Goal: Feedback & Contribution: Submit feedback/report problem

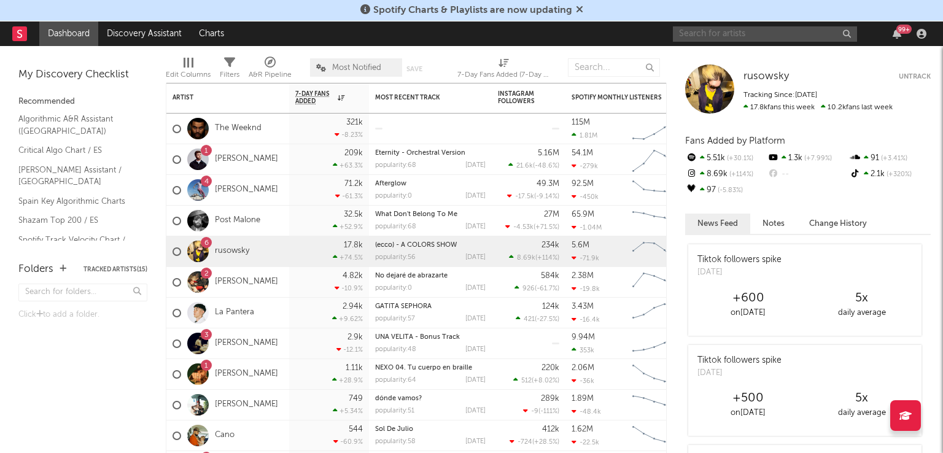
click at [716, 32] on input "text" at bounding box center [765, 33] width 184 height 15
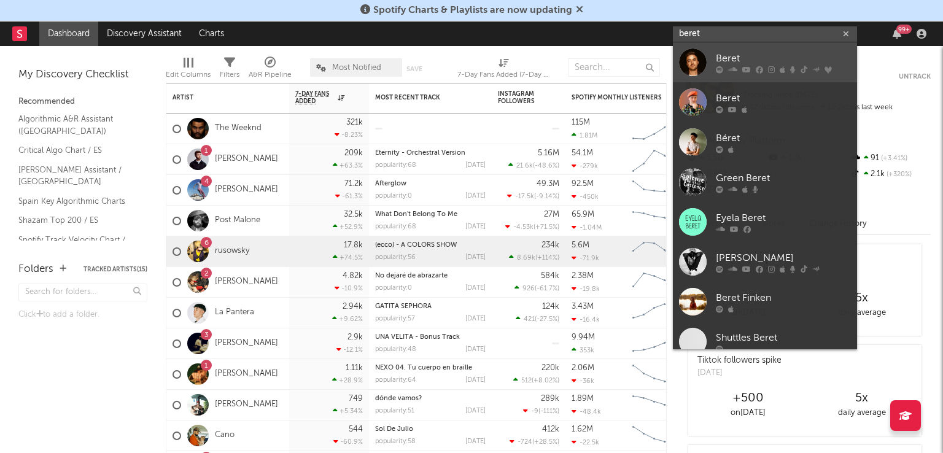
type input "beret"
click at [733, 61] on div "Beret" at bounding box center [783, 58] width 135 height 15
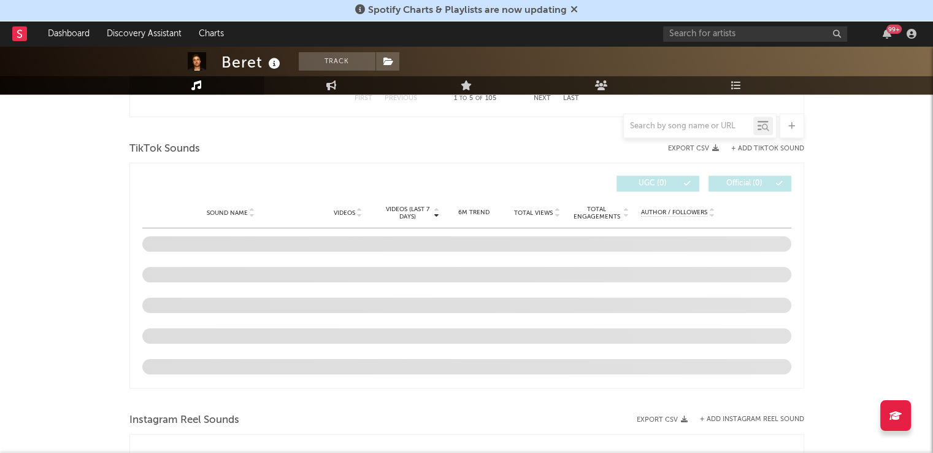
scroll to position [794, 0]
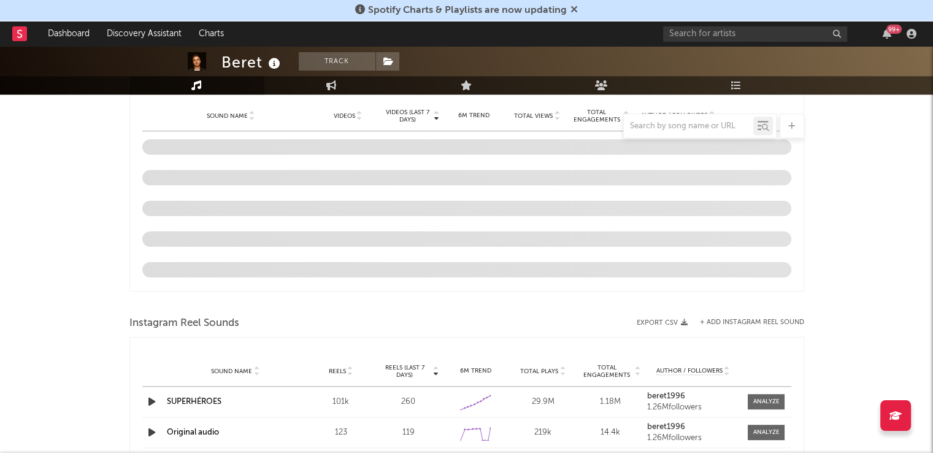
select select "6m"
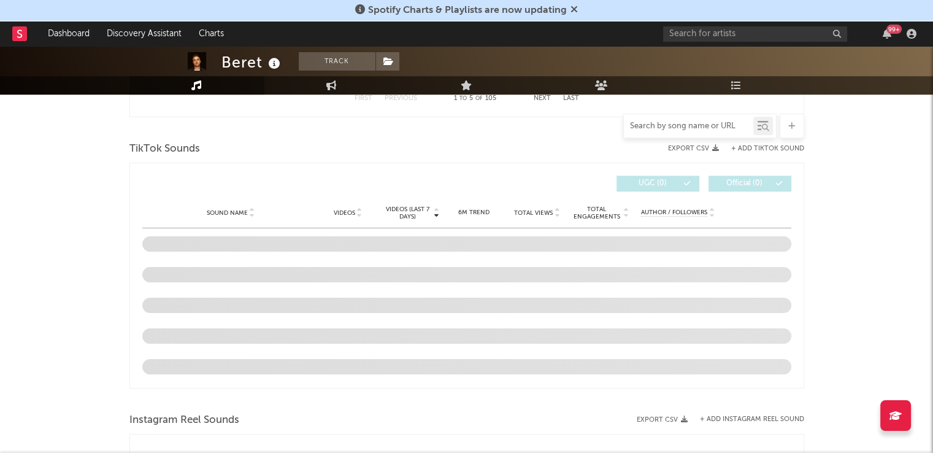
click at [653, 126] on input "text" at bounding box center [688, 127] width 129 height 10
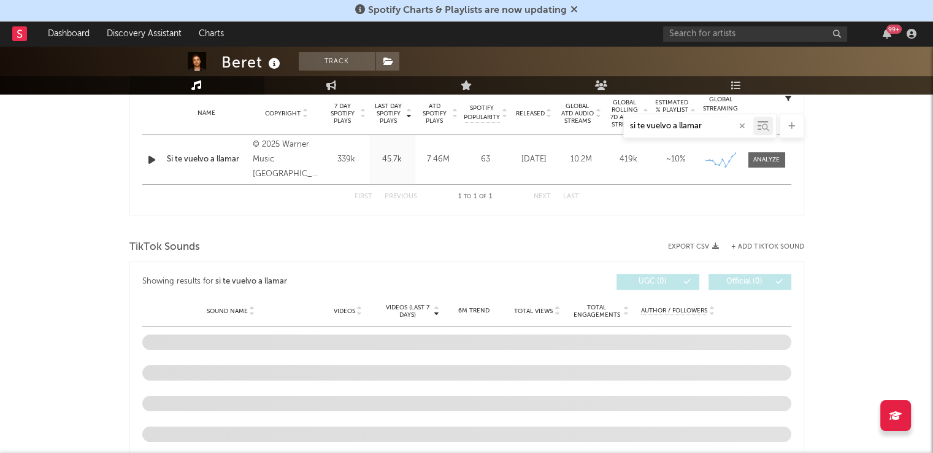
scroll to position [606, 0]
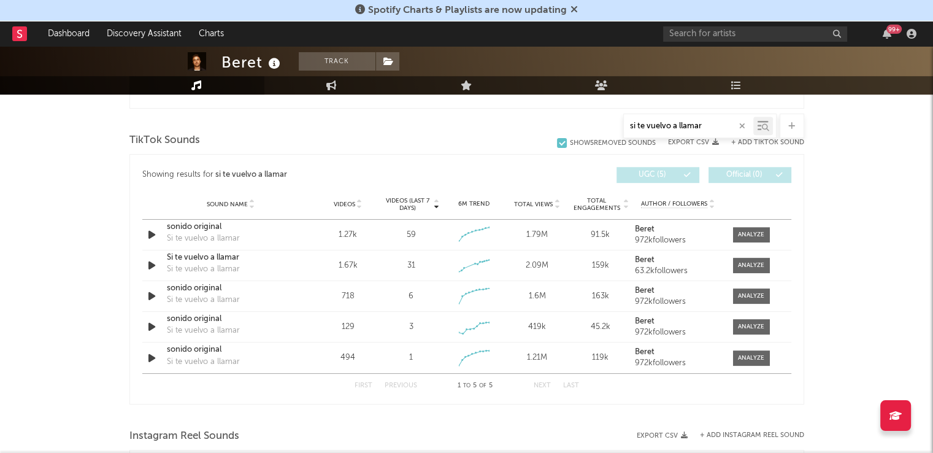
type input "si te vuelvo a llamar"
click at [749, 231] on div at bounding box center [751, 234] width 26 height 9
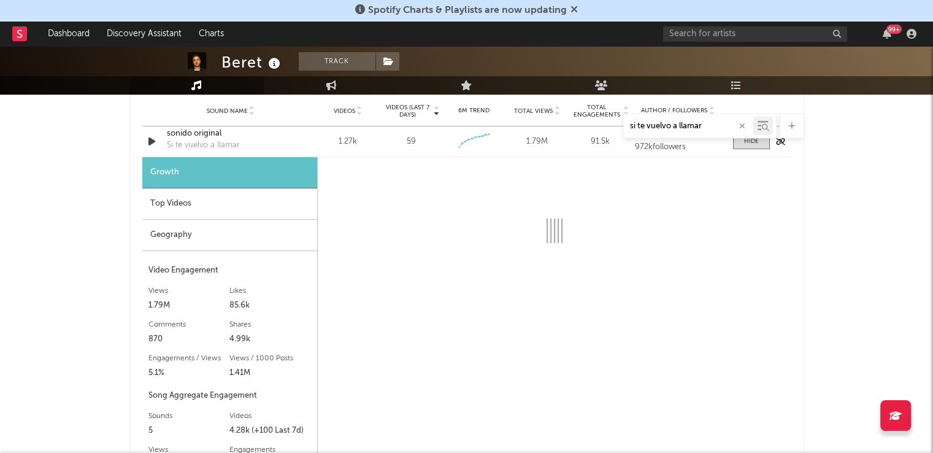
select select "1w"
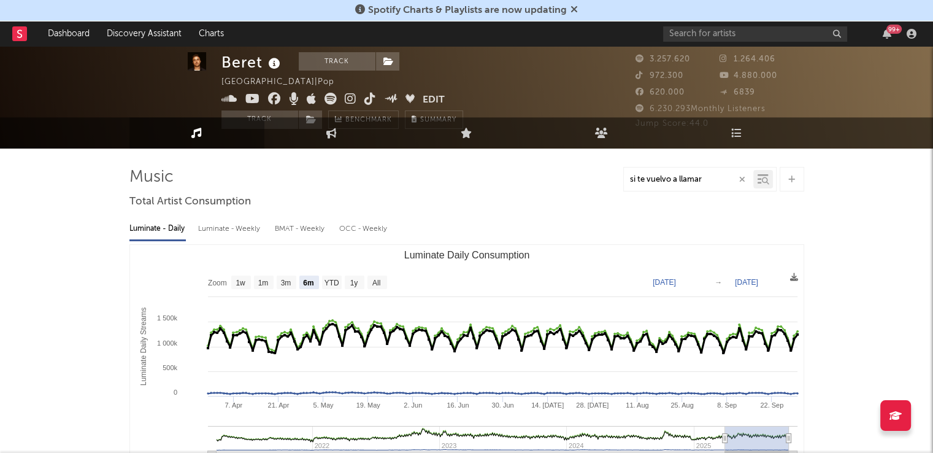
scroll to position [0, 0]
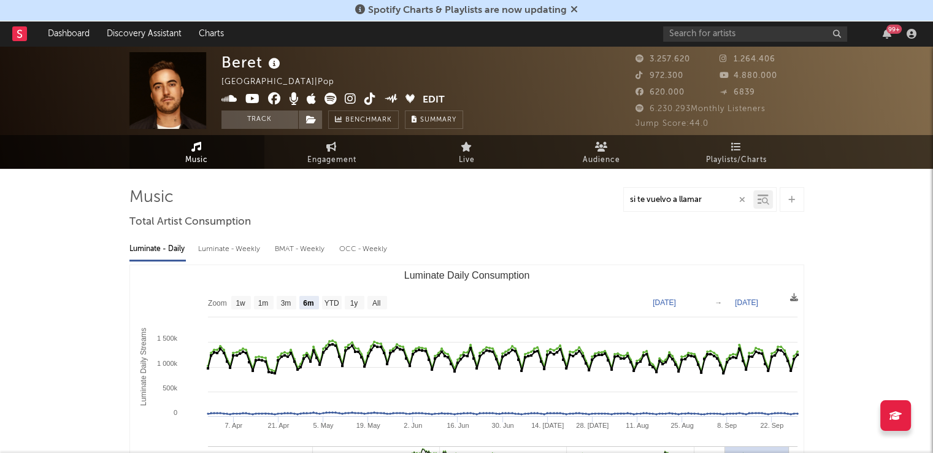
click at [743, 196] on icon "button" at bounding box center [742, 200] width 6 height 8
click at [668, 206] on div at bounding box center [688, 199] width 129 height 15
click at [671, 202] on input "text" at bounding box center [688, 200] width 129 height 10
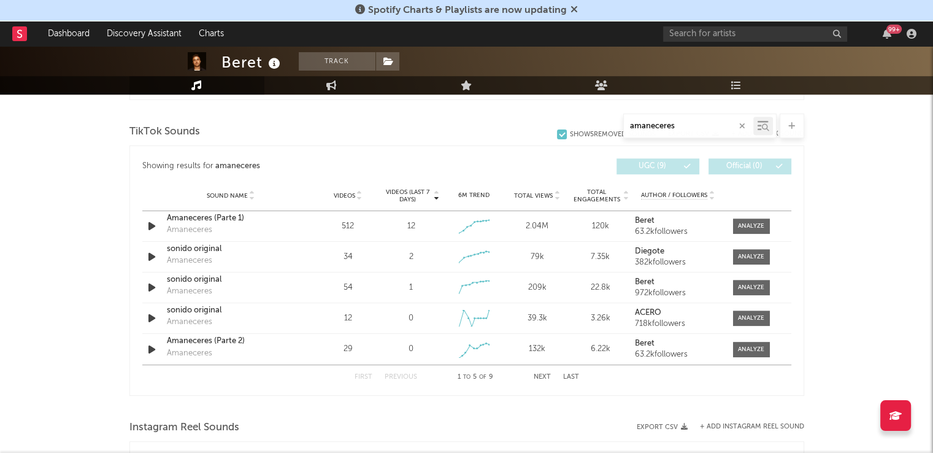
scroll to position [616, 0]
click at [545, 369] on div "First Previous 1 to 5 of 9 Next Last" at bounding box center [467, 376] width 225 height 24
click at [542, 377] on button "Next" at bounding box center [542, 375] width 17 height 7
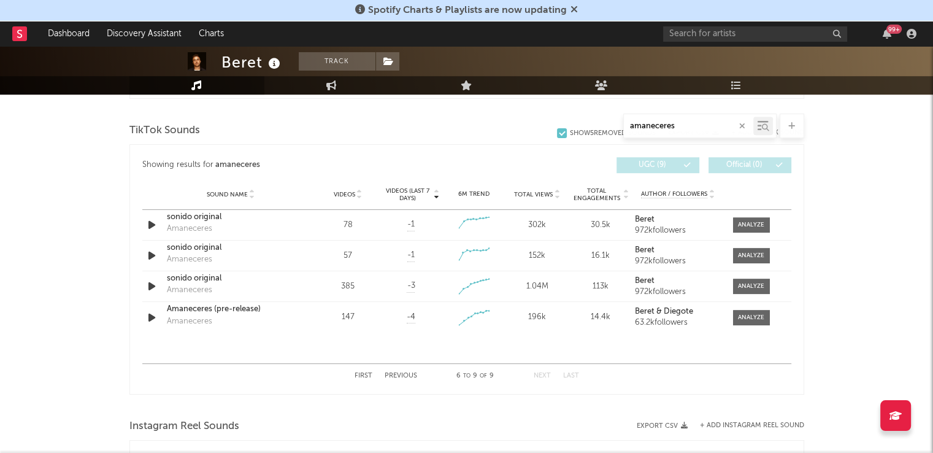
click at [400, 378] on button "Previous" at bounding box center [401, 375] width 33 height 7
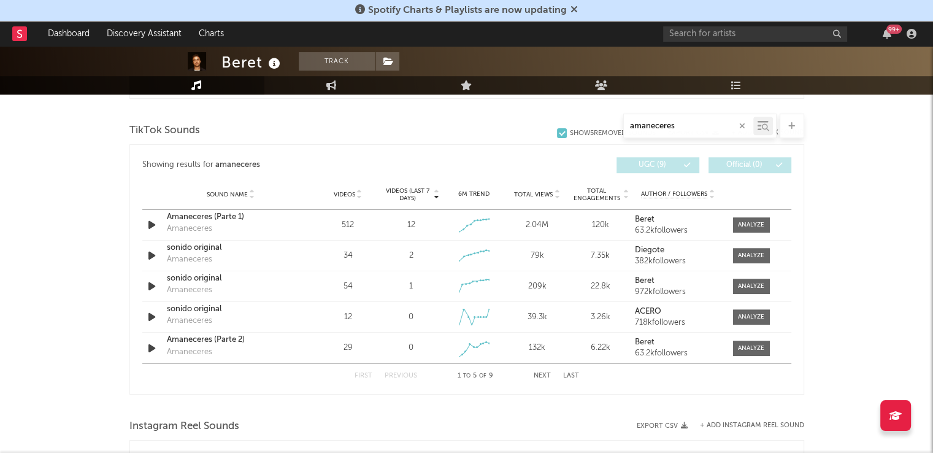
drag, startPoint x: 679, startPoint y: 128, endPoint x: 577, endPoint y: 137, distance: 102.8
click at [577, 137] on div "amaneceres" at bounding box center [466, 126] width 675 height 25
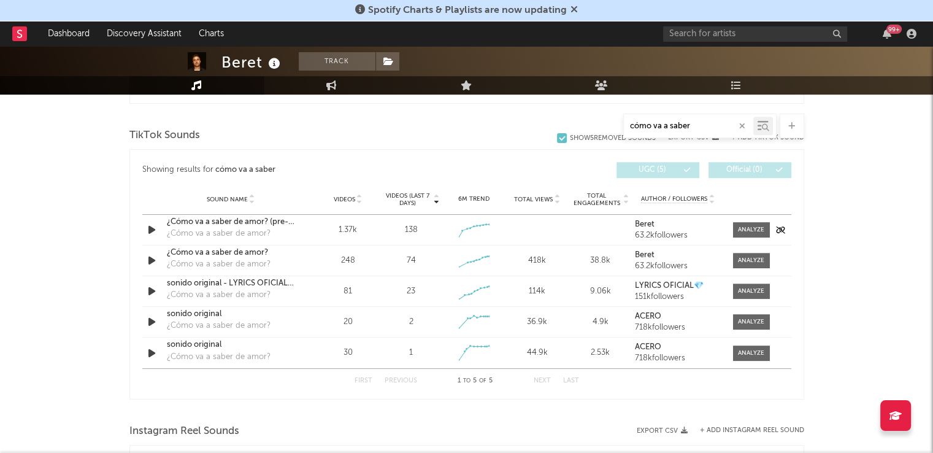
scroll to position [609, 0]
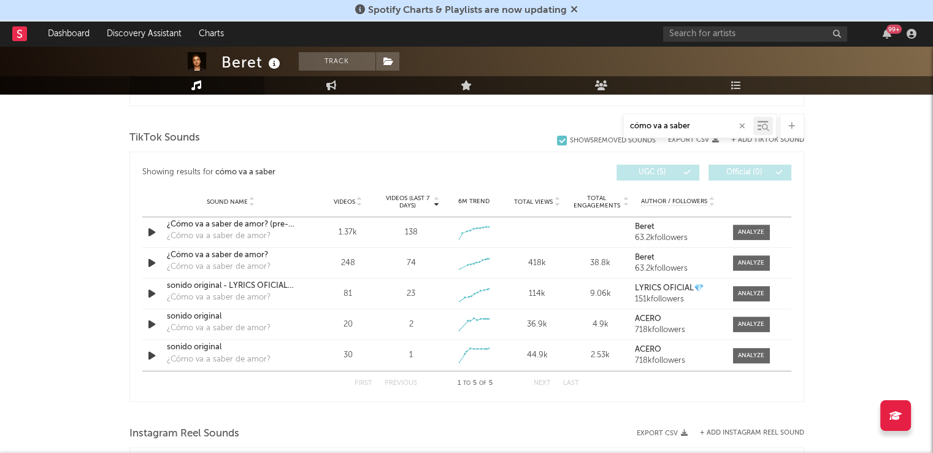
type input "cómo va a saber"
click at [749, 225] on span at bounding box center [751, 232] width 37 height 15
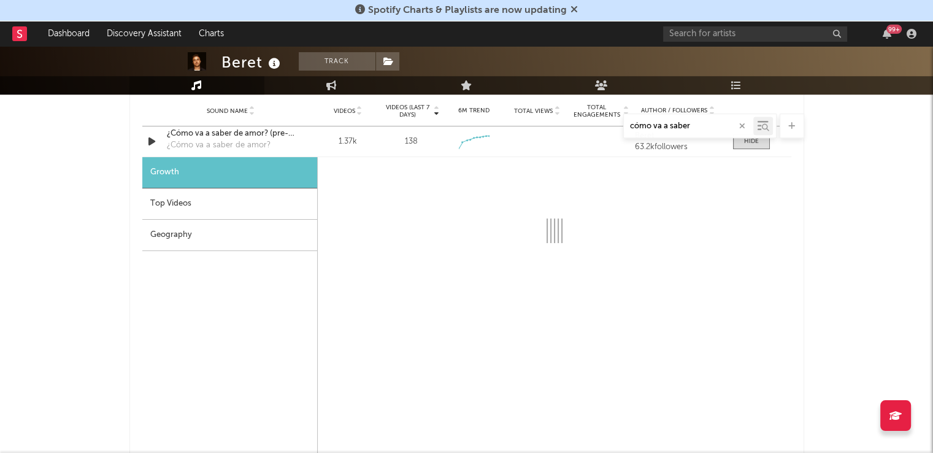
select select "1w"
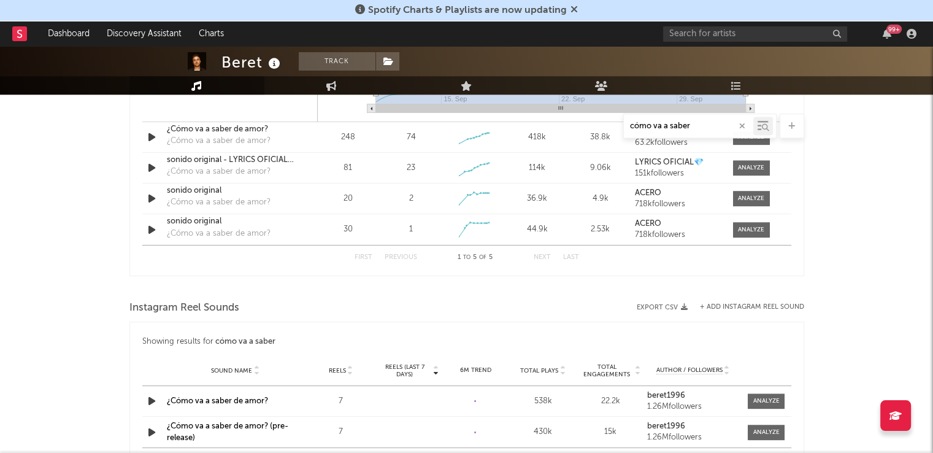
scroll to position [1026, 0]
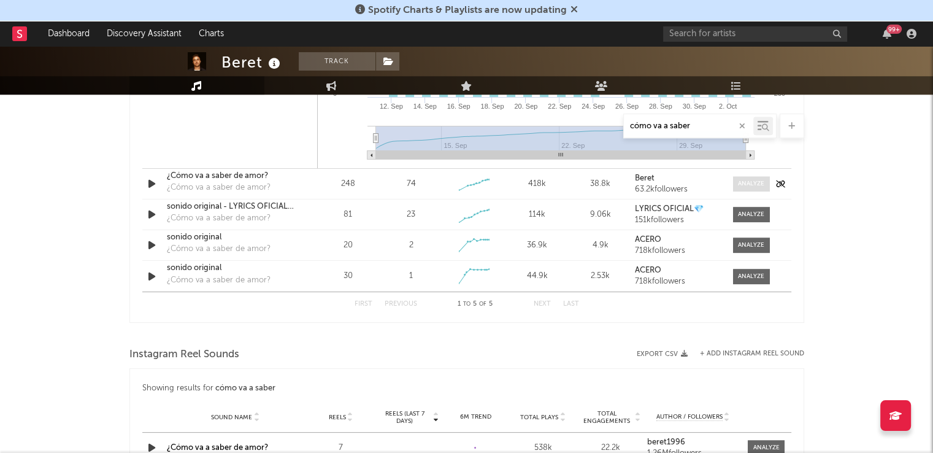
click at [755, 181] on div at bounding box center [751, 183] width 26 height 9
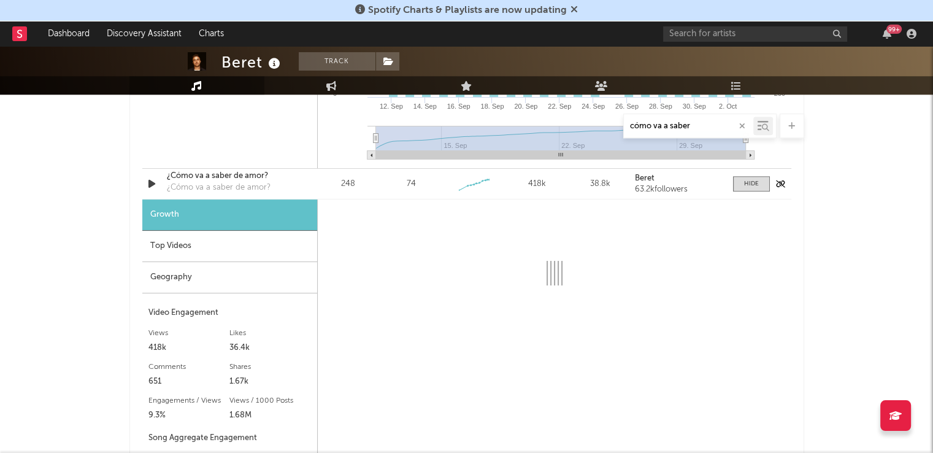
select select "1w"
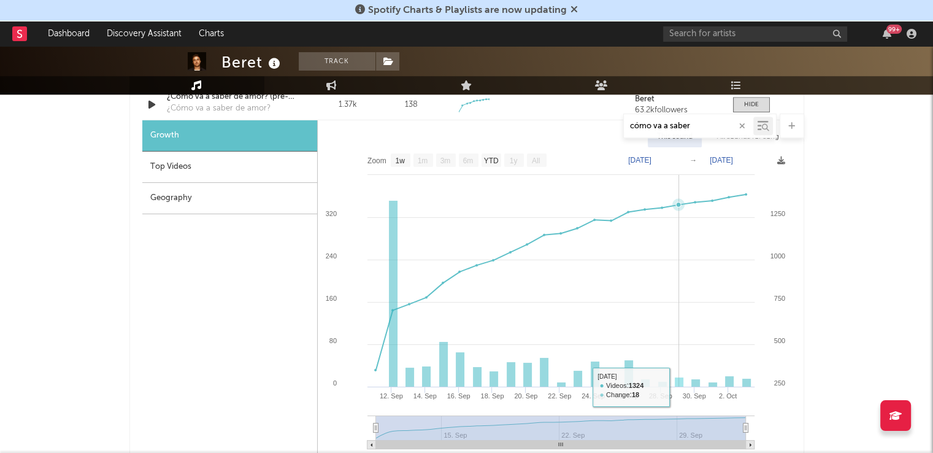
scroll to position [677, 0]
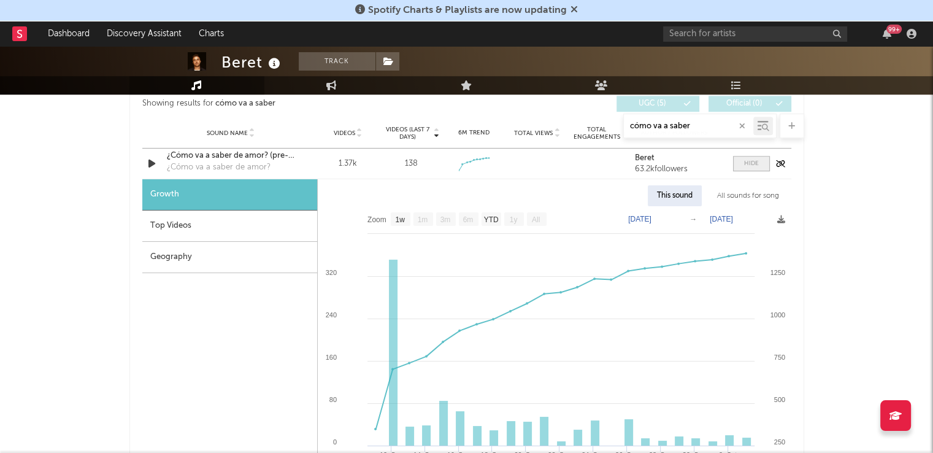
click at [746, 168] on div at bounding box center [751, 163] width 15 height 9
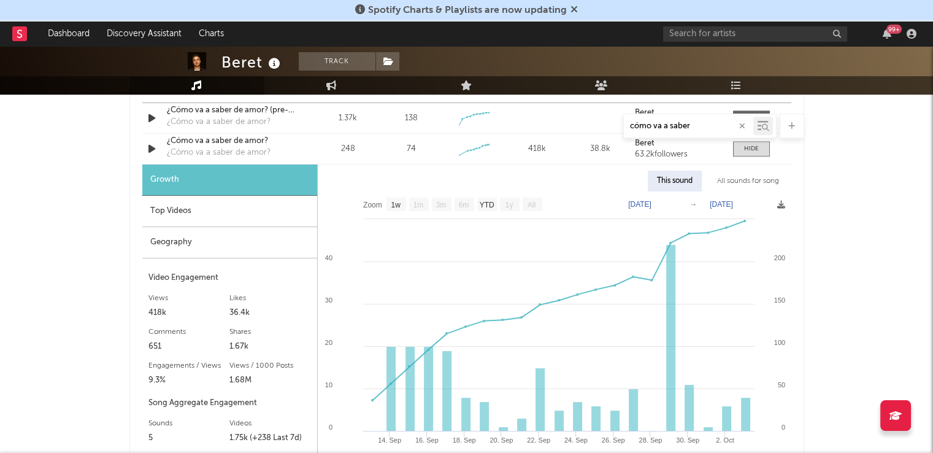
scroll to position [722, 0]
click at [228, 142] on div "¿Cómo va a saber de amor?" at bounding box center [231, 142] width 128 height 12
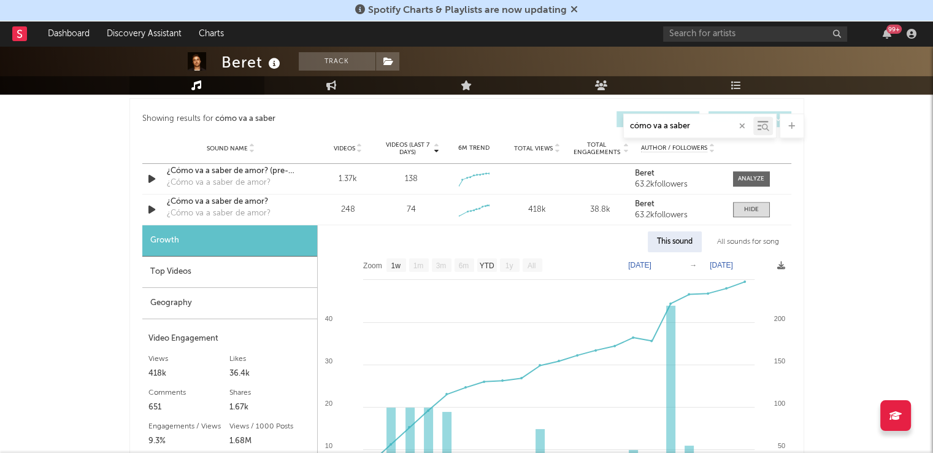
scroll to position [635, 0]
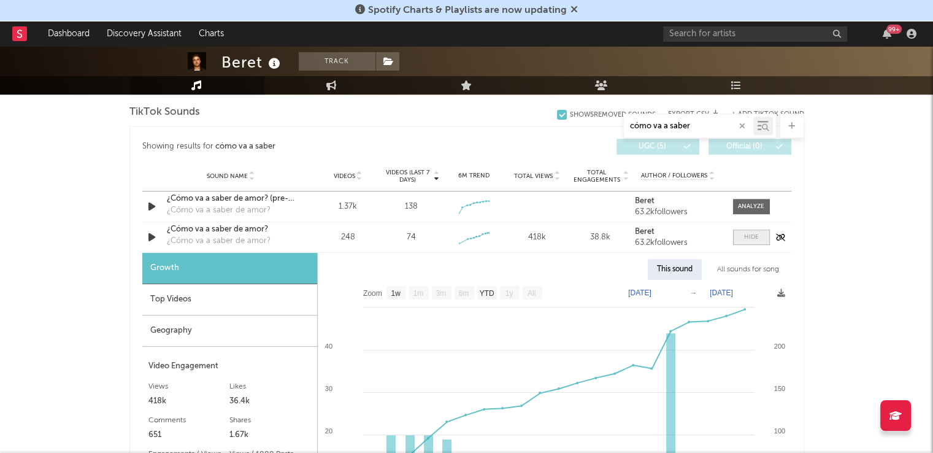
click at [742, 240] on span at bounding box center [751, 237] width 37 height 15
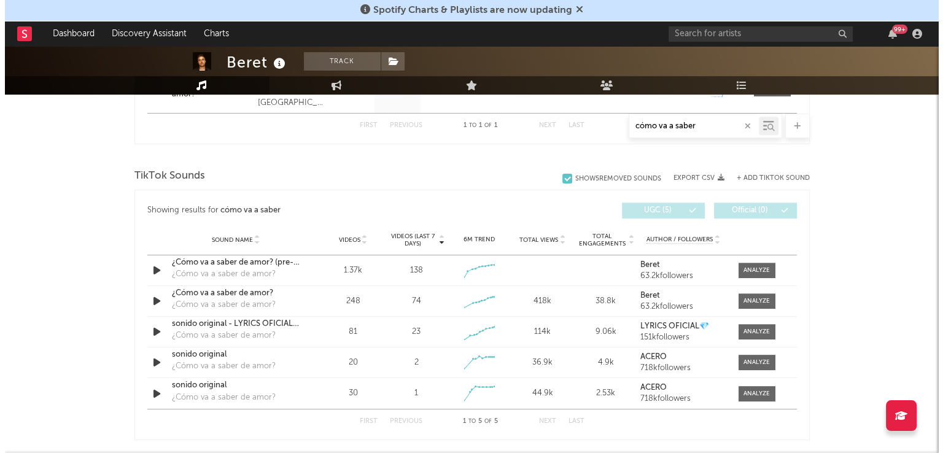
scroll to position [569, 0]
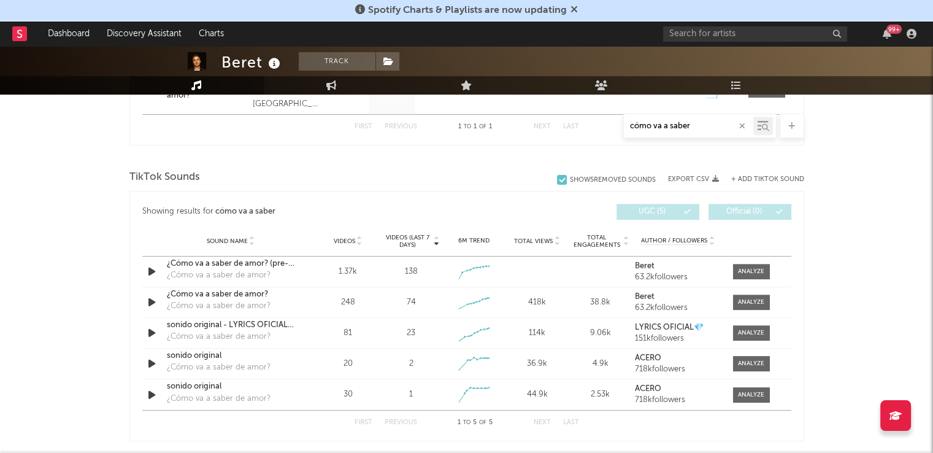
click at [740, 173] on div "+ Add TikTok Sound" at bounding box center [761, 179] width 85 height 12
click at [751, 176] on button "+ Add TikTok Sound" at bounding box center [767, 179] width 73 height 7
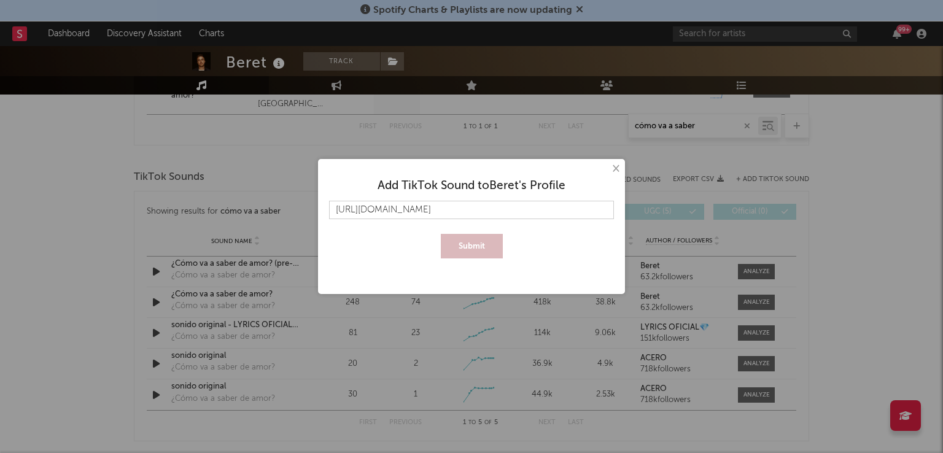
scroll to position [0, 188]
type input "[URL][DOMAIN_NAME]"
click at [463, 247] on button "Submit" at bounding box center [472, 246] width 62 height 25
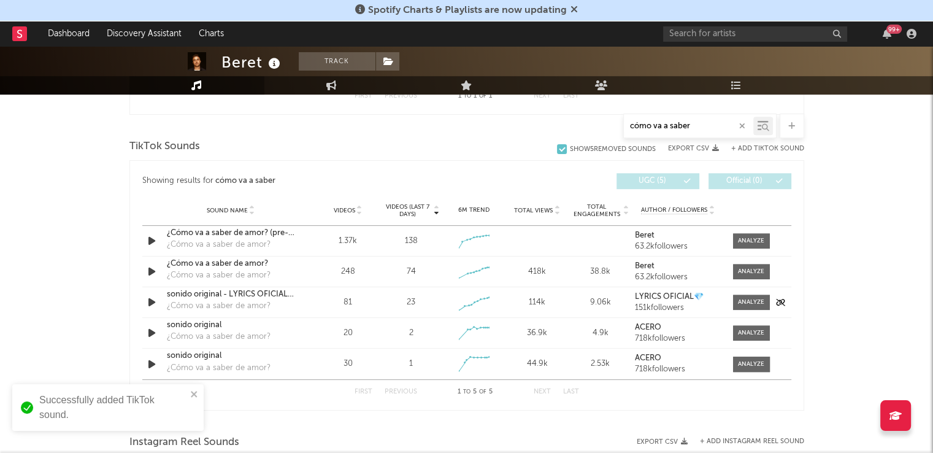
scroll to position [601, 0]
click at [694, 127] on input "cómo va a saber" at bounding box center [688, 127] width 129 height 10
type input "cómo va a"
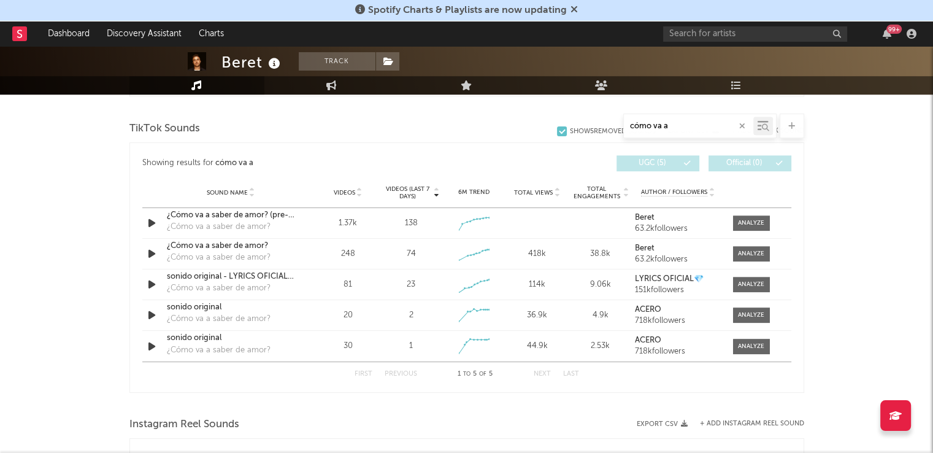
scroll to position [717, 0]
click at [742, 123] on icon "button" at bounding box center [742, 126] width 6 height 8
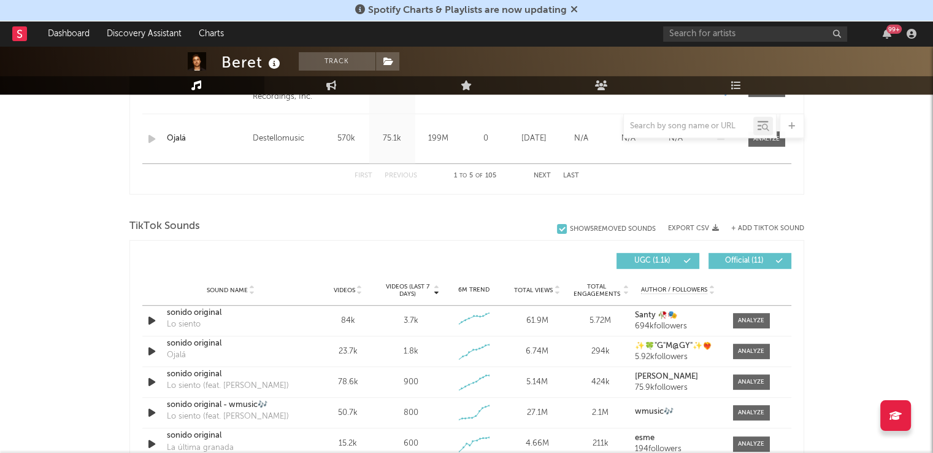
click at [884, 237] on div "Beret Track [GEOGRAPHIC_DATA] | Pop Edit Track Benchmark Summary 3.257.620 1.26…" at bounding box center [466, 256] width 933 height 1854
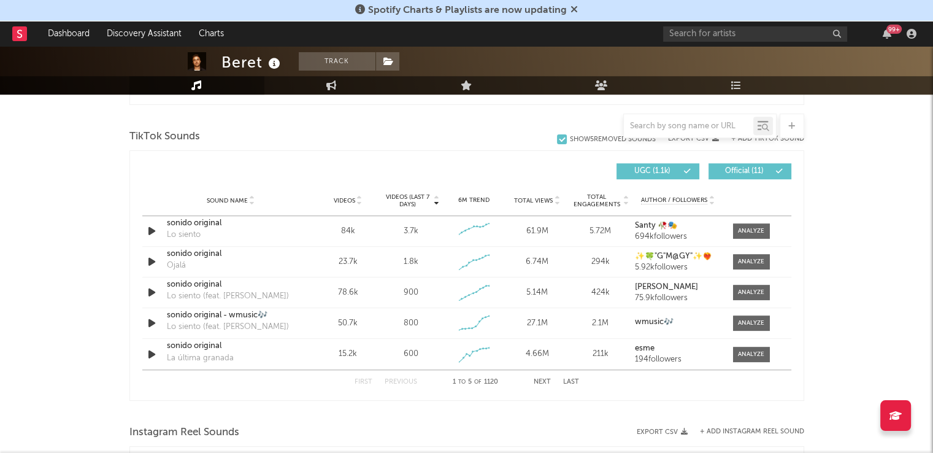
scroll to position [807, 0]
click at [546, 382] on button "Next" at bounding box center [542, 381] width 17 height 7
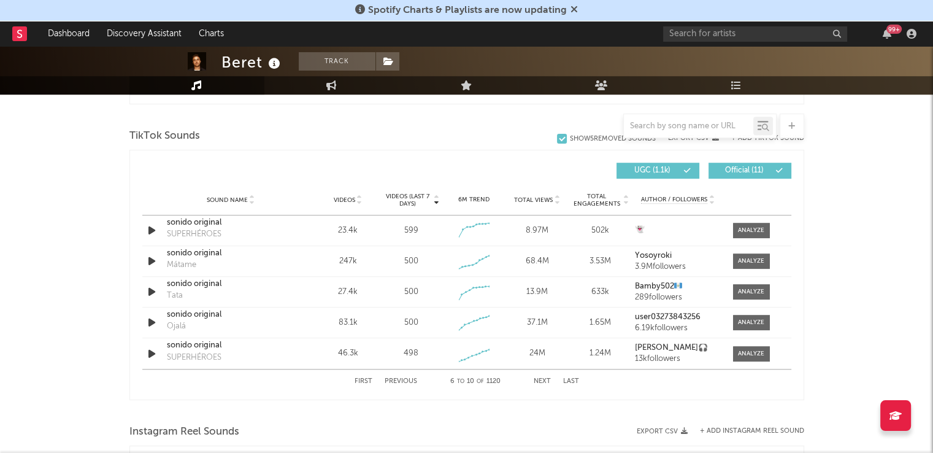
click at [546, 382] on button "Next" at bounding box center [542, 381] width 17 height 7
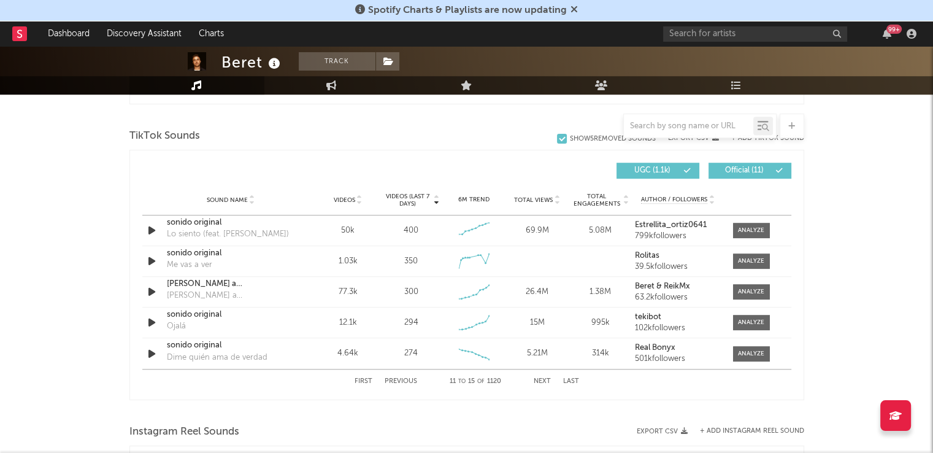
click at [546, 382] on button "Next" at bounding box center [542, 381] width 17 height 7
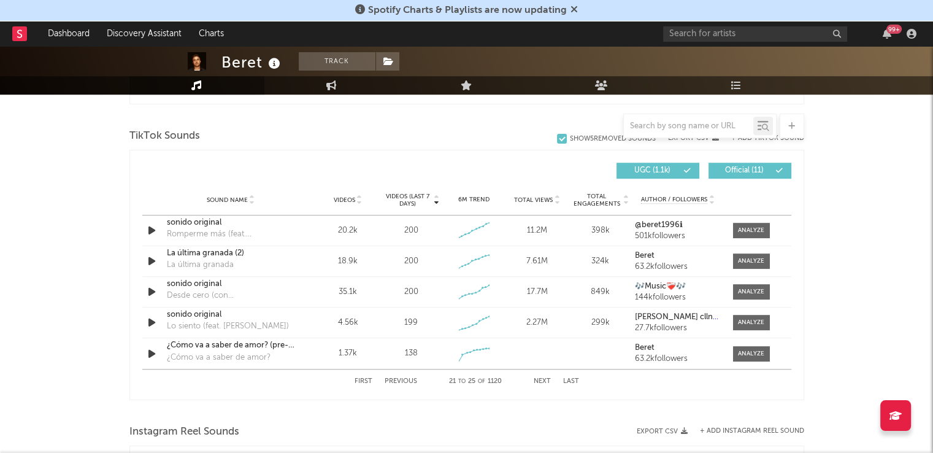
click at [546, 382] on button "Next" at bounding box center [542, 381] width 17 height 7
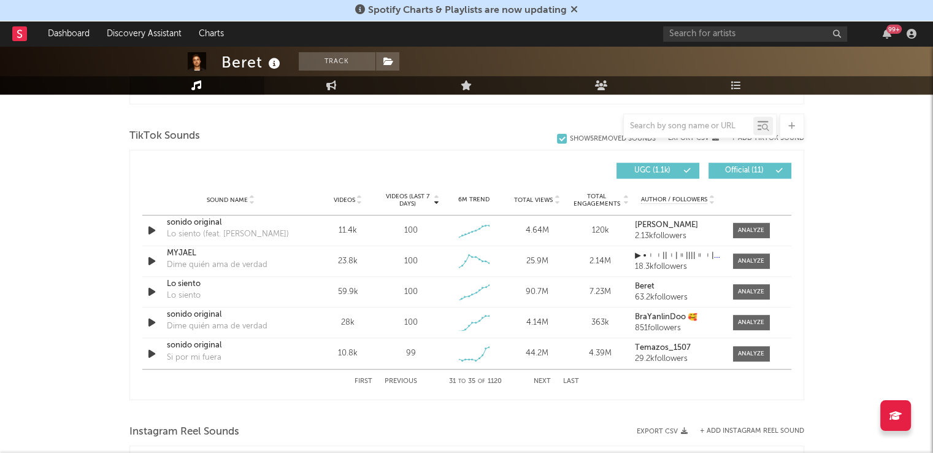
click at [546, 382] on button "Next" at bounding box center [542, 381] width 17 height 7
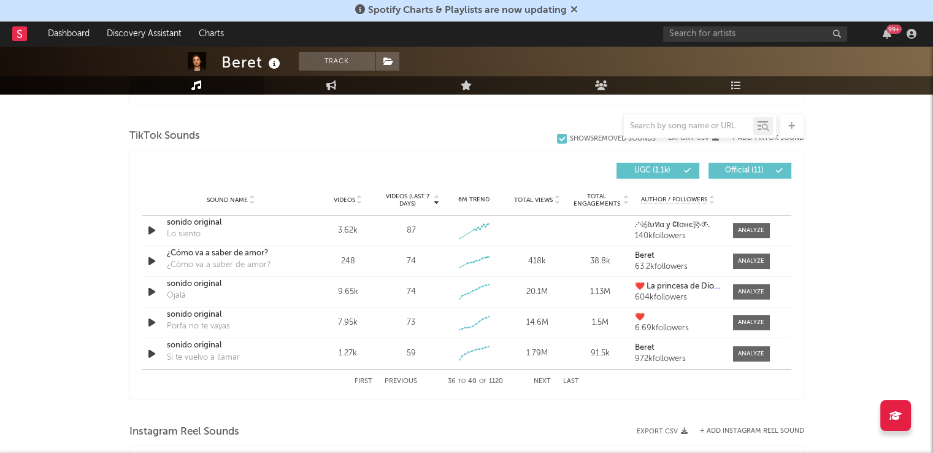
click at [546, 382] on button "Next" at bounding box center [542, 381] width 17 height 7
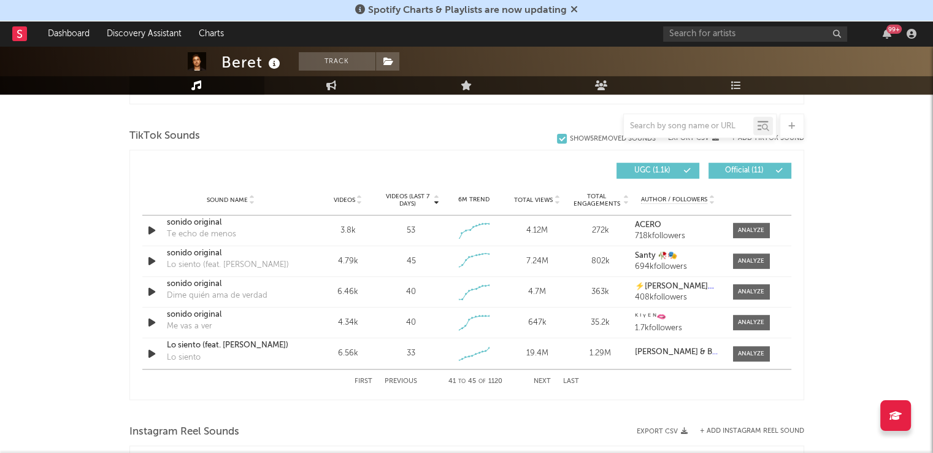
click at [546, 382] on button "Next" at bounding box center [542, 381] width 17 height 7
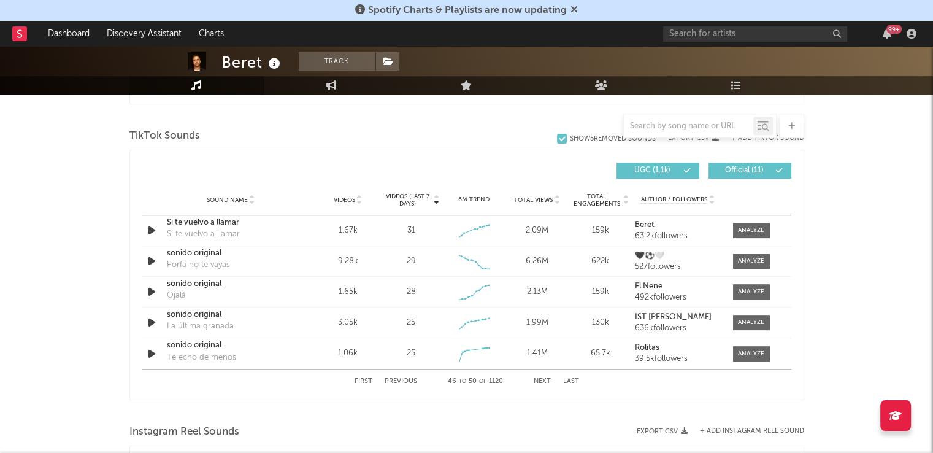
click at [546, 382] on button "Next" at bounding box center [542, 381] width 17 height 7
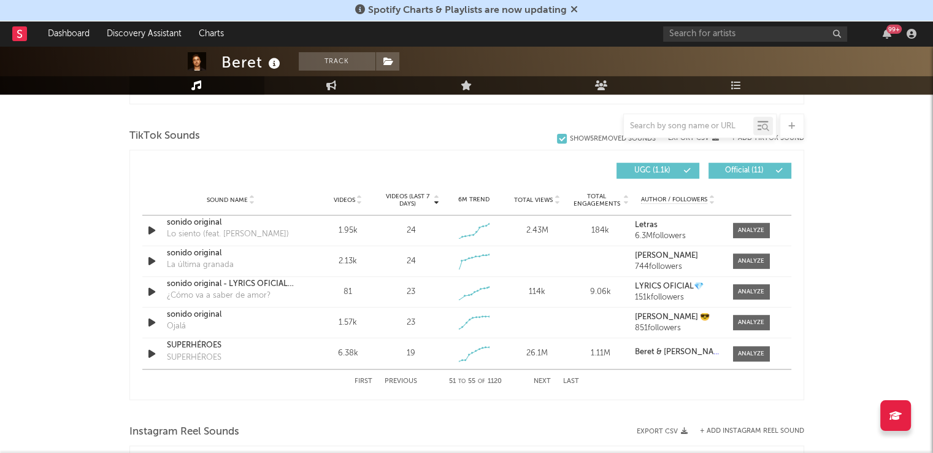
click at [546, 382] on button "Next" at bounding box center [542, 381] width 17 height 7
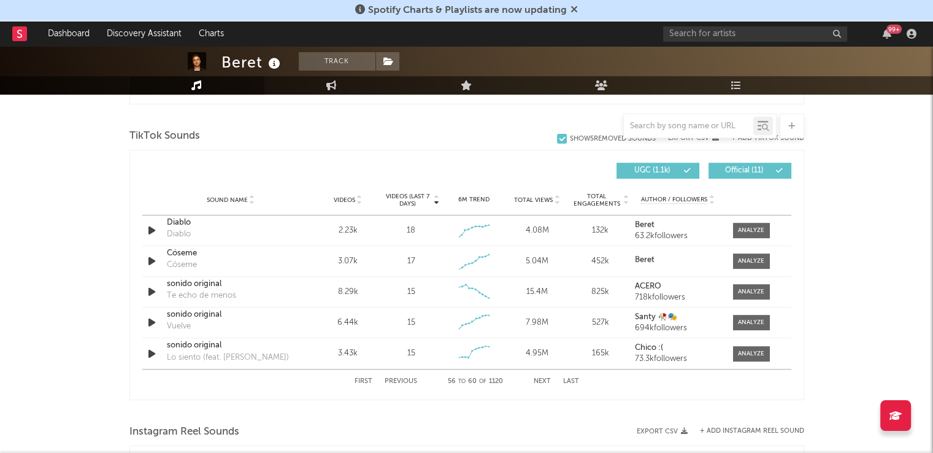
click at [546, 382] on button "Next" at bounding box center [542, 381] width 17 height 7
click at [407, 378] on button "Previous" at bounding box center [401, 381] width 33 height 7
click at [201, 352] on div "sonido original" at bounding box center [231, 353] width 128 height 12
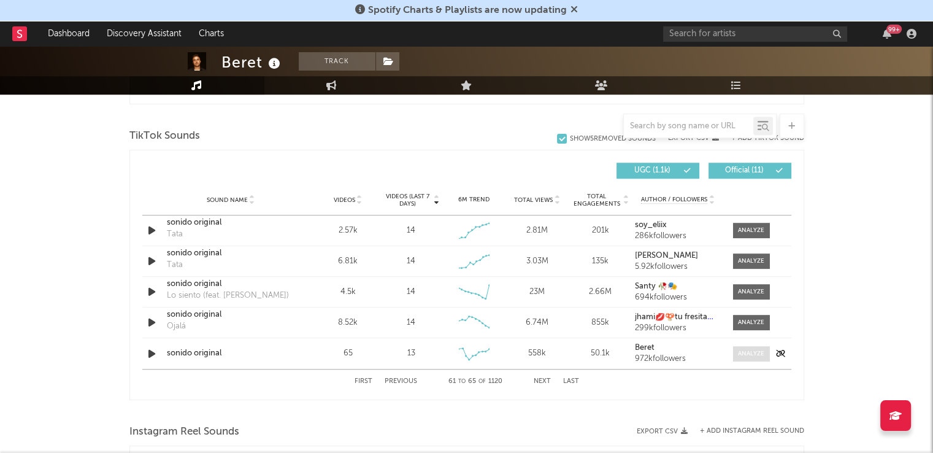
click at [738, 352] on div at bounding box center [751, 353] width 26 height 9
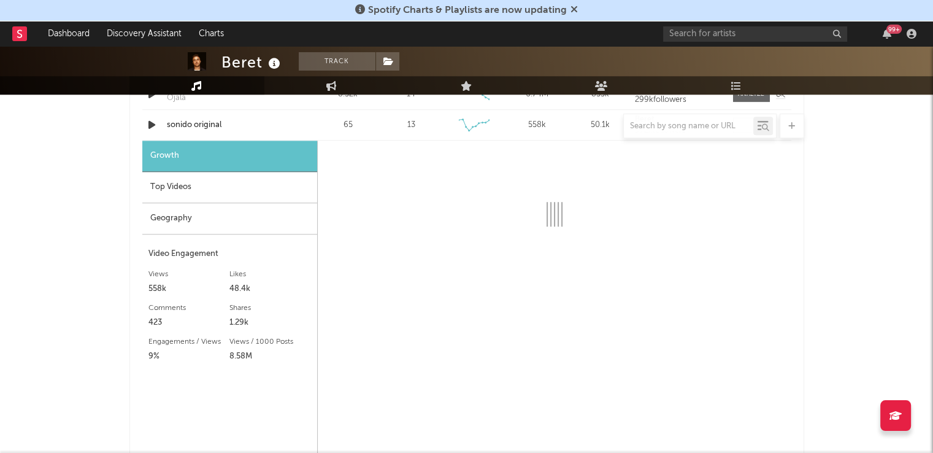
select select "1w"
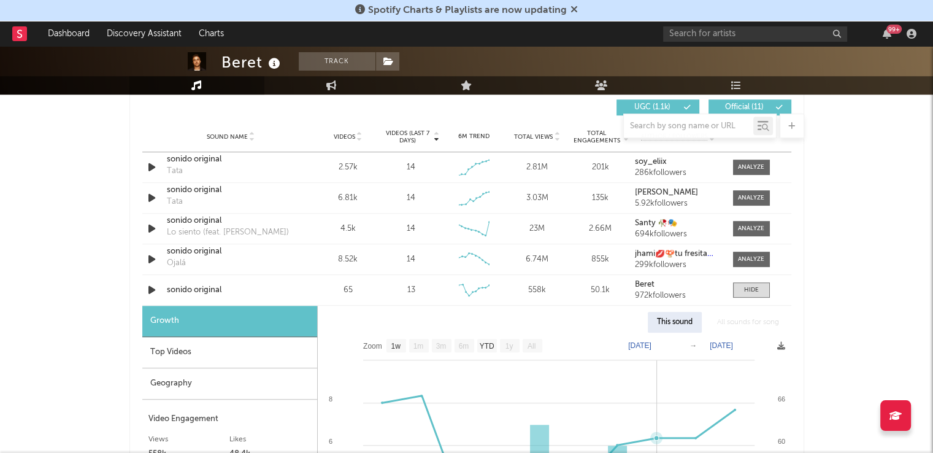
scroll to position [788, 0]
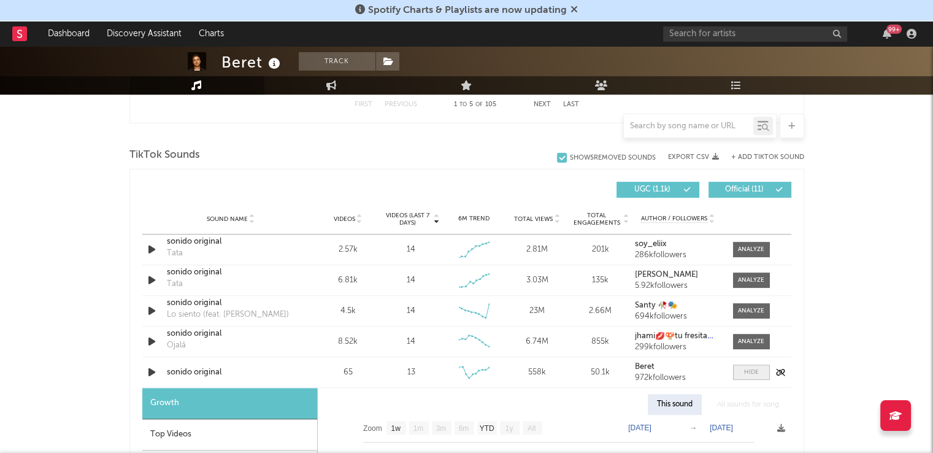
click at [741, 375] on span at bounding box center [751, 372] width 37 height 15
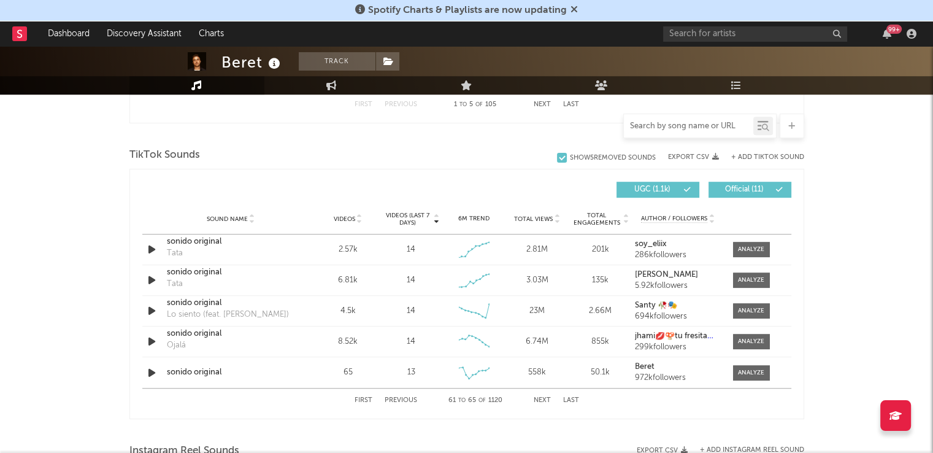
click at [681, 123] on input "text" at bounding box center [688, 127] width 129 height 10
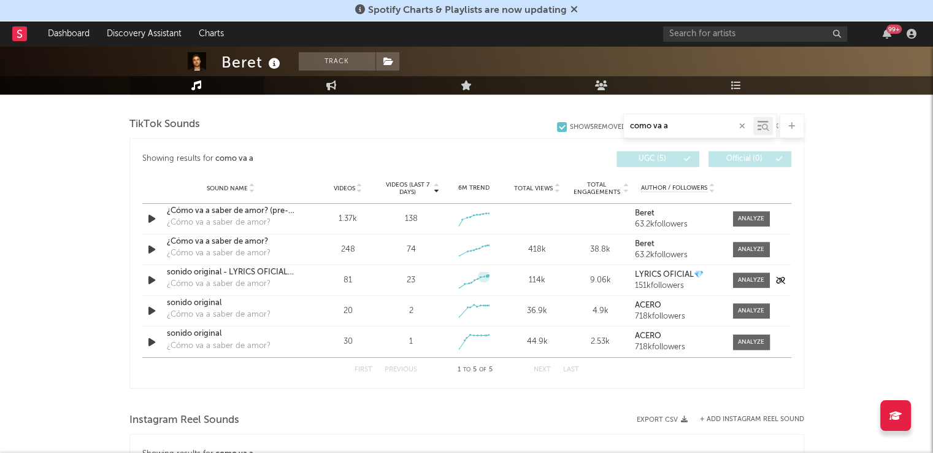
scroll to position [721, 0]
type input "como va a"
click at [736, 215] on span at bounding box center [751, 217] width 37 height 15
select select "1w"
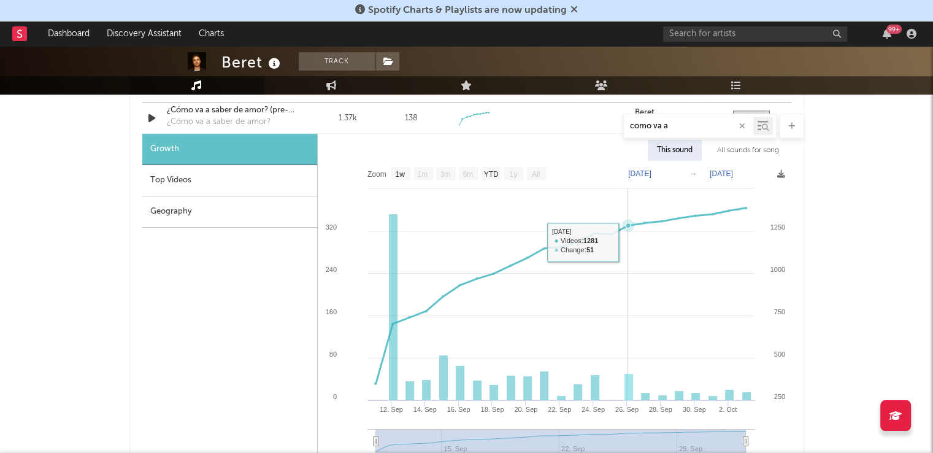
scroll to position [820, 0]
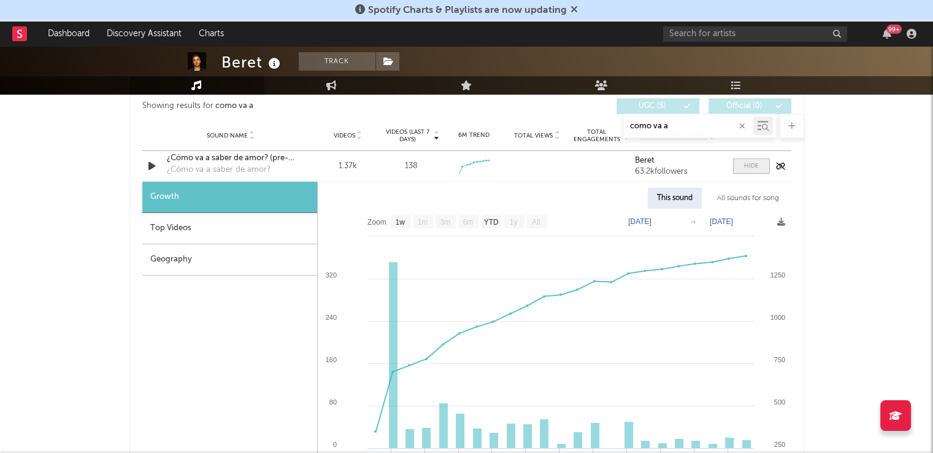
click at [758, 166] on span at bounding box center [751, 165] width 37 height 15
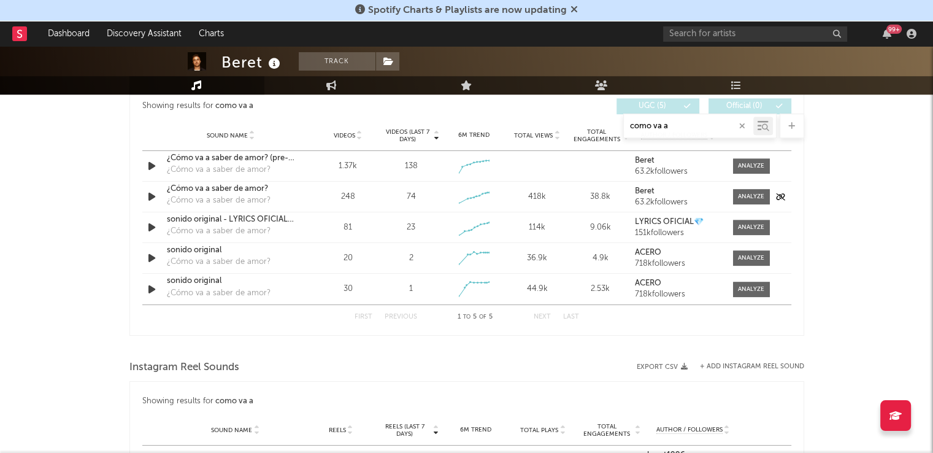
scroll to position [801, 0]
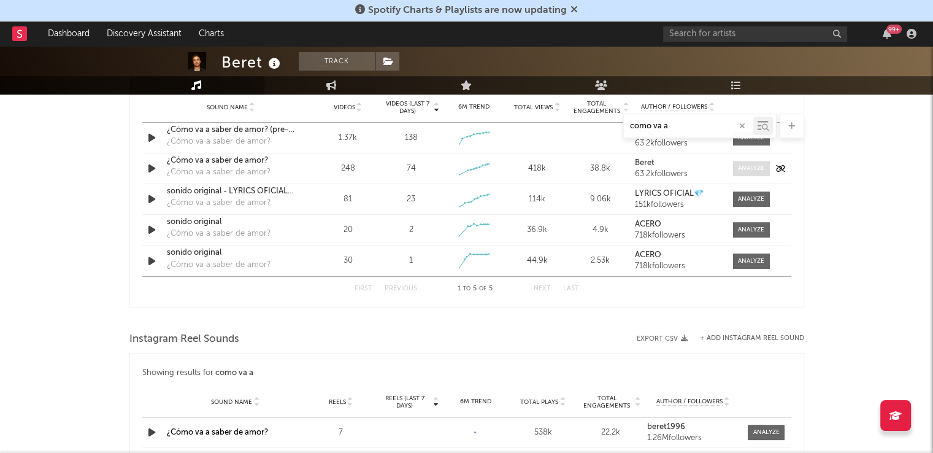
click at [746, 168] on div at bounding box center [751, 168] width 26 height 9
select select "1w"
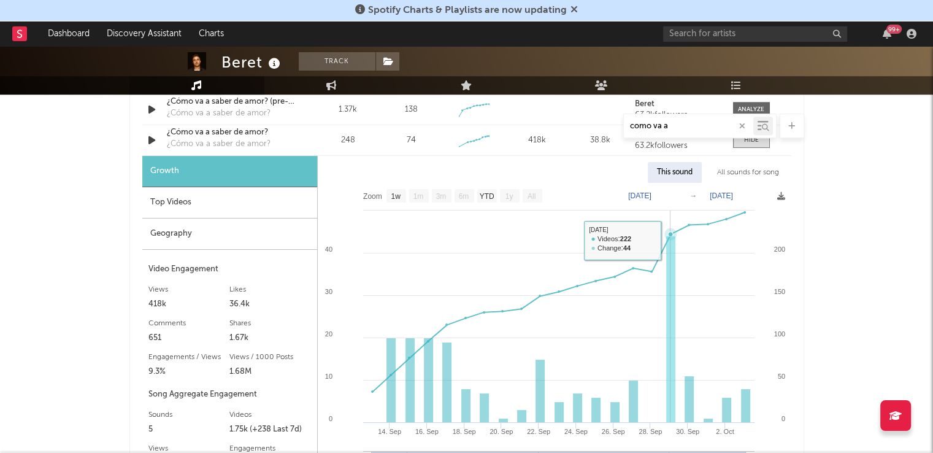
scroll to position [830, 0]
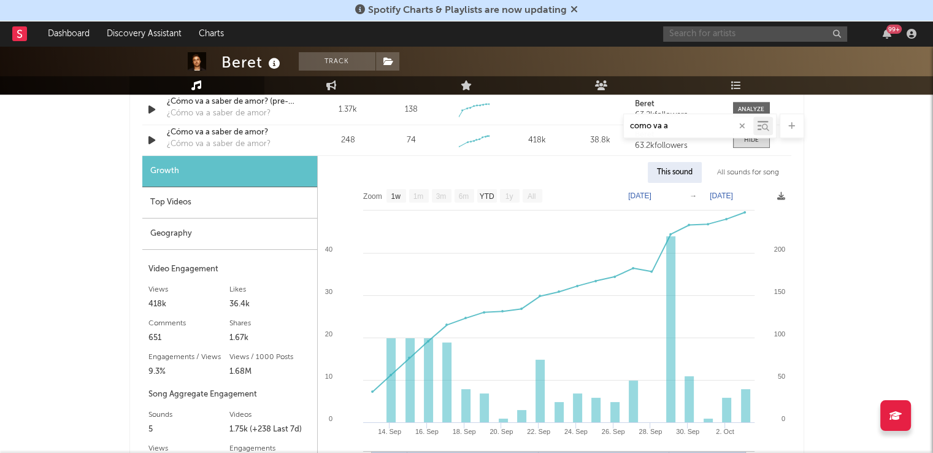
click at [698, 36] on input "text" at bounding box center [755, 33] width 184 height 15
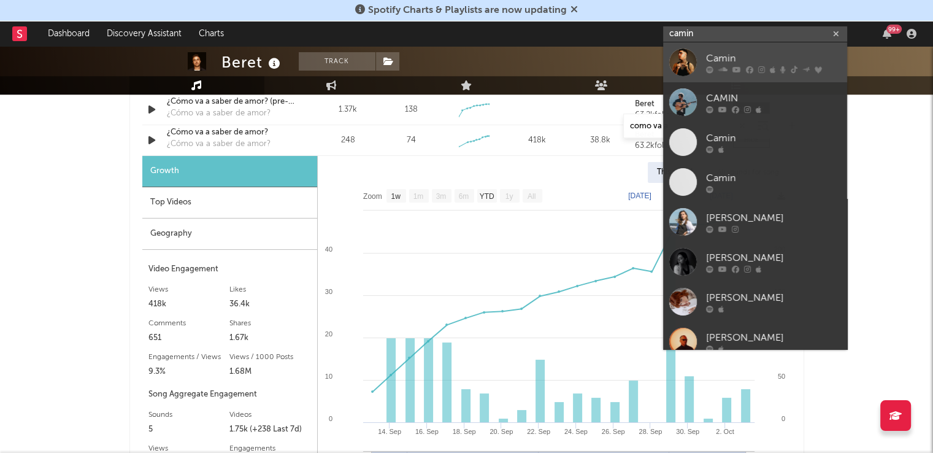
type input "camin"
click at [746, 71] on icon at bounding box center [749, 69] width 7 height 7
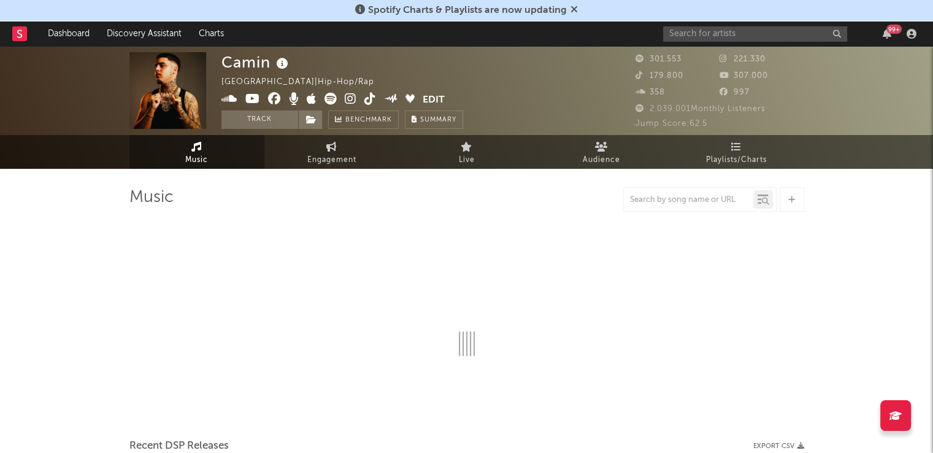
click at [650, 206] on div at bounding box center [688, 199] width 129 height 15
click at [656, 197] on input "text" at bounding box center [688, 200] width 129 height 10
select select "6m"
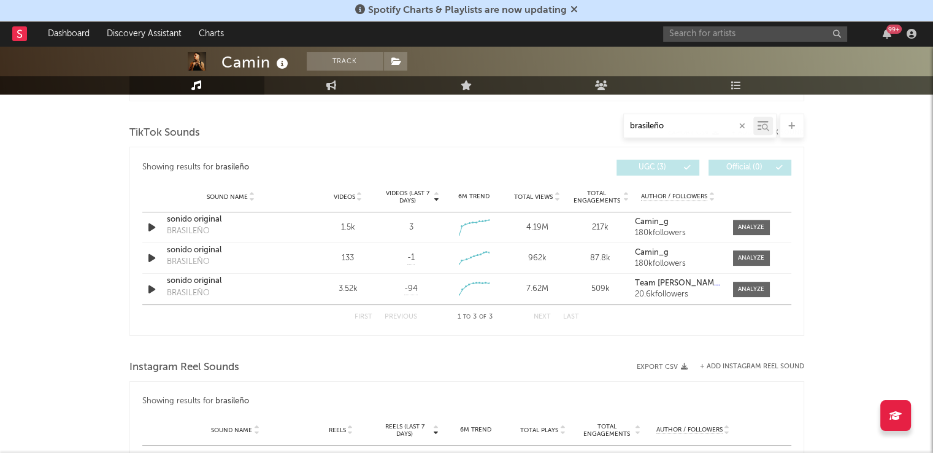
scroll to position [614, 0]
type input "brasileño"
drag, startPoint x: 752, startPoint y: 223, endPoint x: 795, endPoint y: 218, distance: 43.9
click at [795, 218] on div "Showing results for brasileño Videos (last 7 days) Sound Name Videos Videos (la…" at bounding box center [466, 241] width 675 height 189
click at [732, 226] on div at bounding box center [748, 227] width 43 height 15
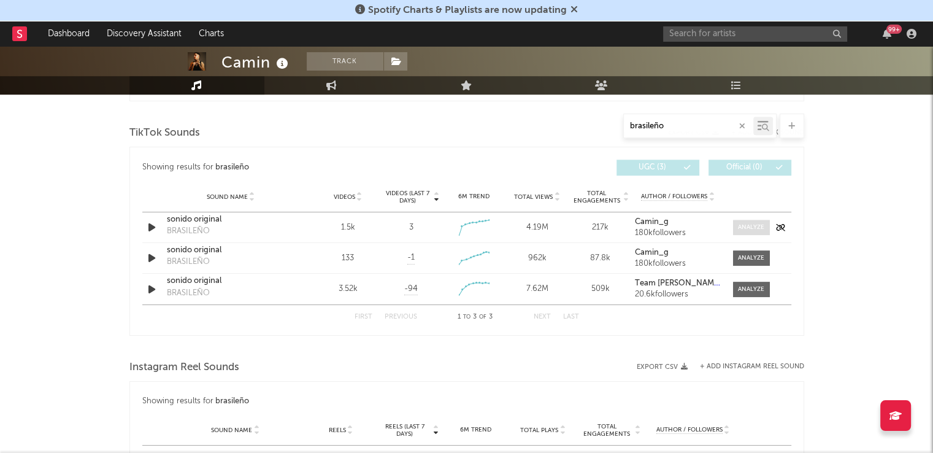
click at [744, 226] on div at bounding box center [751, 227] width 26 height 9
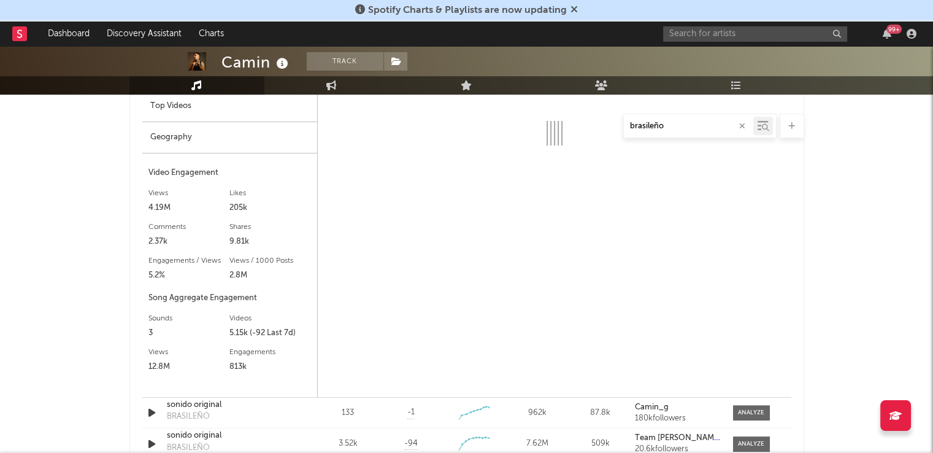
scroll to position [802, 0]
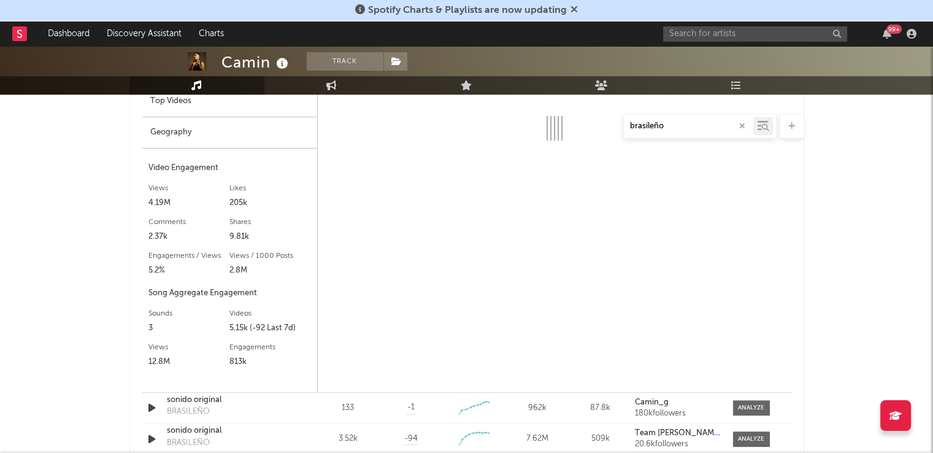
select select "1w"
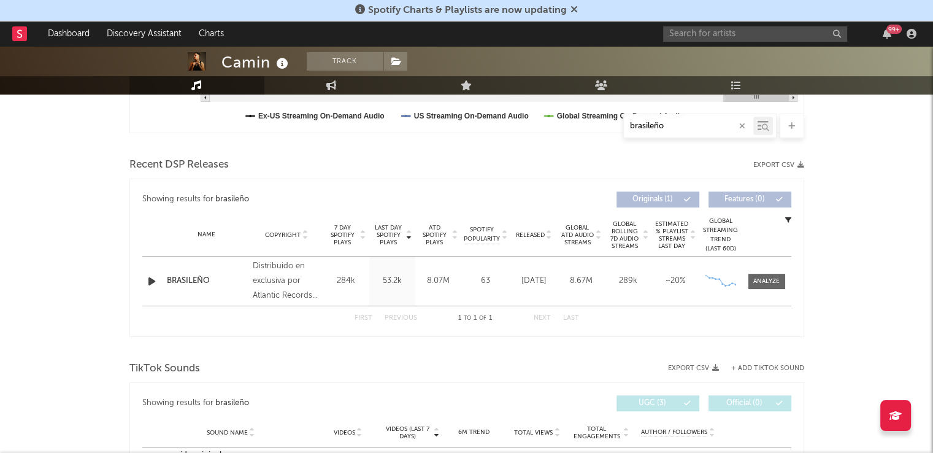
scroll to position [362, 0]
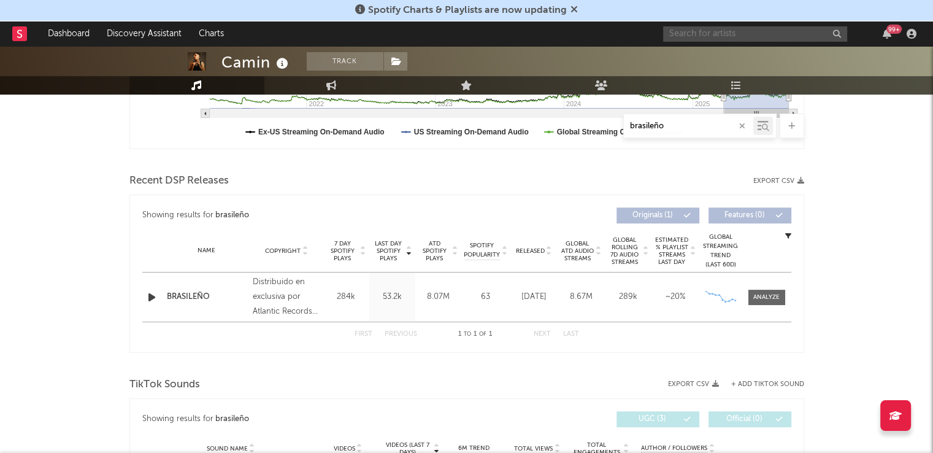
click at [724, 33] on input "text" at bounding box center [755, 33] width 184 height 15
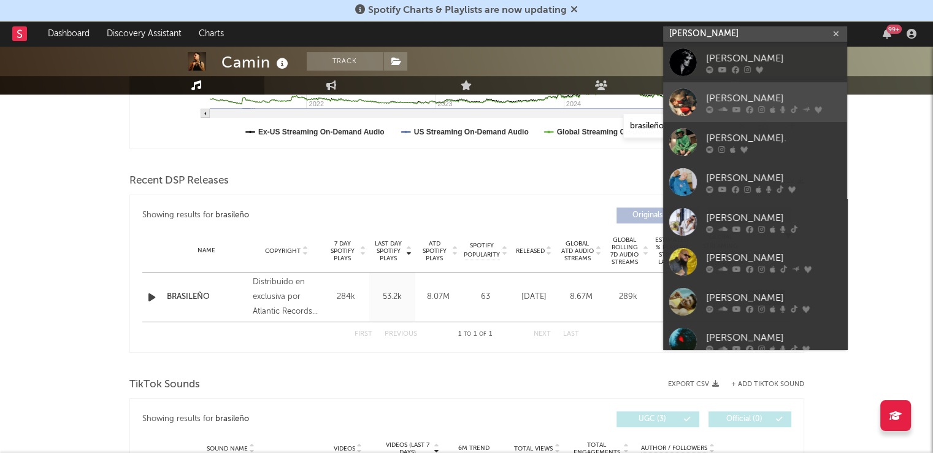
type input "[PERSON_NAME]"
click at [727, 84] on link "[PERSON_NAME]" at bounding box center [755, 102] width 184 height 40
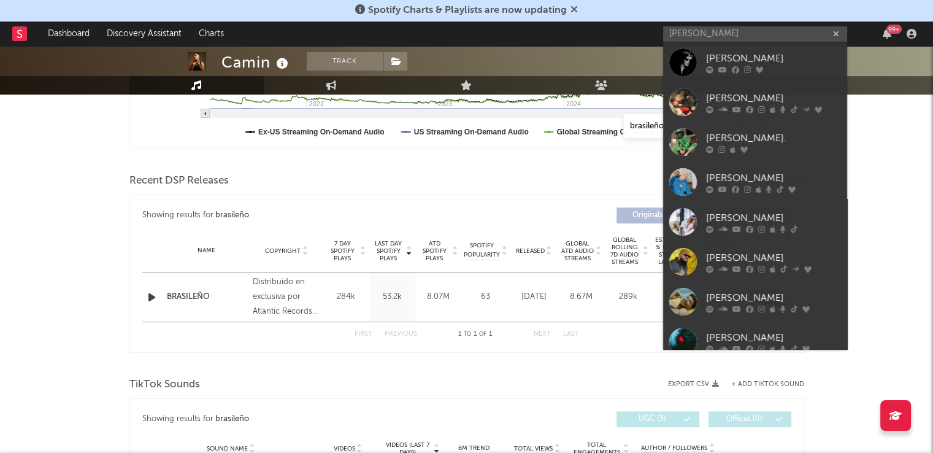
click at [727, 84] on div "[PERSON_NAME] Track [GEOGRAPHIC_DATA] | Hip-Hop/Rap Edit Track Benchmark Summar…" at bounding box center [466, 33] width 933 height 123
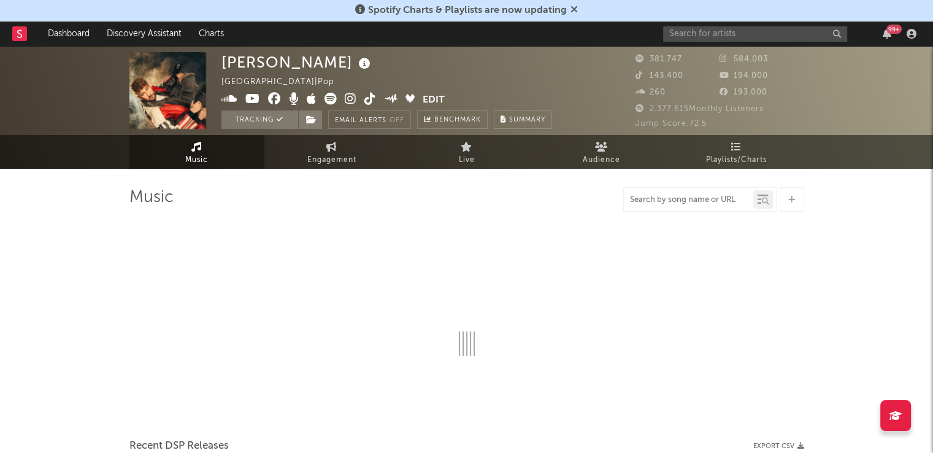
click at [652, 199] on input "text" at bounding box center [688, 200] width 129 height 10
type input "me"
select select "6m"
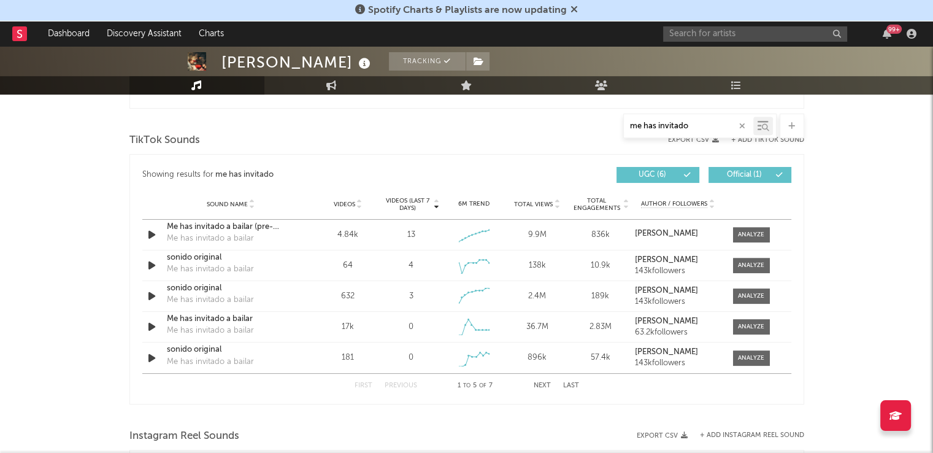
scroll to position [606, 0]
click at [541, 389] on div "First Previous 1 to 5 of 7 Next Last" at bounding box center [467, 386] width 225 height 24
click at [544, 384] on button "Next" at bounding box center [542, 385] width 17 height 7
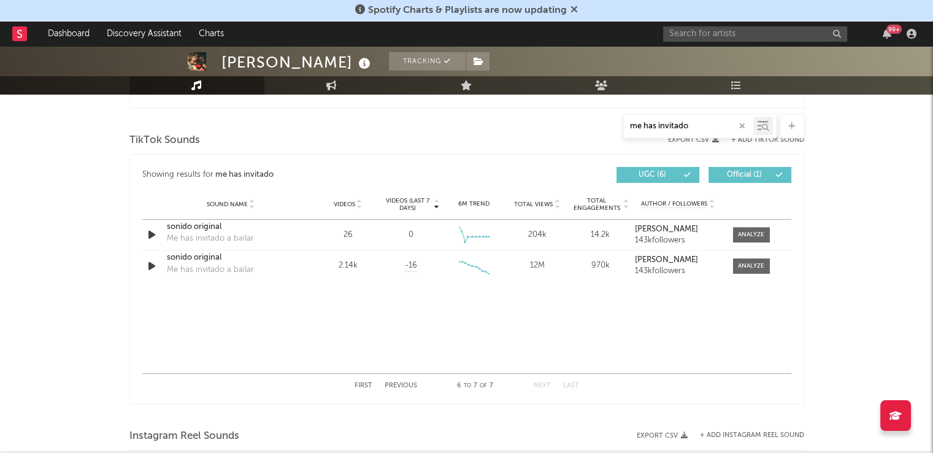
click at [400, 385] on button "Previous" at bounding box center [401, 385] width 33 height 7
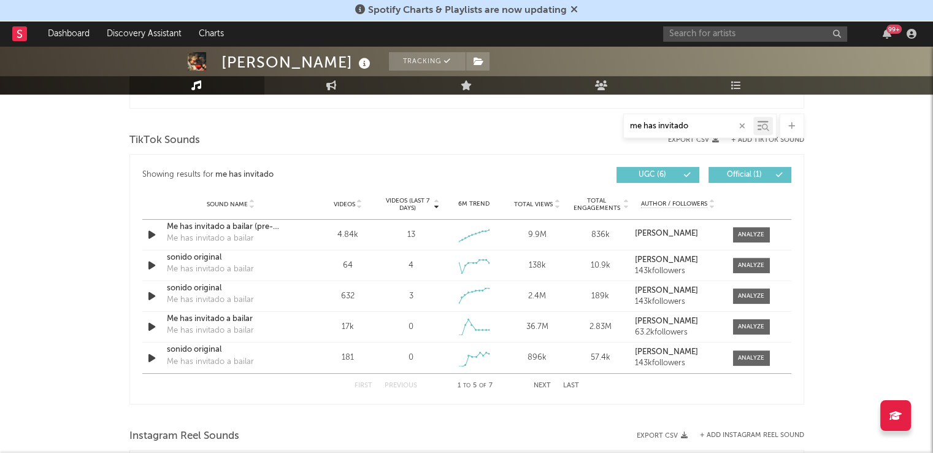
drag, startPoint x: 688, startPoint y: 123, endPoint x: 596, endPoint y: 119, distance: 91.5
drag, startPoint x: 596, startPoint y: 119, endPoint x: 668, endPoint y: 106, distance: 72.3
click at [668, 106] on div "Showing results for me has invitado Last Day Spotify Plays Copyright 7 Day Spot…" at bounding box center [466, 29] width 675 height 158
drag, startPoint x: 694, startPoint y: 127, endPoint x: 622, endPoint y: 141, distance: 73.1
click at [622, 141] on div "Music me has invitado Total Artist Consumption Luminate - Daily Luminate - Week…" at bounding box center [466, 254] width 675 height 1347
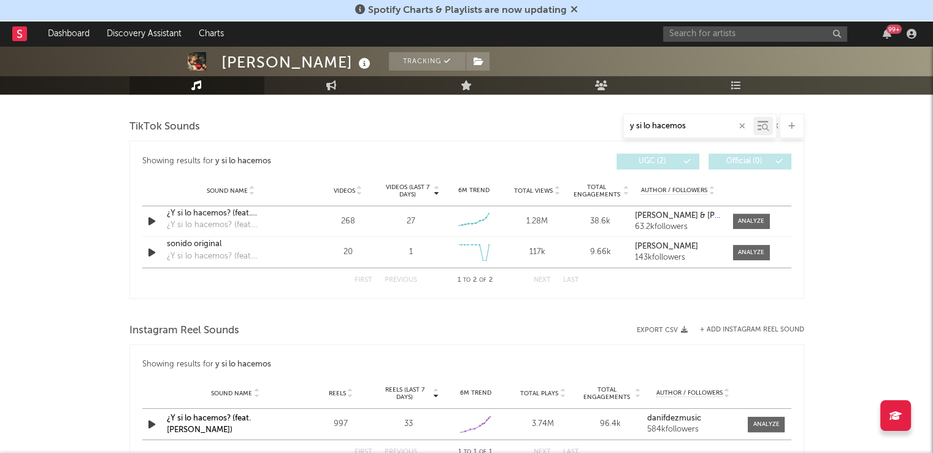
scroll to position [619, 0]
type input "y si lo hacemos"
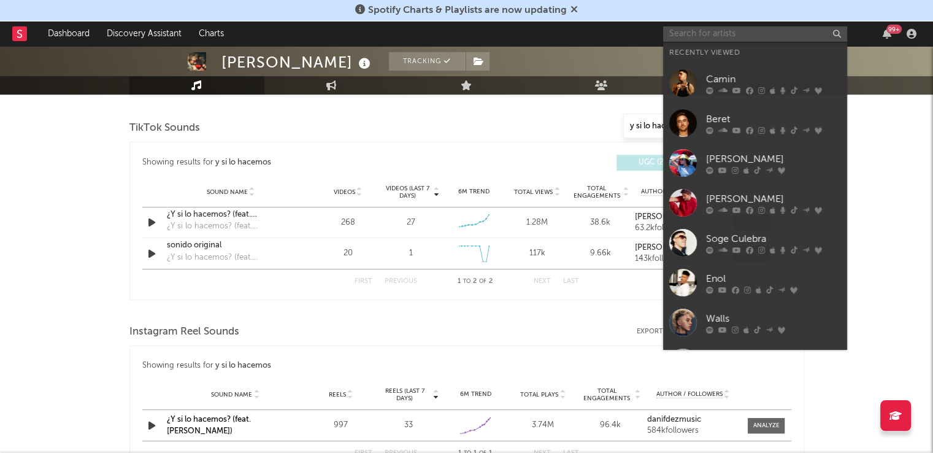
click at [709, 36] on input "text" at bounding box center [755, 33] width 184 height 15
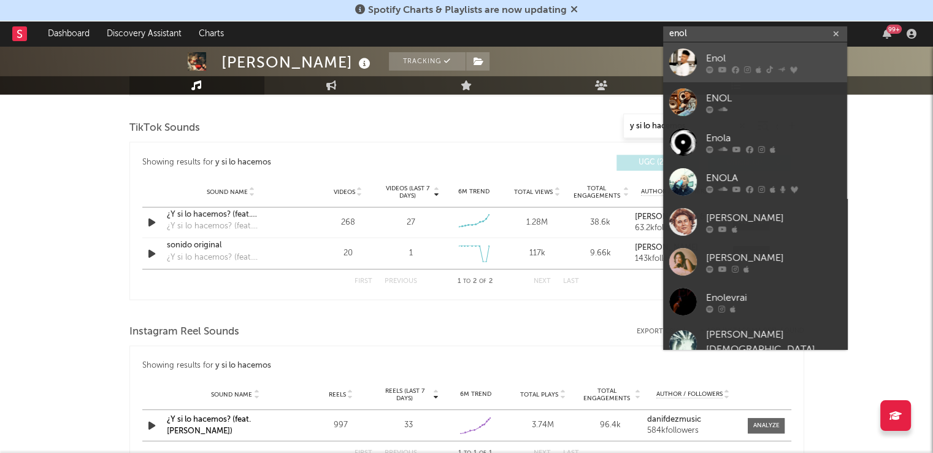
type input "enol"
click at [748, 60] on div "Enol" at bounding box center [773, 58] width 135 height 15
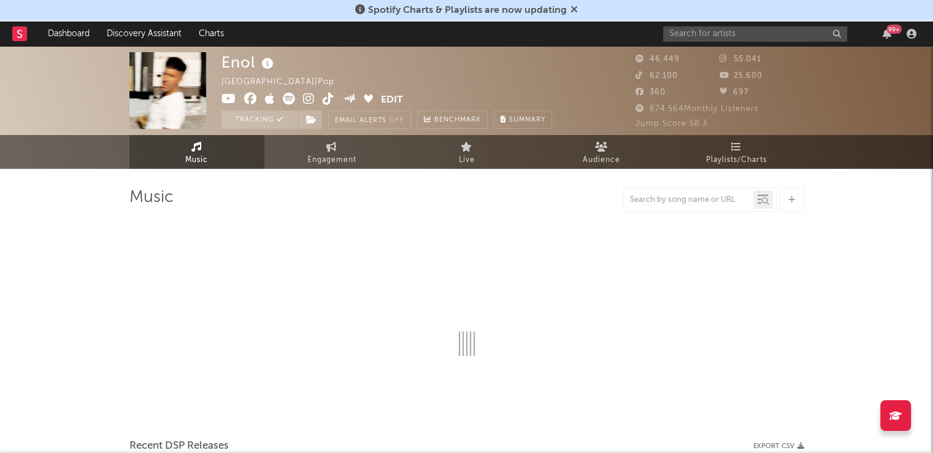
select select "6m"
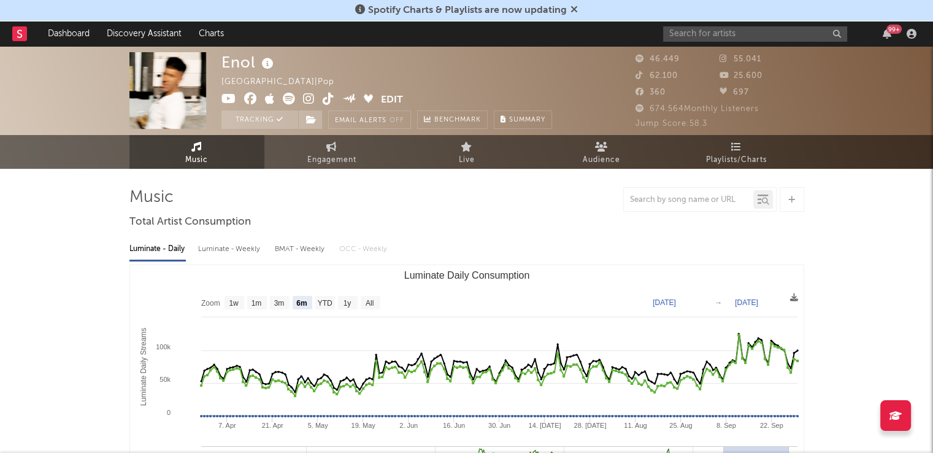
click at [651, 192] on div at bounding box center [688, 199] width 129 height 15
click at [647, 196] on input "text" at bounding box center [688, 200] width 129 height 10
type input "i"
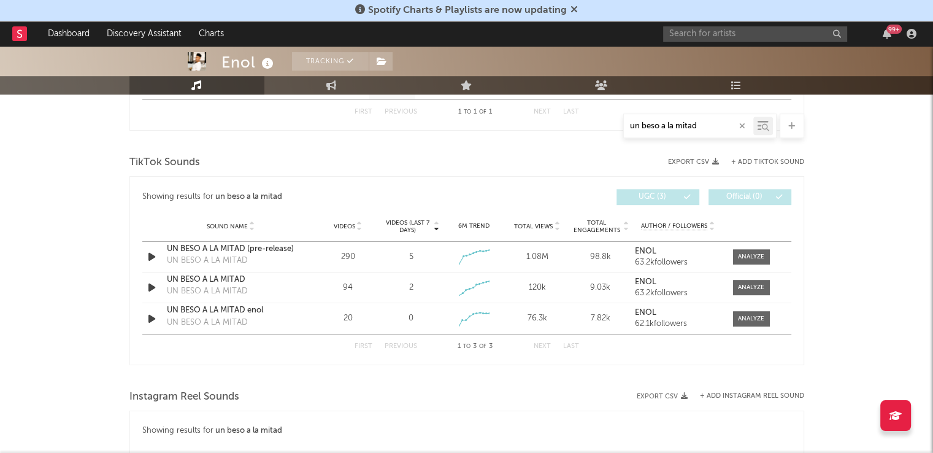
scroll to position [591, 0]
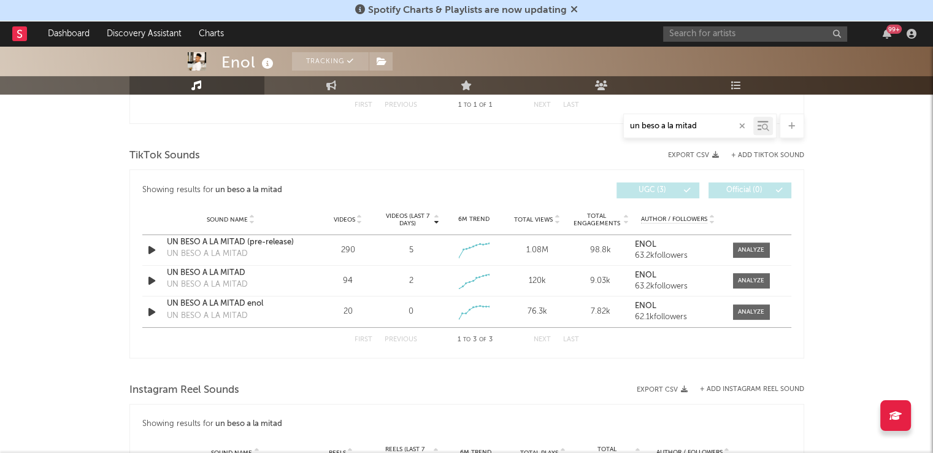
drag, startPoint x: 700, startPoint y: 123, endPoint x: 642, endPoint y: 128, distance: 57.9
click at [638, 125] on input "un beso a la mitad" at bounding box center [688, 127] width 129 height 10
click at [709, 131] on div "un beso a la mitad" at bounding box center [688, 125] width 129 height 15
drag, startPoint x: 709, startPoint y: 131, endPoint x: 670, endPoint y: 129, distance: 39.3
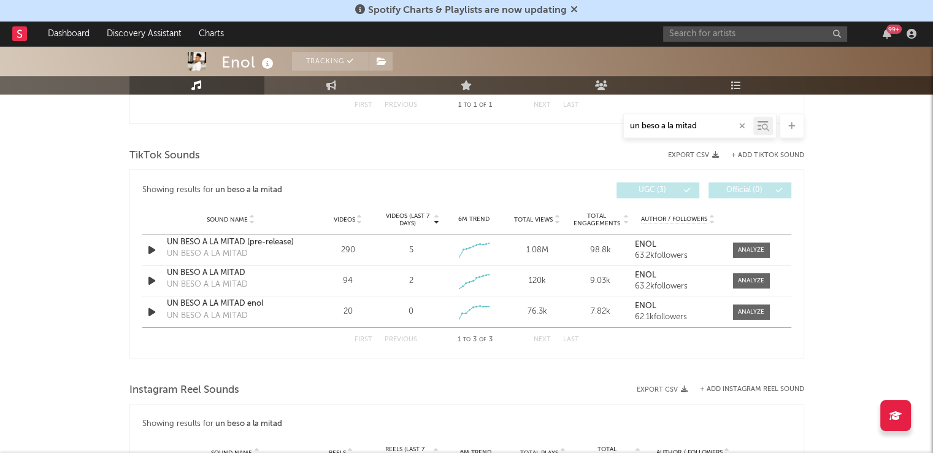
click at [670, 129] on div "un beso a la mitad" at bounding box center [688, 125] width 129 height 15
drag, startPoint x: 700, startPoint y: 126, endPoint x: 594, endPoint y: 129, distance: 105.6
click at [594, 129] on div "un beso a la mitad" at bounding box center [466, 126] width 675 height 25
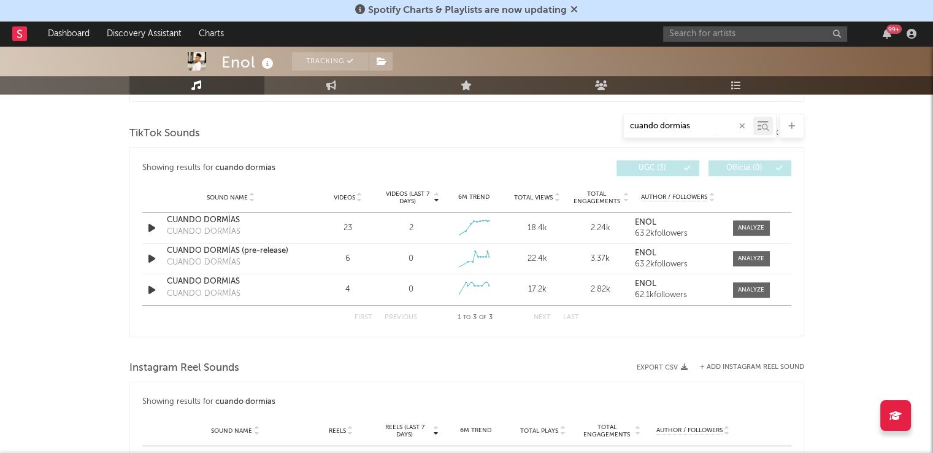
scroll to position [612, 0]
type input "cuando dormías"
click at [708, 36] on input "text" at bounding box center [755, 33] width 184 height 15
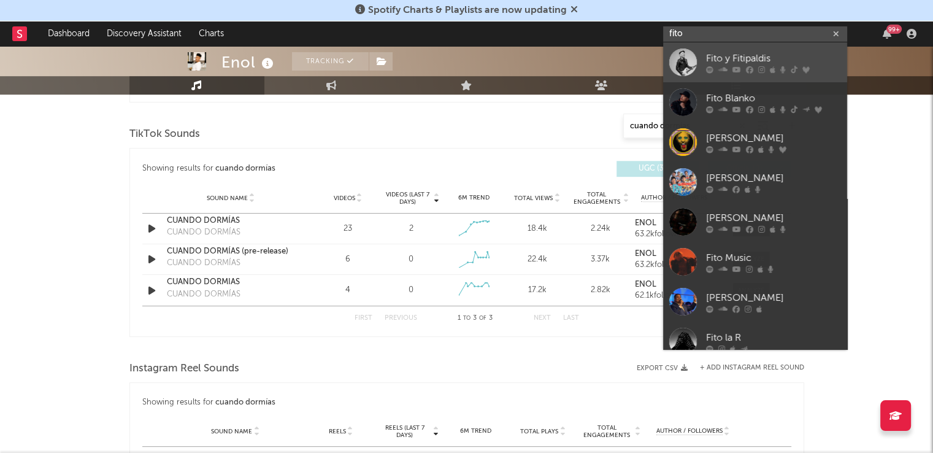
type input "fito"
click at [731, 69] on div at bounding box center [773, 69] width 135 height 7
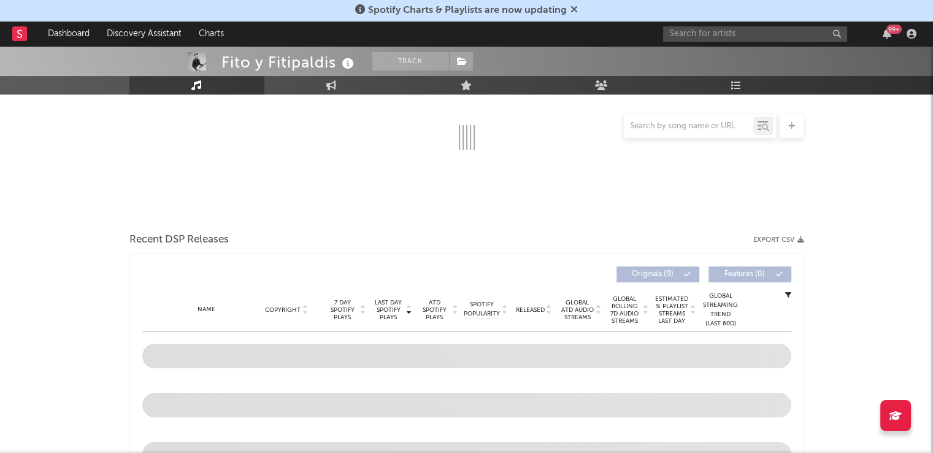
scroll to position [194, 0]
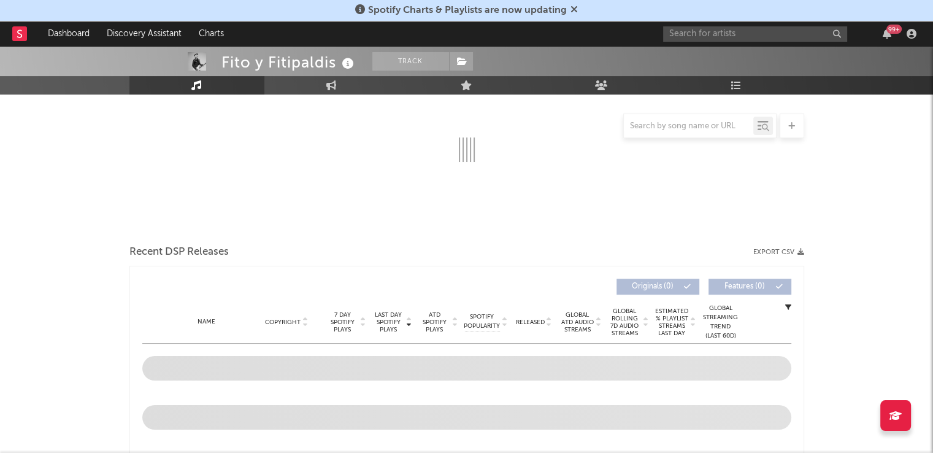
select select "6m"
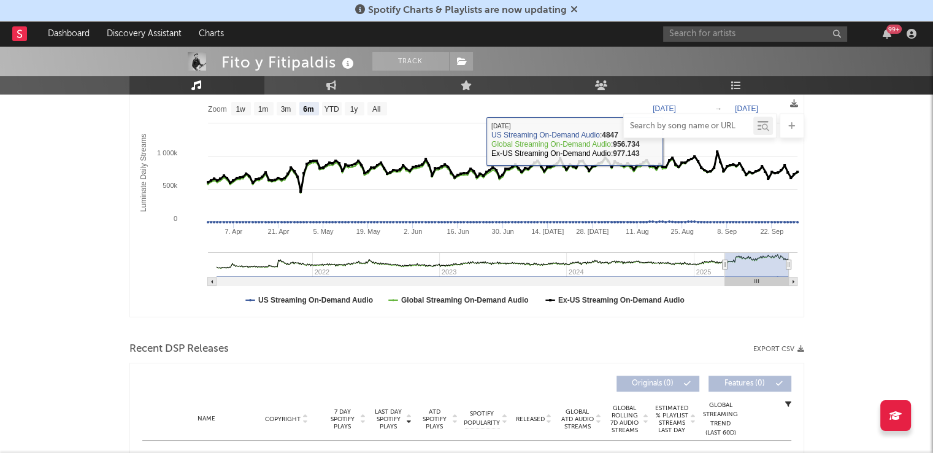
click at [673, 129] on input "text" at bounding box center [688, 127] width 129 height 10
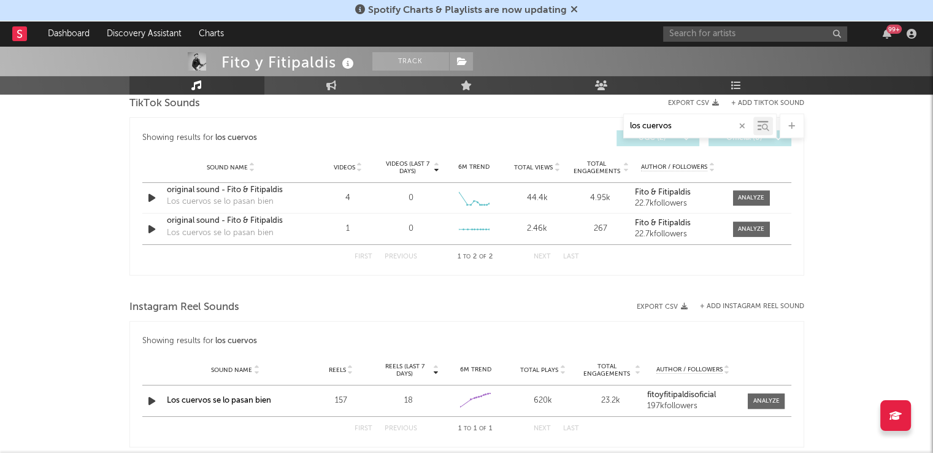
scroll to position [655, 0]
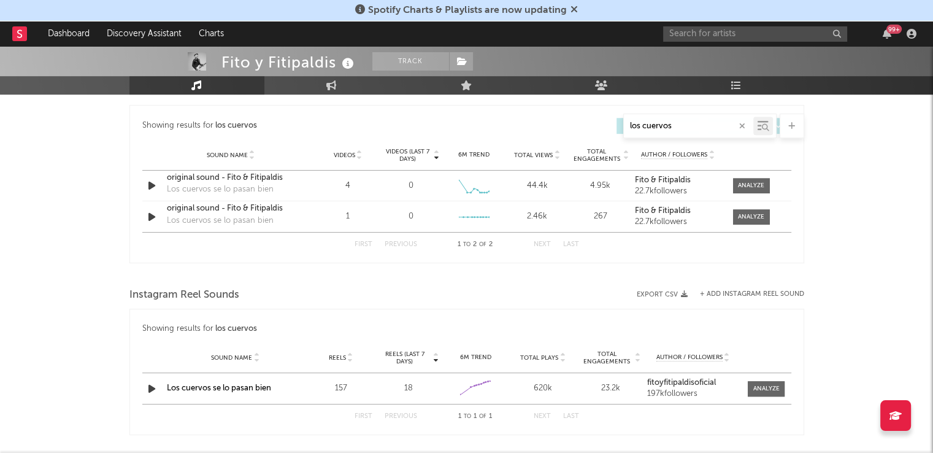
type input "los cuervos"
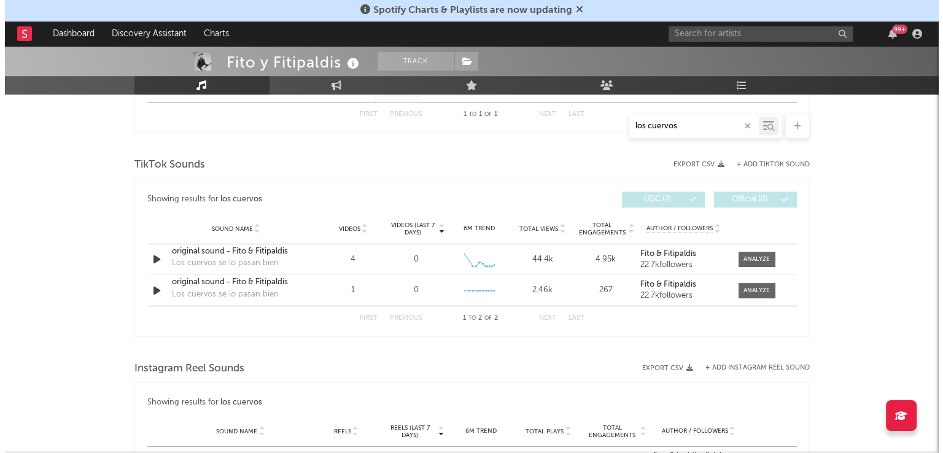
scroll to position [579, 0]
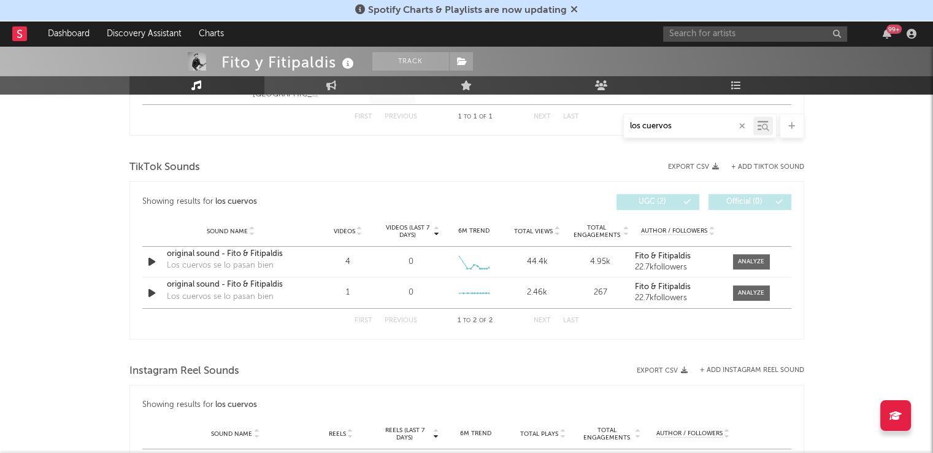
click at [768, 165] on button "+ Add TikTok Sound" at bounding box center [767, 167] width 73 height 7
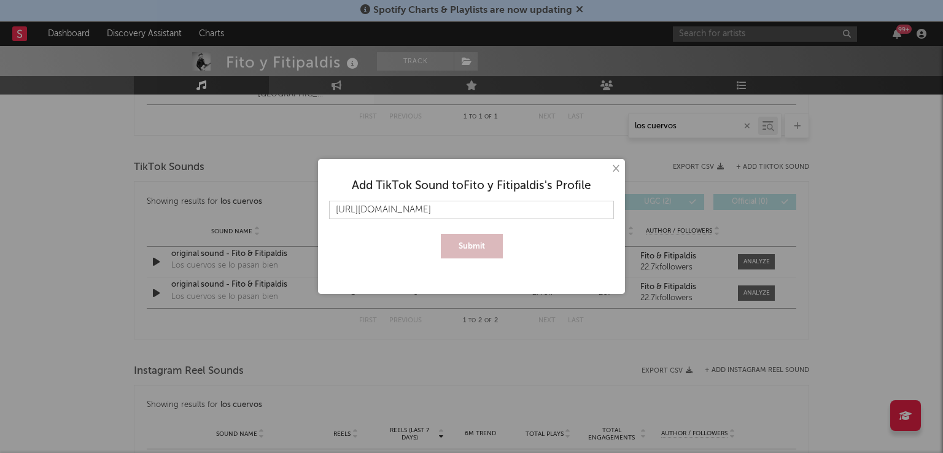
scroll to position [0, 191]
type input "[URL][DOMAIN_NAME]"
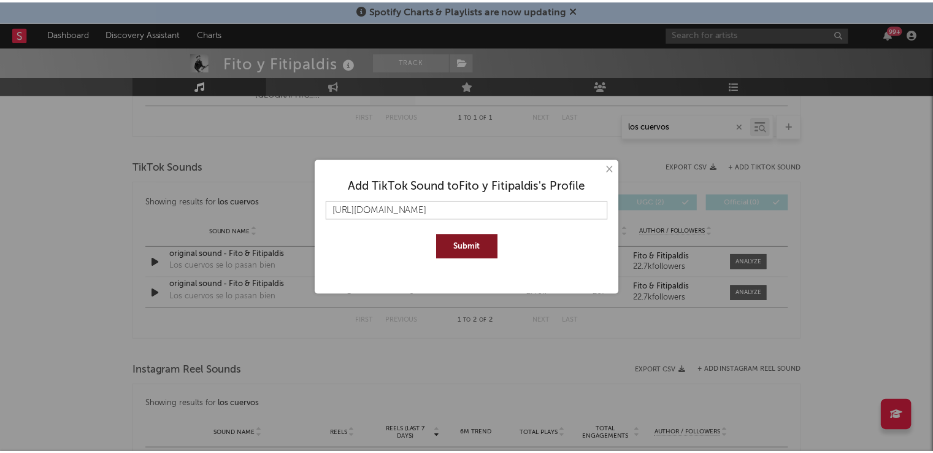
scroll to position [0, 0]
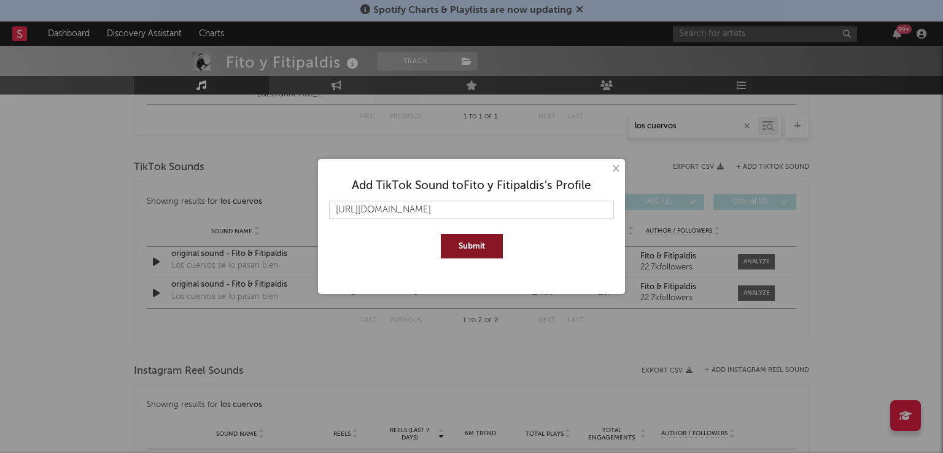
click at [471, 260] on div "Add TikTok Sound to Fito y Fitipaldis 's Profile [URL][DOMAIN_NAME] Submit" at bounding box center [471, 214] width 295 height 98
click at [475, 245] on button "Submit" at bounding box center [472, 246] width 62 height 25
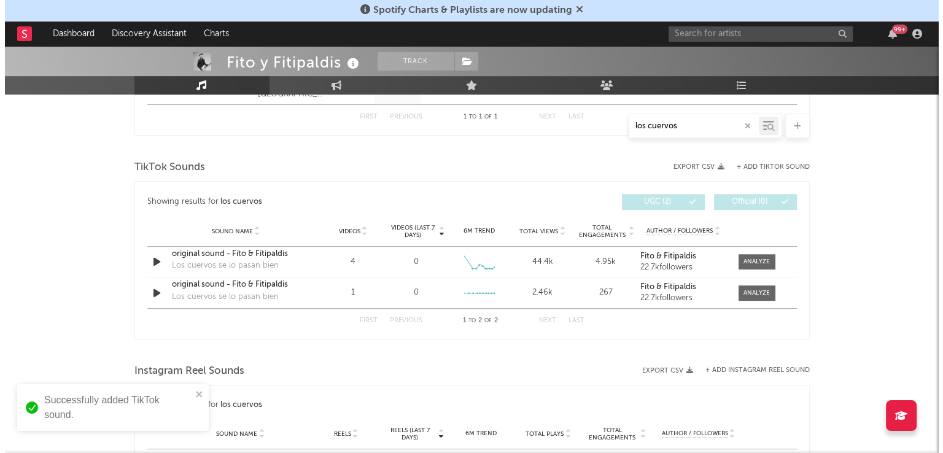
scroll to position [588, 0]
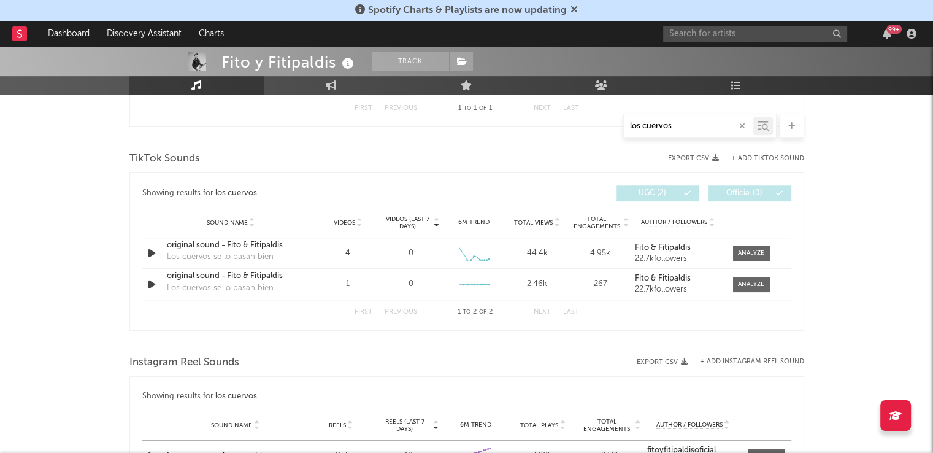
click at [757, 155] on button "+ Add TikTok Sound" at bounding box center [767, 158] width 73 height 7
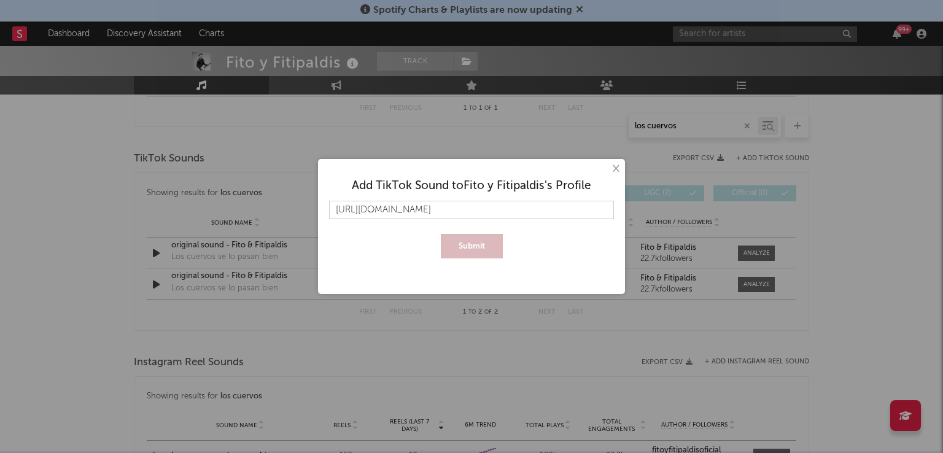
scroll to position [0, 250]
type input "[URL][DOMAIN_NAME]"
click at [466, 255] on button "Submit" at bounding box center [472, 246] width 62 height 25
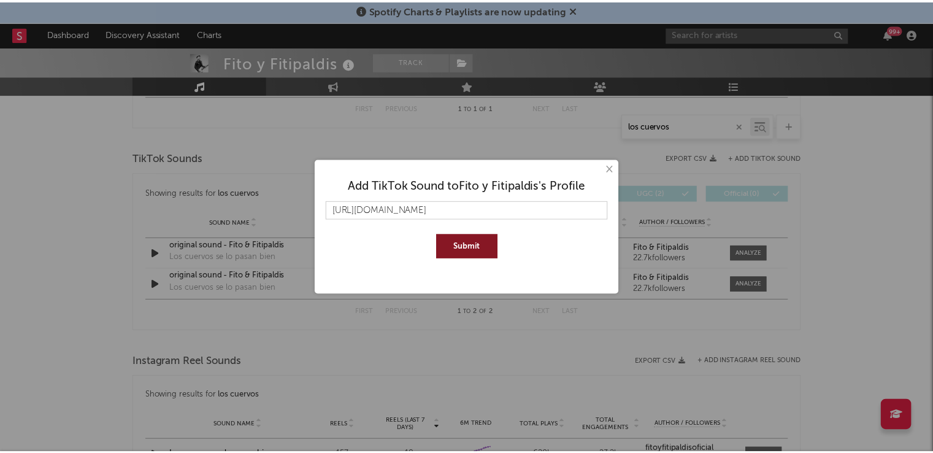
scroll to position [0, 0]
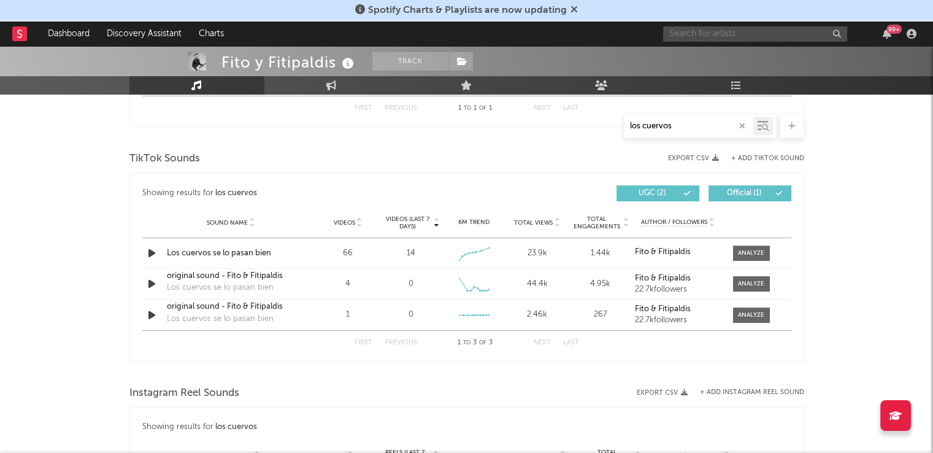
click at [734, 30] on input "text" at bounding box center [755, 33] width 184 height 15
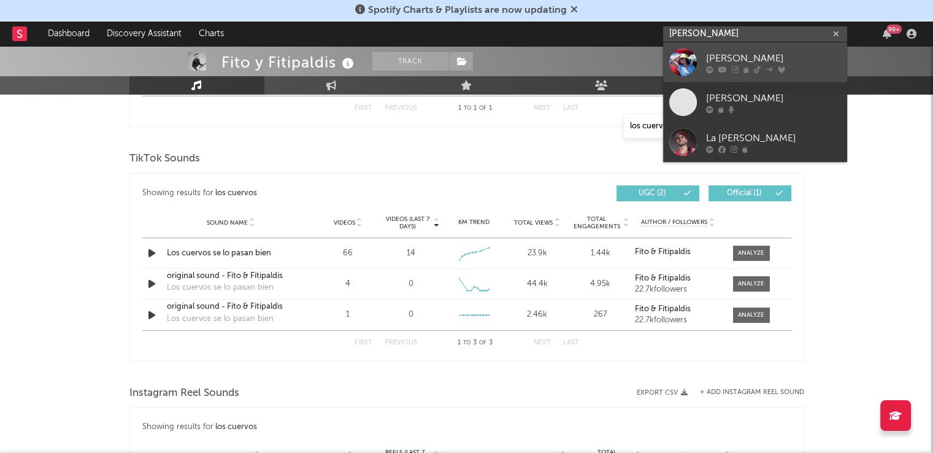
type input "[PERSON_NAME]"
click at [709, 56] on div "[PERSON_NAME]" at bounding box center [773, 58] width 135 height 15
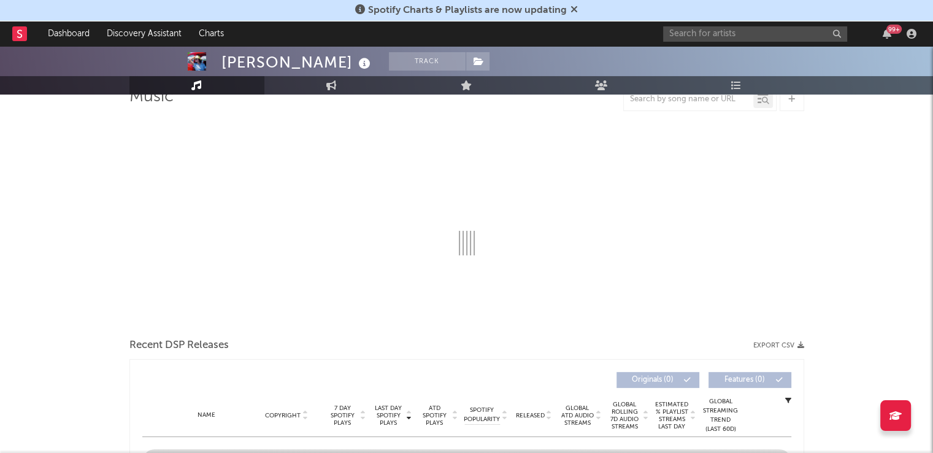
select select "6m"
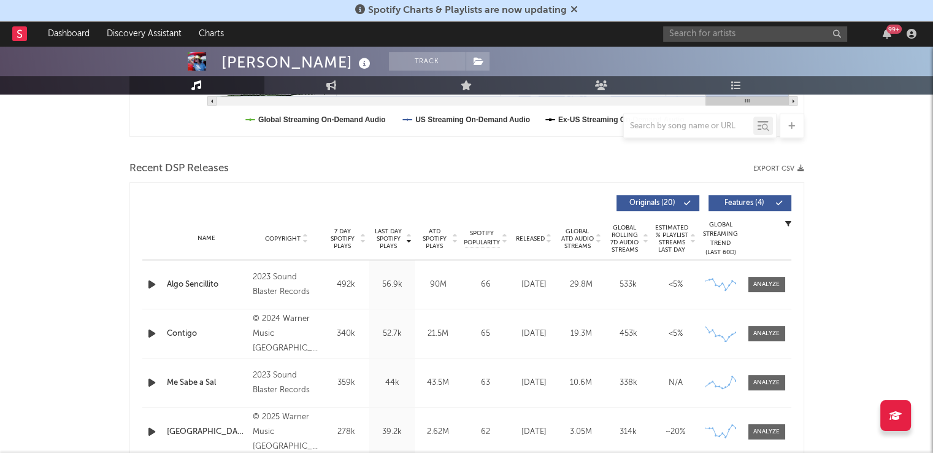
scroll to position [373, 0]
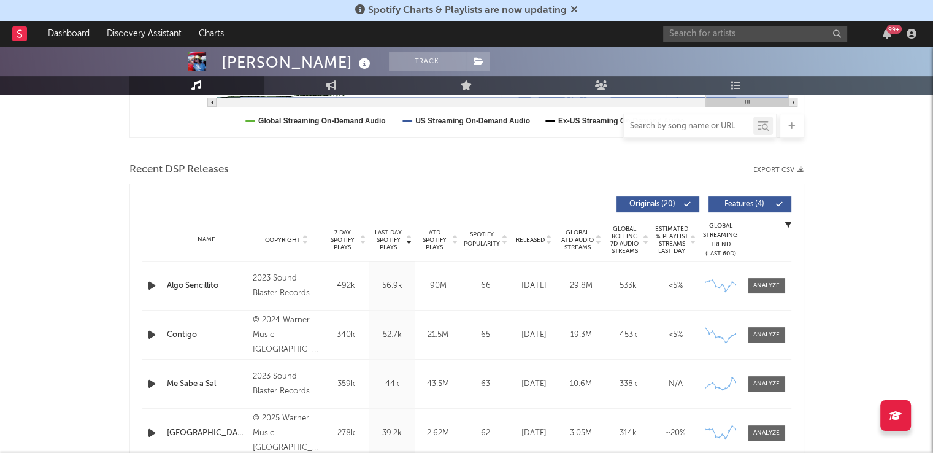
click at [657, 123] on input "text" at bounding box center [688, 127] width 129 height 10
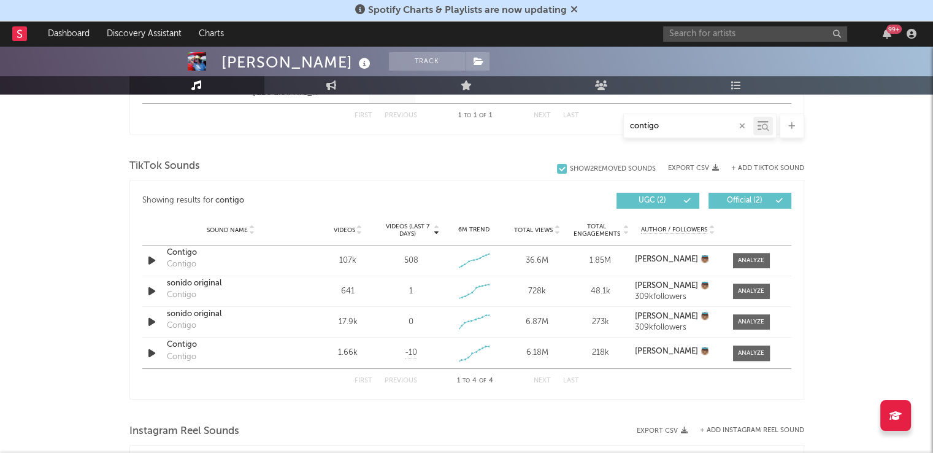
scroll to position [579, 0]
drag, startPoint x: 668, startPoint y: 123, endPoint x: 596, endPoint y: 126, distance: 71.9
click at [596, 126] on div "contigo" at bounding box center [466, 126] width 675 height 25
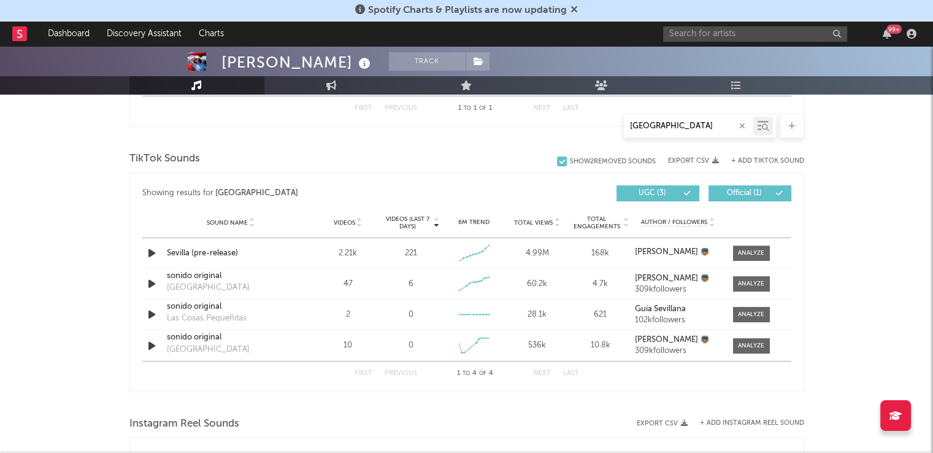
scroll to position [628, 0]
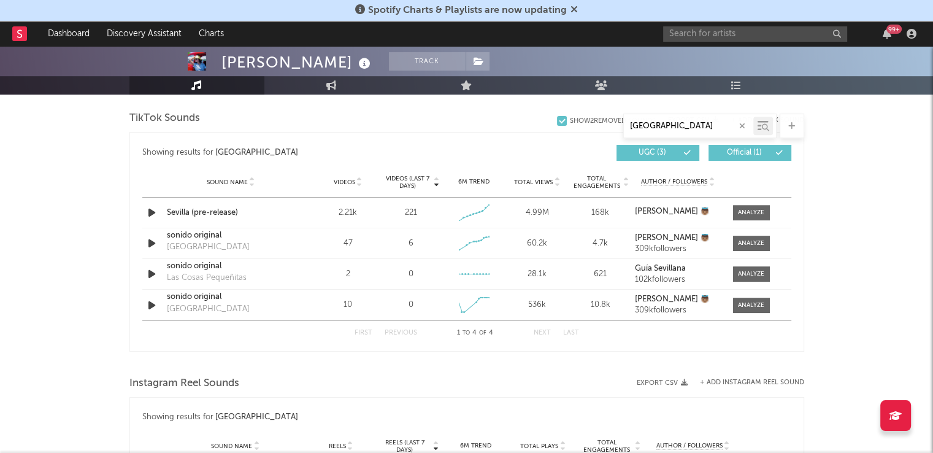
type input "[GEOGRAPHIC_DATA]"
drag, startPoint x: 750, startPoint y: 209, endPoint x: 761, endPoint y: 211, distance: 11.2
click at [761, 211] on div at bounding box center [751, 212] width 26 height 9
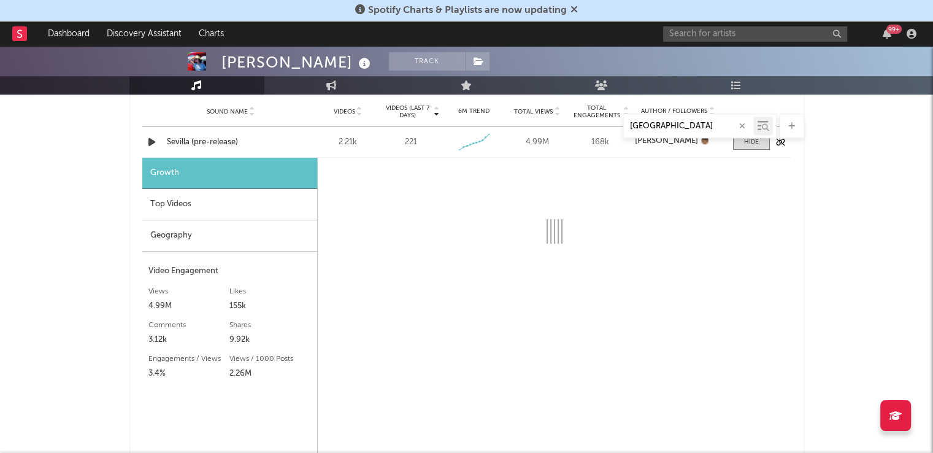
select select "1w"
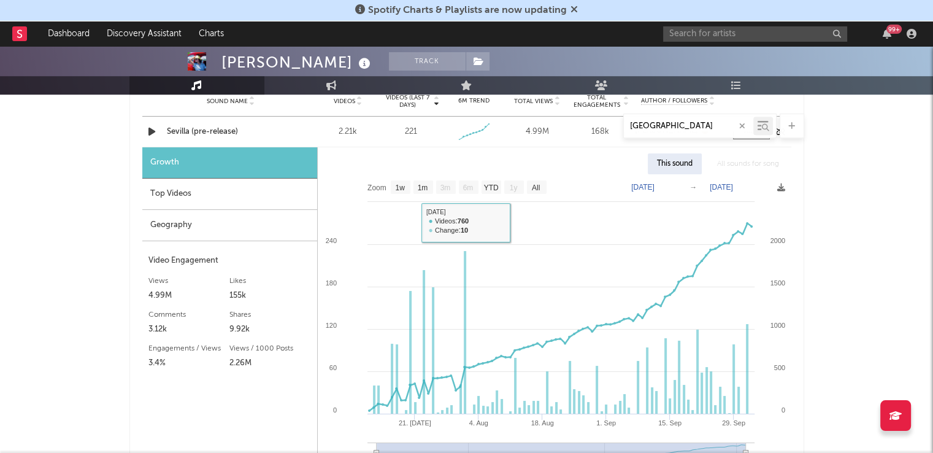
scroll to position [702, 0]
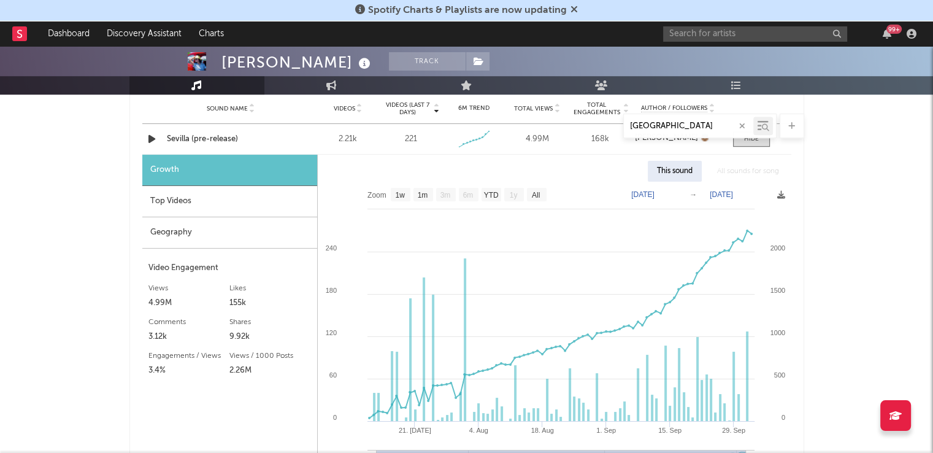
click at [655, 192] on text "[DATE]" at bounding box center [642, 194] width 23 height 9
click at [679, 190] on input "[DATE]" at bounding box center [650, 194] width 57 height 12
type input "[DATE]"
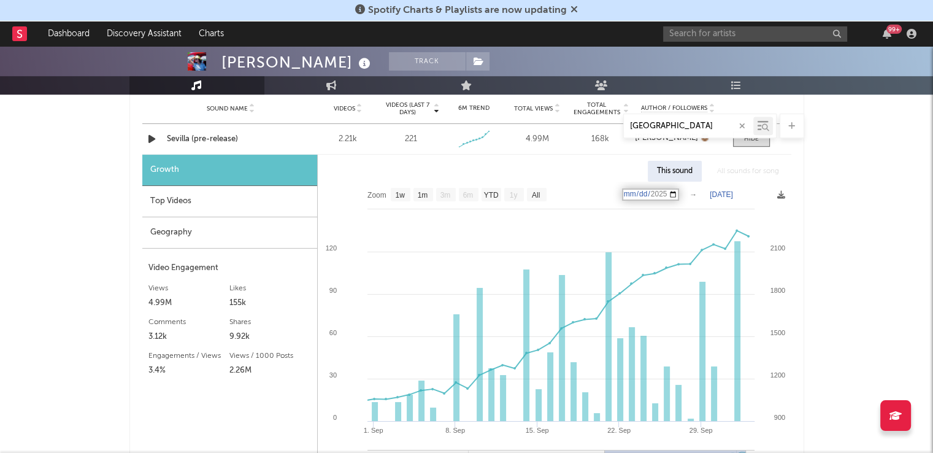
click at [209, 137] on div "[GEOGRAPHIC_DATA]" at bounding box center [466, 126] width 675 height 25
click at [202, 133] on div "[GEOGRAPHIC_DATA]" at bounding box center [466, 126] width 675 height 25
click at [194, 138] on div "Sevilla (pre-release)" at bounding box center [231, 139] width 128 height 12
drag, startPoint x: 670, startPoint y: 128, endPoint x: 586, endPoint y: 122, distance: 84.3
click at [586, 122] on div "[GEOGRAPHIC_DATA]" at bounding box center [466, 126] width 675 height 25
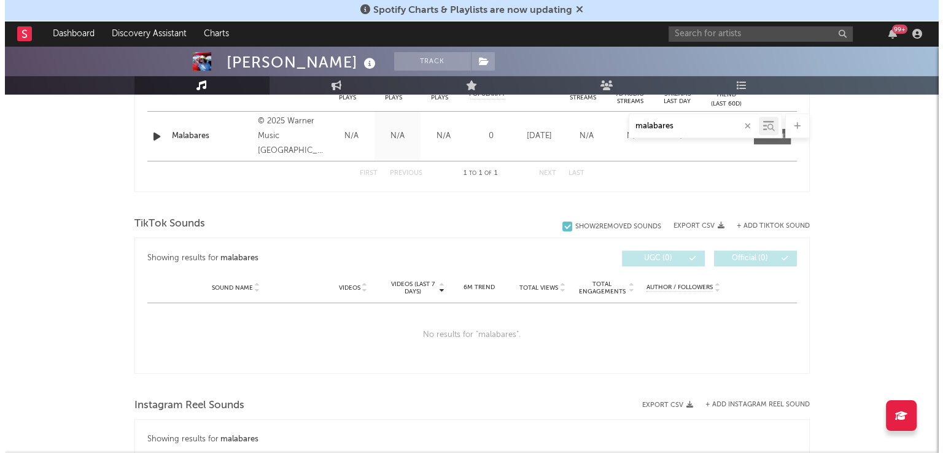
scroll to position [513, 0]
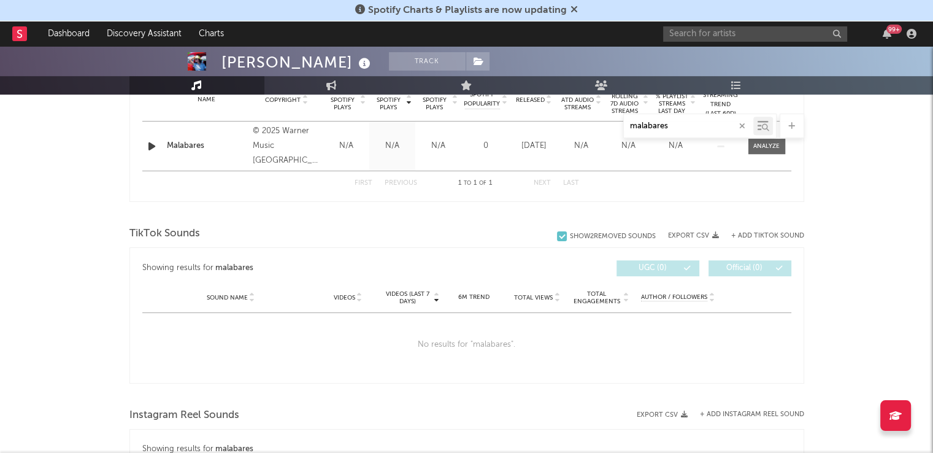
click at [765, 233] on button "+ Add TikTok Sound" at bounding box center [767, 236] width 73 height 7
type input "malabares"
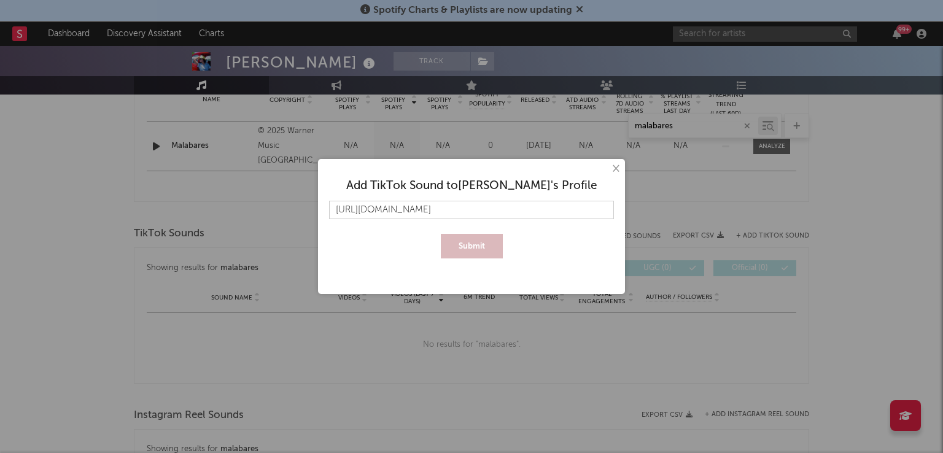
scroll to position [0, 215]
type input "[URL][DOMAIN_NAME]"
click at [467, 253] on button "Submit" at bounding box center [472, 246] width 62 height 25
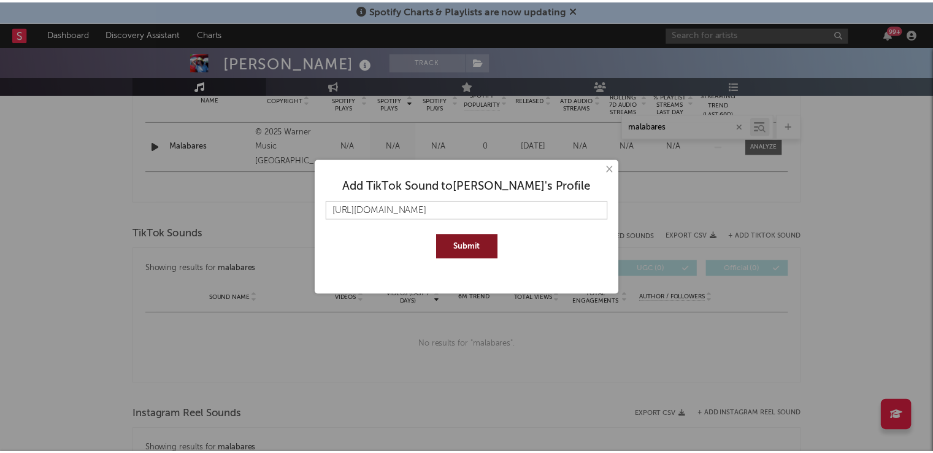
scroll to position [0, 0]
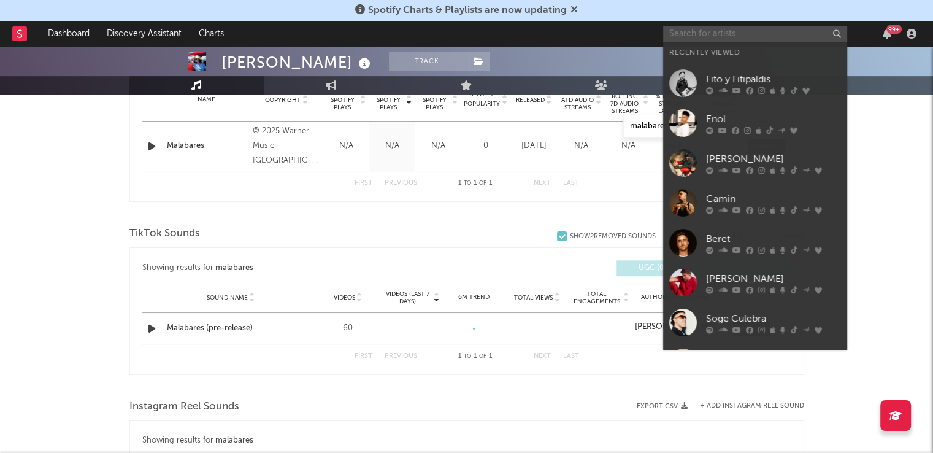
click at [727, 37] on input "text" at bounding box center [755, 33] width 184 height 15
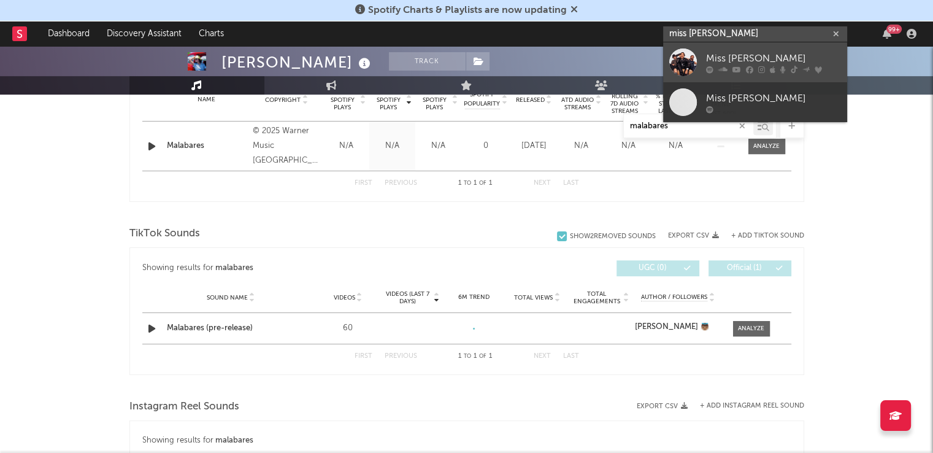
type input "miss [PERSON_NAME]"
click at [736, 60] on div "Miss [PERSON_NAME]" at bounding box center [773, 58] width 135 height 15
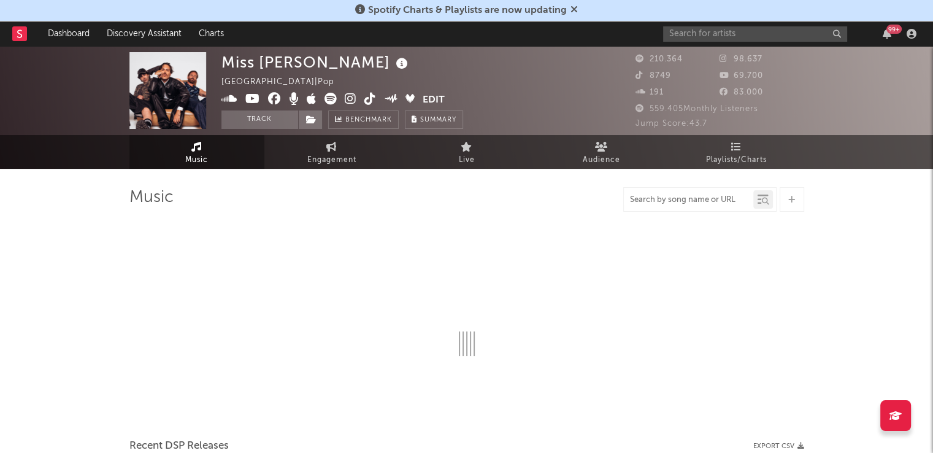
click at [688, 201] on input "text" at bounding box center [688, 200] width 129 height 10
type input "bue"
select select "6m"
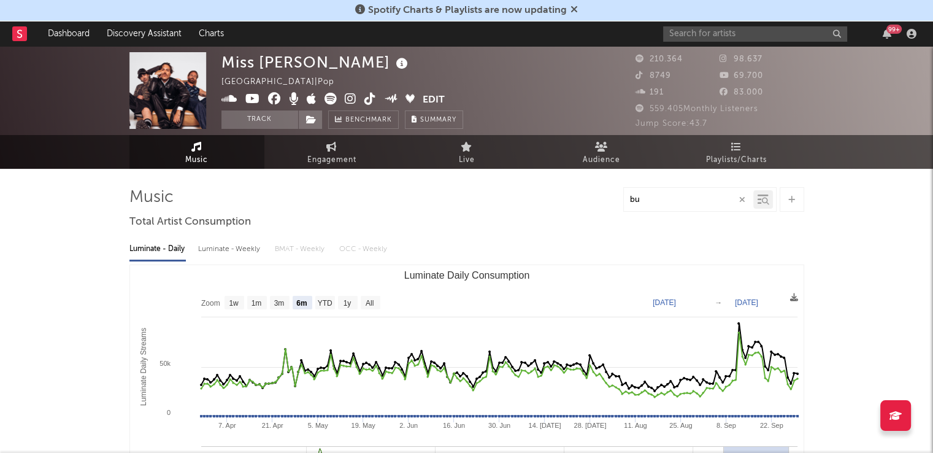
type input "b"
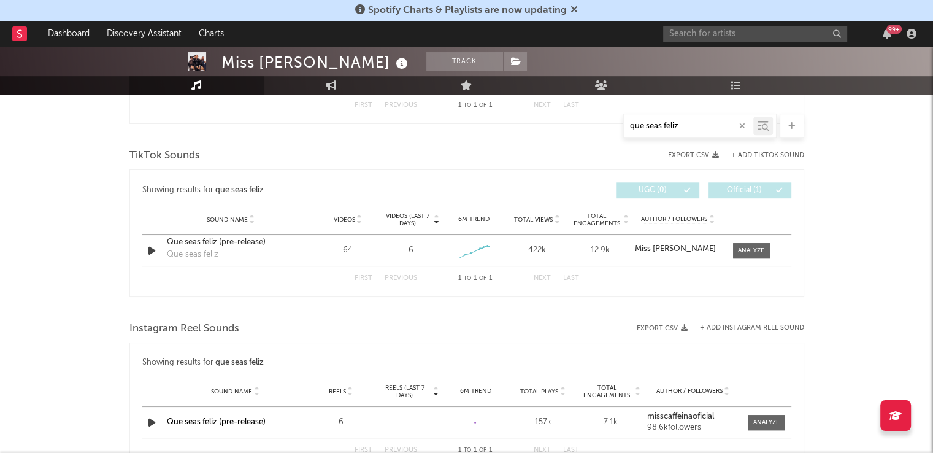
scroll to position [593, 0]
type input "que seas feliz"
click at [707, 37] on input "text" at bounding box center [755, 33] width 184 height 15
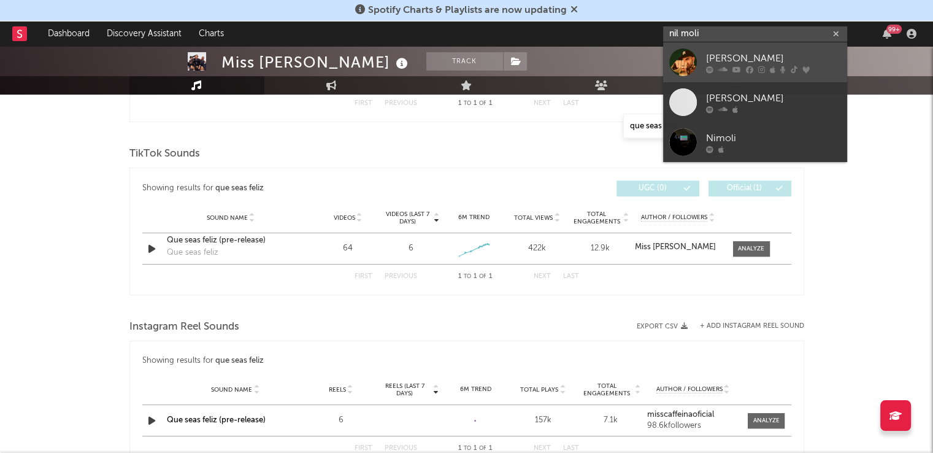
type input "nil moli"
click at [718, 60] on div "[PERSON_NAME]" at bounding box center [773, 58] width 135 height 15
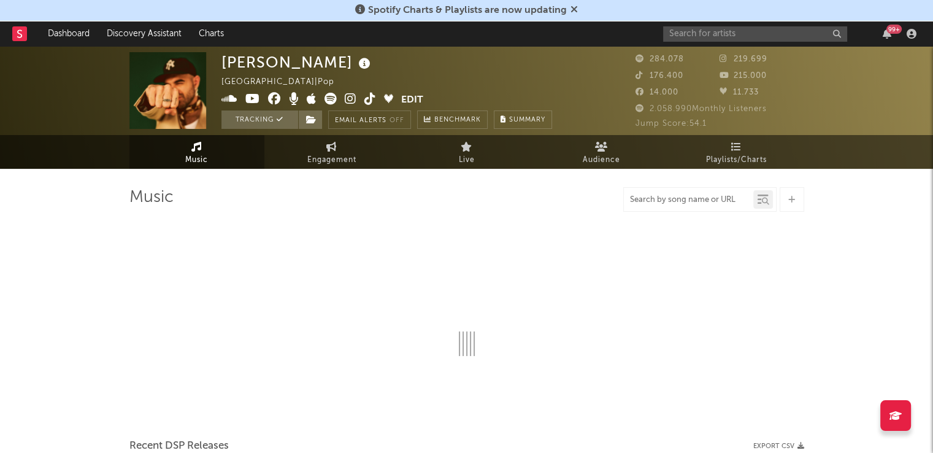
click at [676, 202] on input "text" at bounding box center [688, 200] width 129 height 10
type input "nexo"
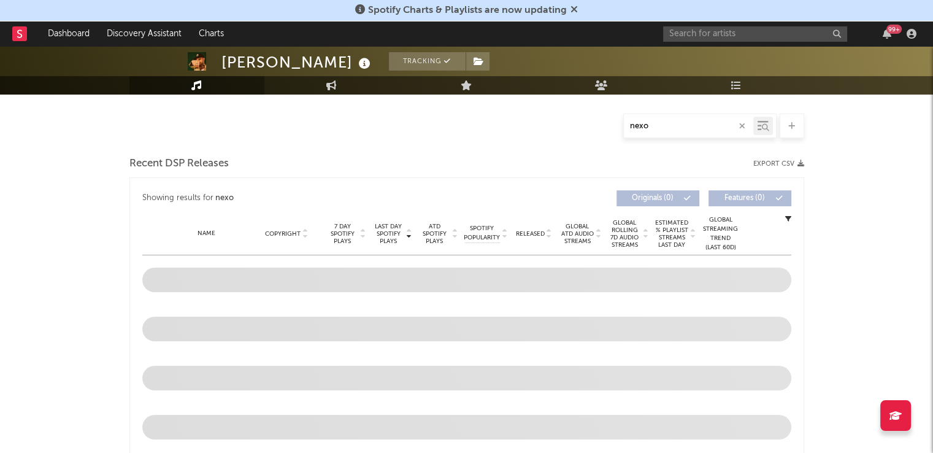
select select "6m"
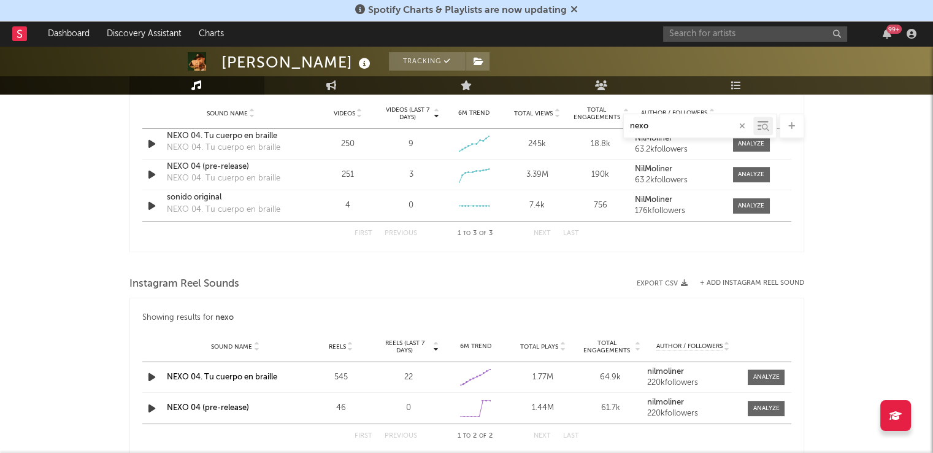
scroll to position [644, 0]
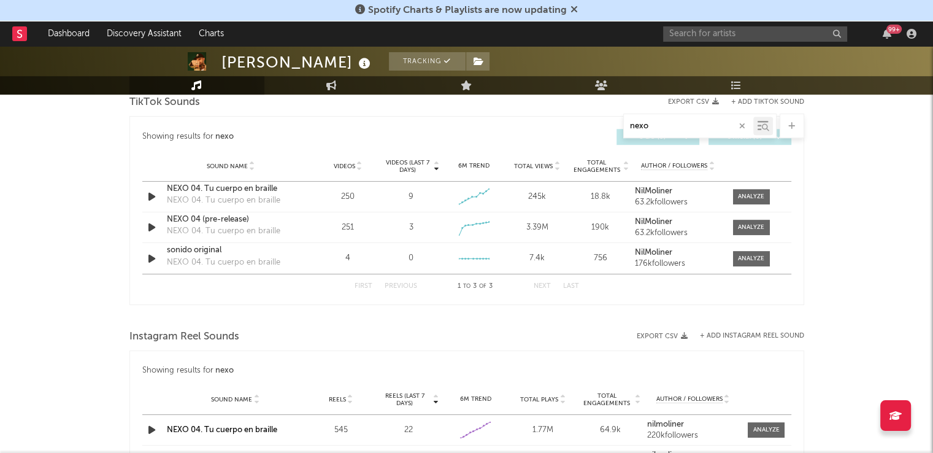
drag, startPoint x: 655, startPoint y: 128, endPoint x: 579, endPoint y: 131, distance: 76.1
click at [579, 131] on div "nexo" at bounding box center [466, 126] width 675 height 25
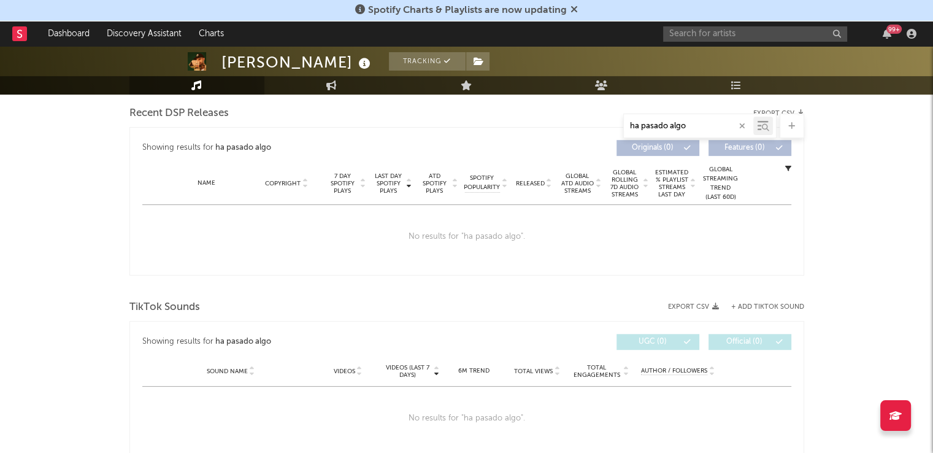
scroll to position [447, 0]
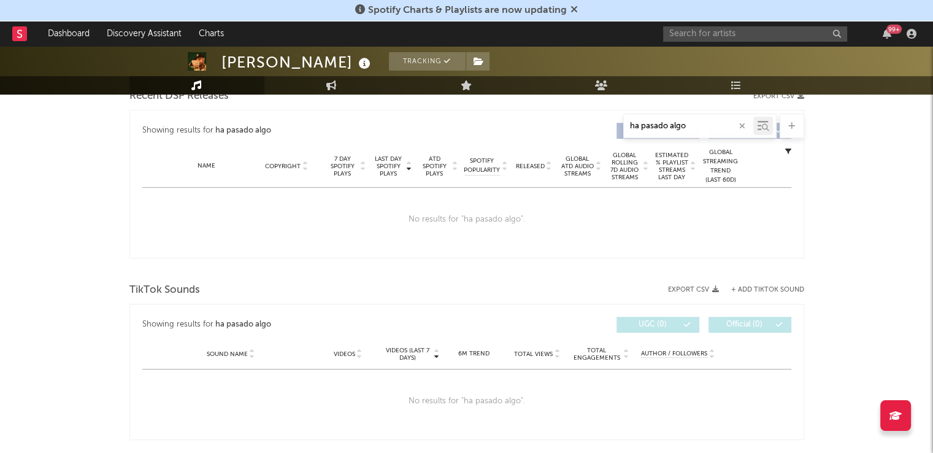
type input "ha pasado algo"
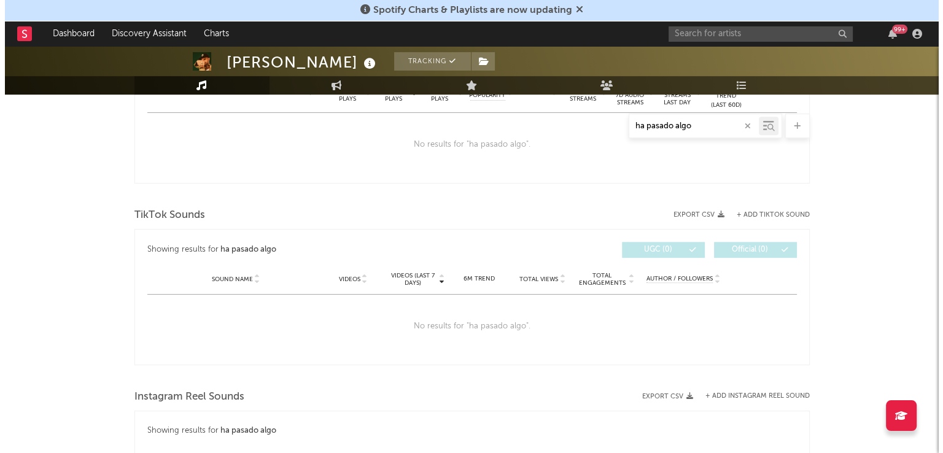
scroll to position [530, 0]
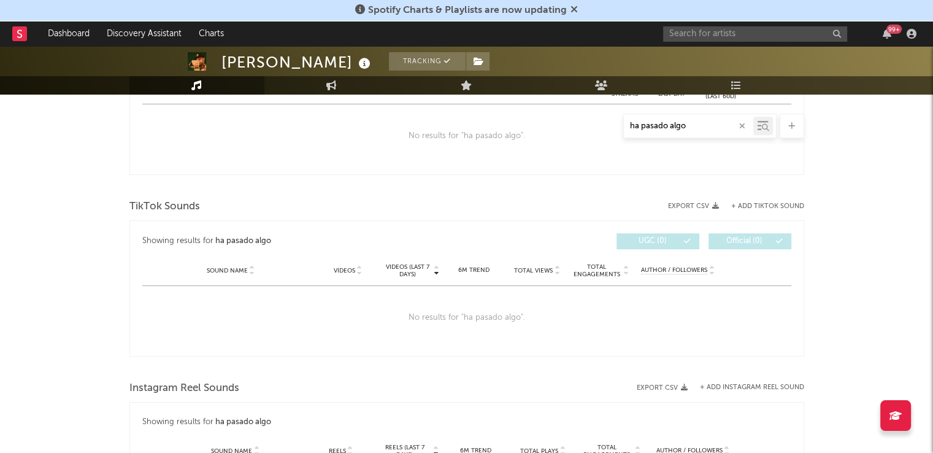
click at [757, 203] on button "+ Add TikTok Sound" at bounding box center [767, 206] width 73 height 7
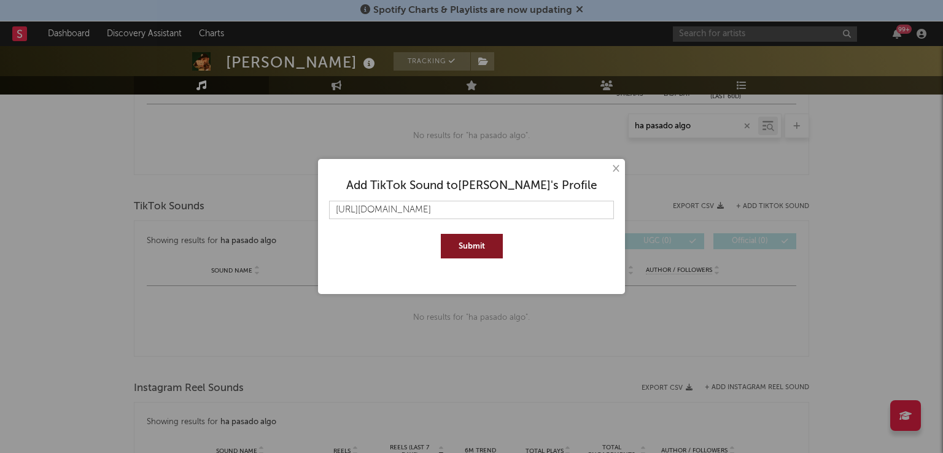
scroll to position [0, 284]
type input "[URL][DOMAIN_NAME]"
click at [479, 242] on button "Submit" at bounding box center [472, 246] width 62 height 25
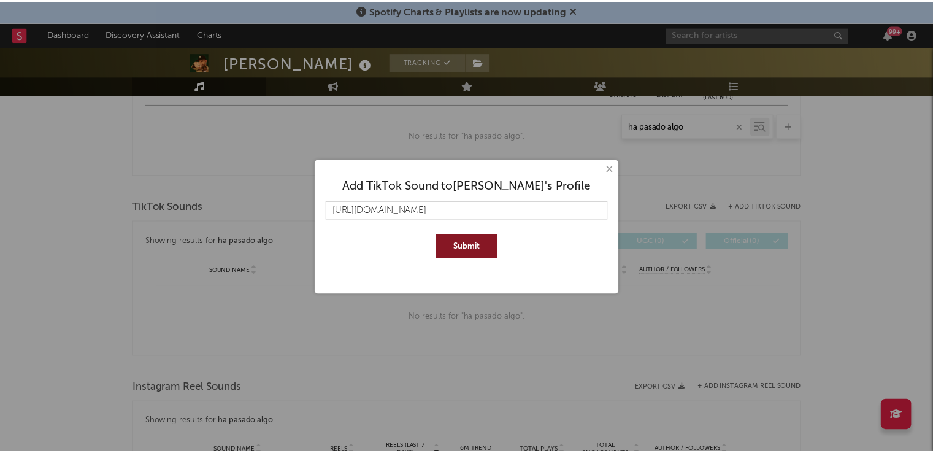
scroll to position [0, 0]
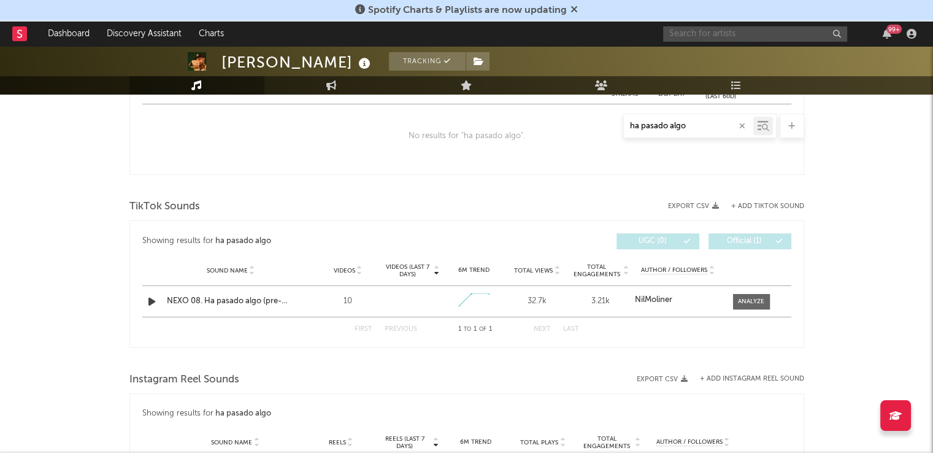
click at [711, 34] on input "text" at bounding box center [755, 33] width 184 height 15
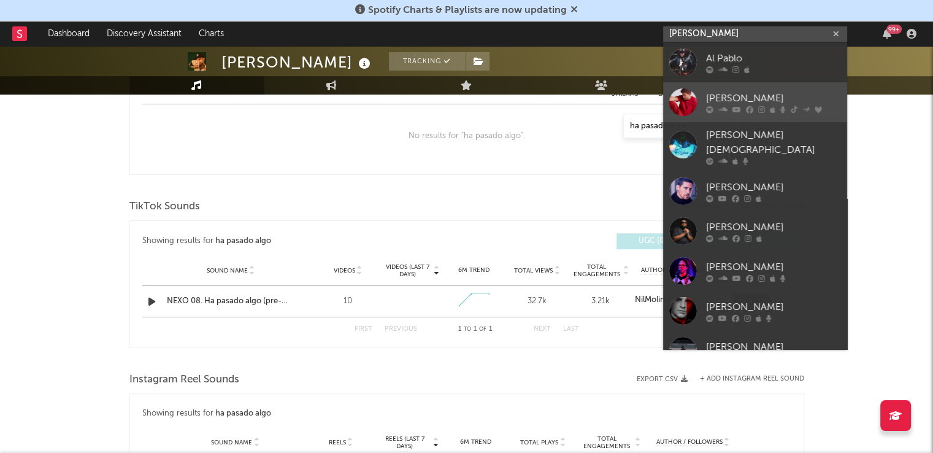
type input "[PERSON_NAME]"
click at [722, 86] on link "[PERSON_NAME]" at bounding box center [755, 102] width 184 height 40
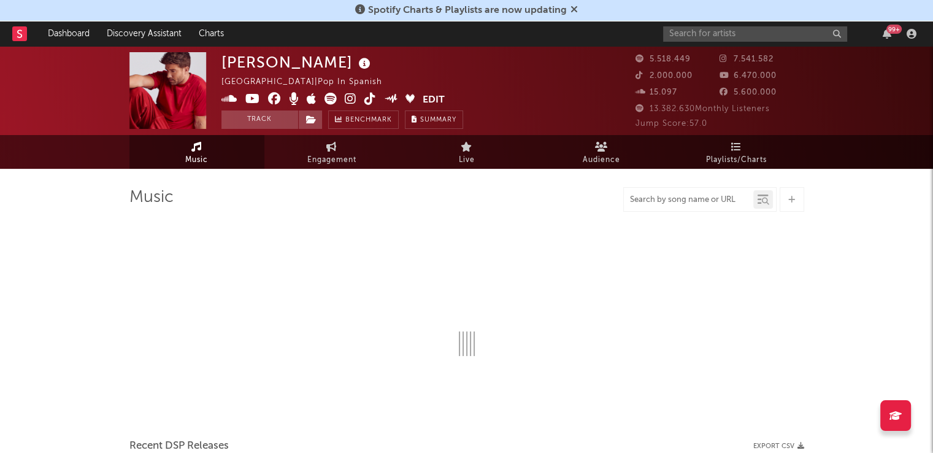
click at [670, 198] on input "text" at bounding box center [688, 200] width 129 height 10
type input "vamonos"
select select "6m"
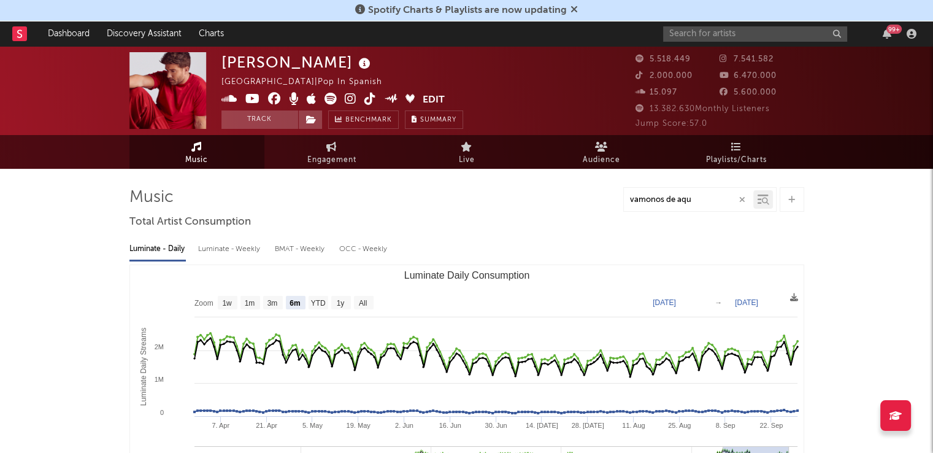
type input "vamonos de aqui"
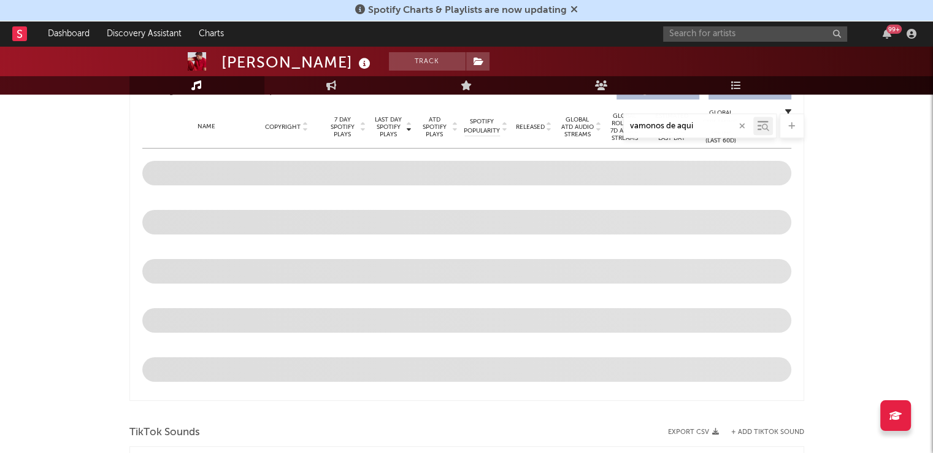
scroll to position [682, 0]
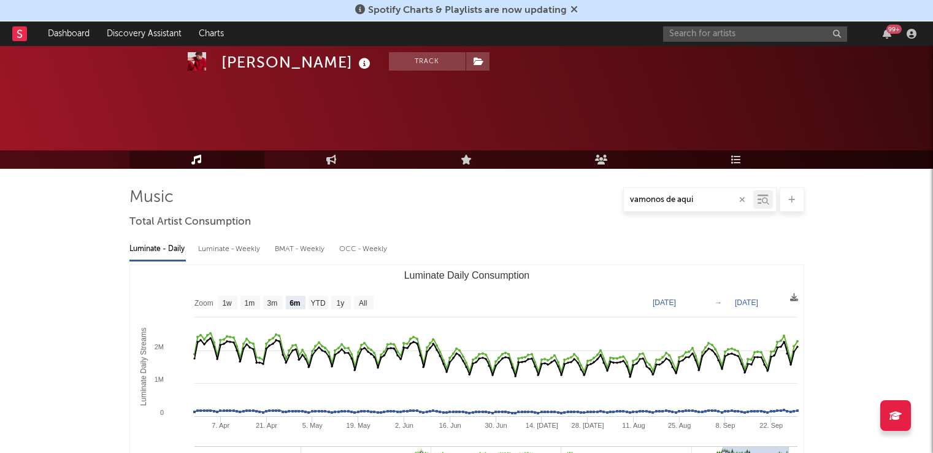
select select "6m"
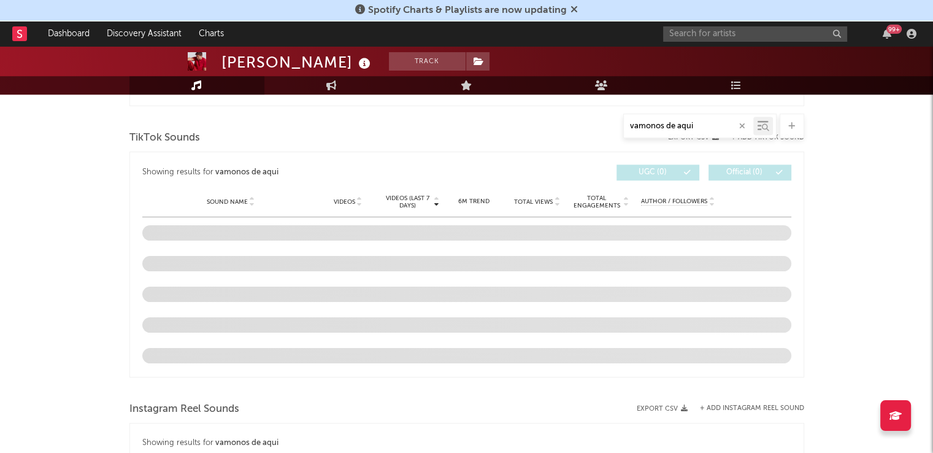
scroll to position [797, 0]
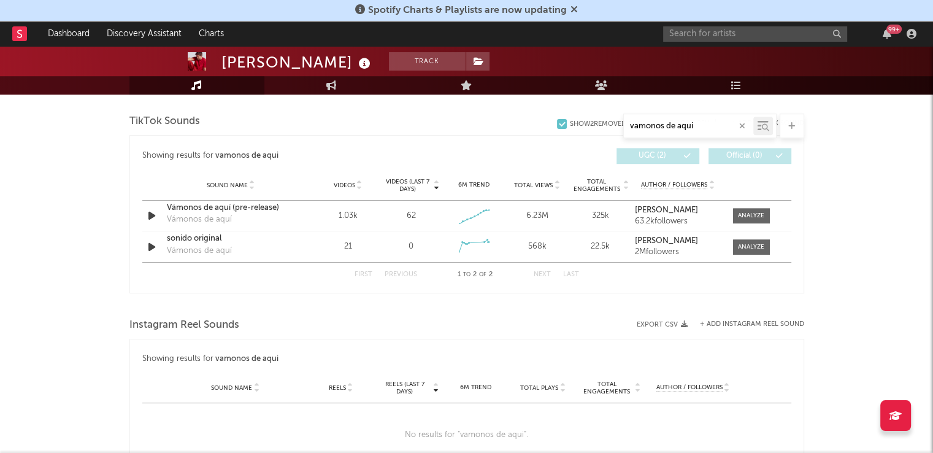
type input "vamonos de aqui"
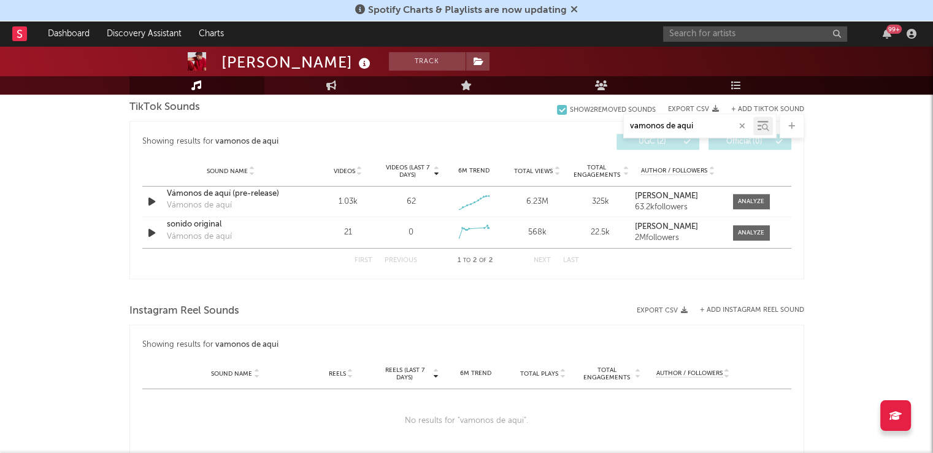
scroll to position [637, 0]
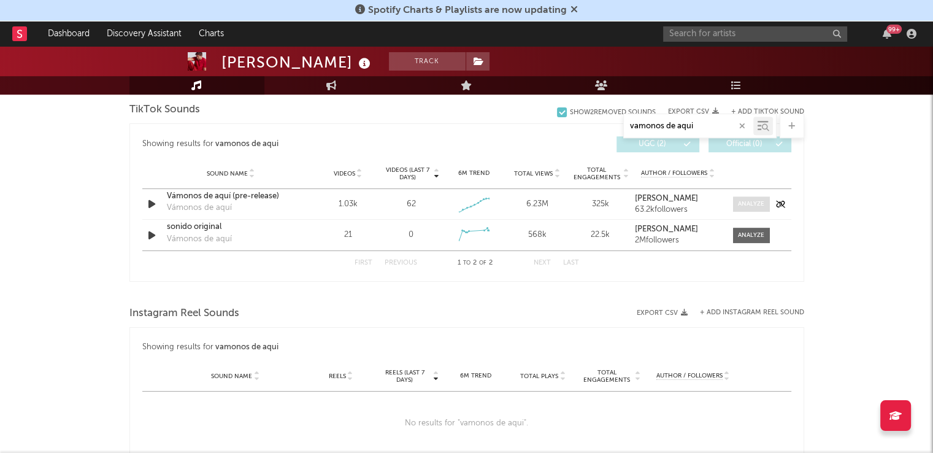
click at [751, 208] on span at bounding box center [751, 203] width 37 height 15
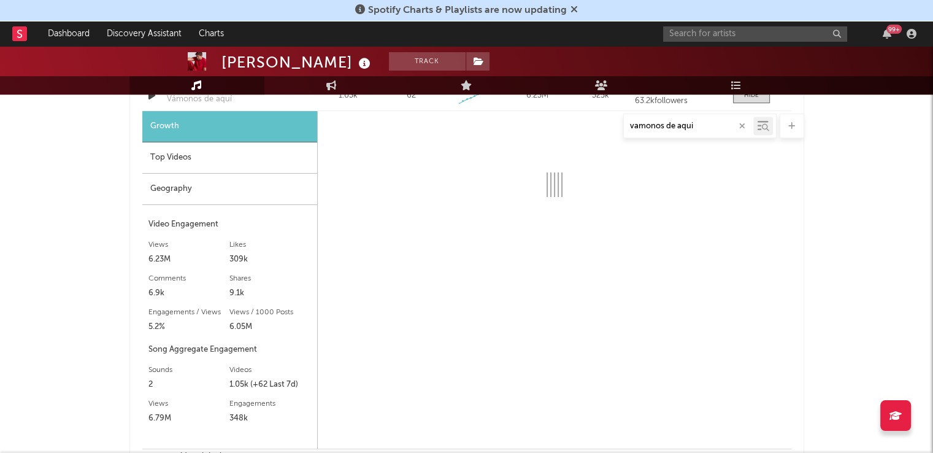
scroll to position [746, 0]
select select "1w"
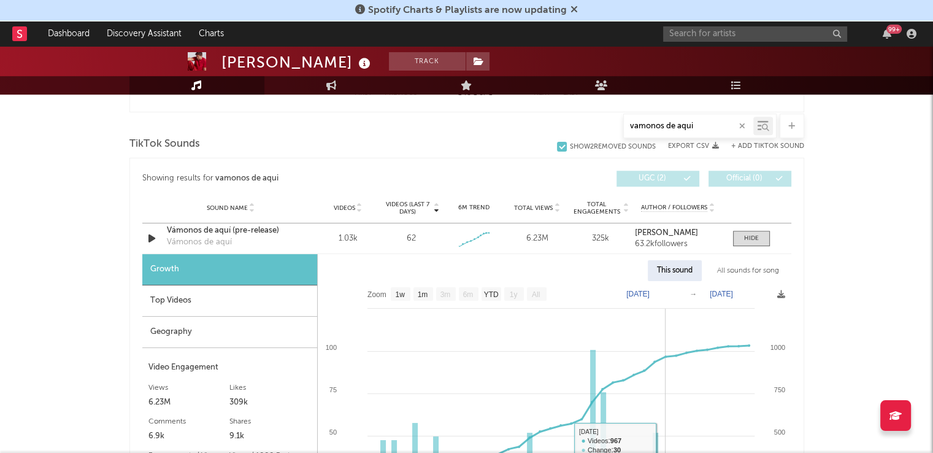
scroll to position [581, 0]
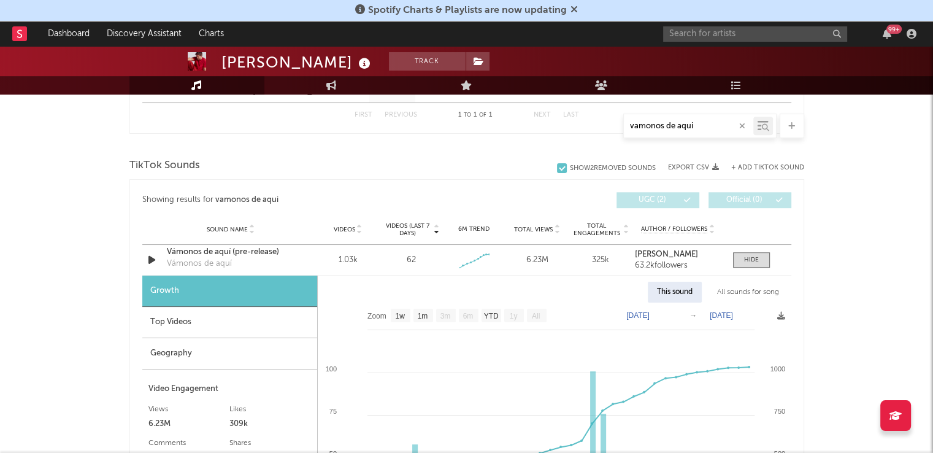
drag, startPoint x: 706, startPoint y: 126, endPoint x: 580, endPoint y: 126, distance: 125.8
click at [580, 126] on div "vamonos de aqui" at bounding box center [466, 126] width 675 height 25
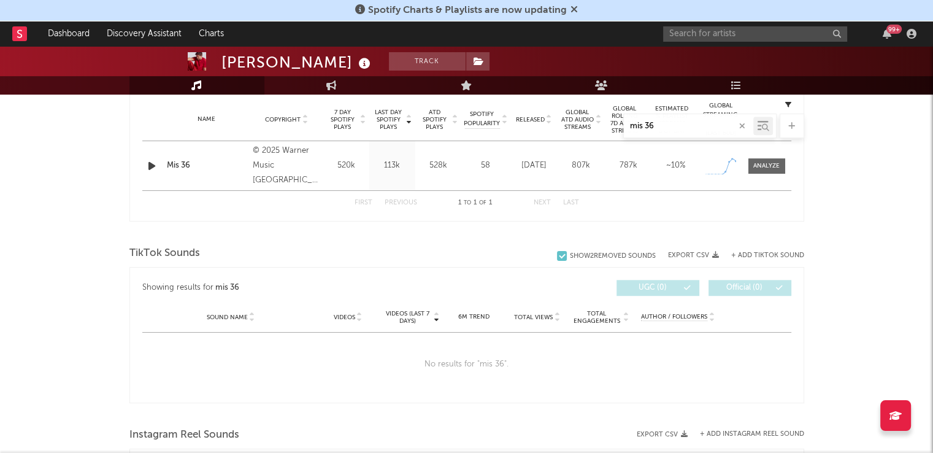
scroll to position [460, 0]
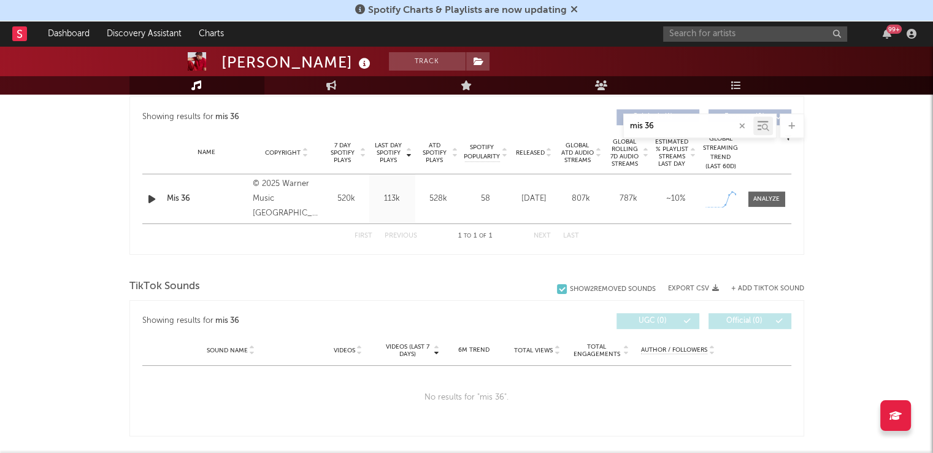
type input "mis 36"
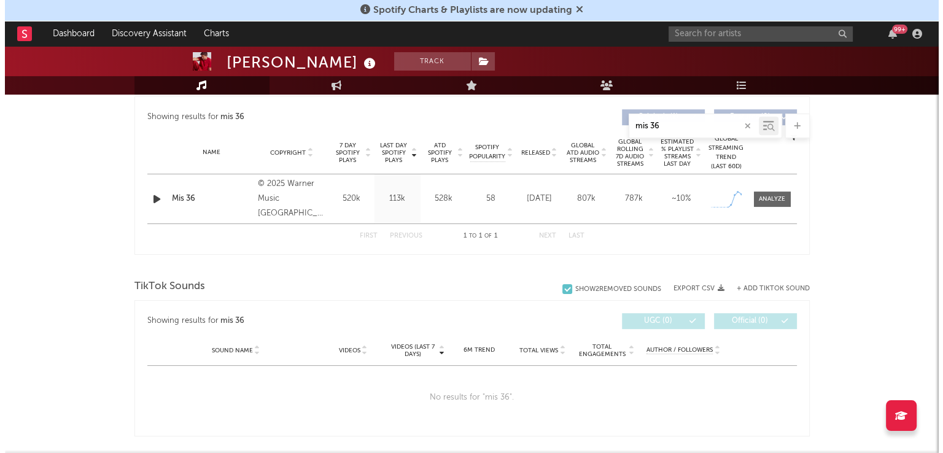
scroll to position [425, 0]
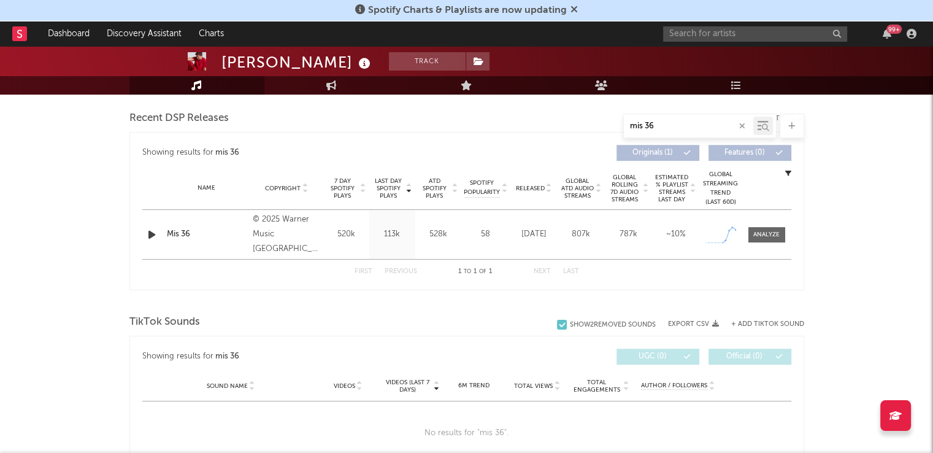
click at [749, 327] on div "+ Add TikTok Sound" at bounding box center [761, 324] width 85 height 12
click at [761, 315] on div "TikTok Sounds" at bounding box center [466, 322] width 675 height 21
click at [758, 321] on button "+ Add TikTok Sound" at bounding box center [767, 324] width 73 height 7
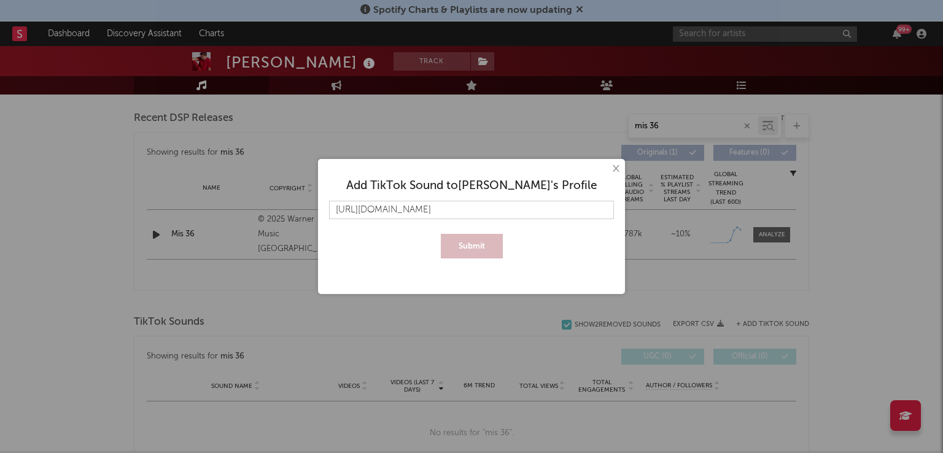
scroll to position [0, 156]
type input "https://www.tiktok.com/music/Mis-36-7552269090095761425?is_from_webapp=1&sender…"
click at [482, 236] on button "Submit" at bounding box center [472, 246] width 62 height 25
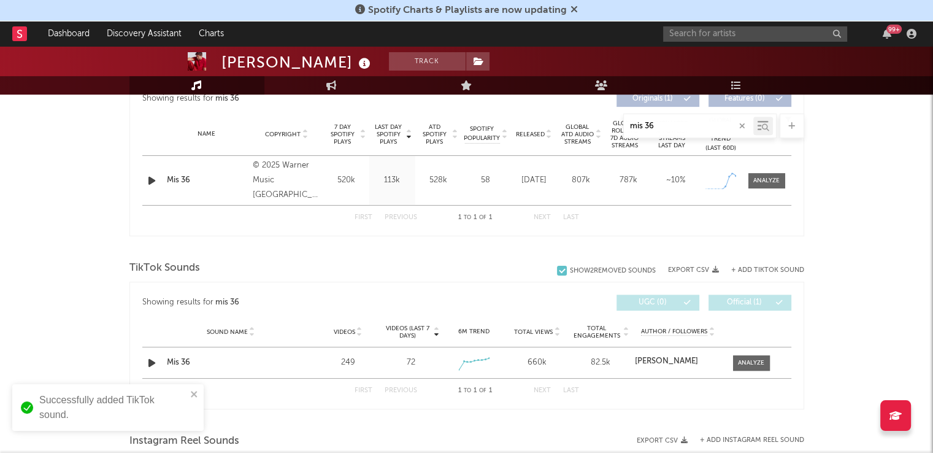
scroll to position [483, 0]
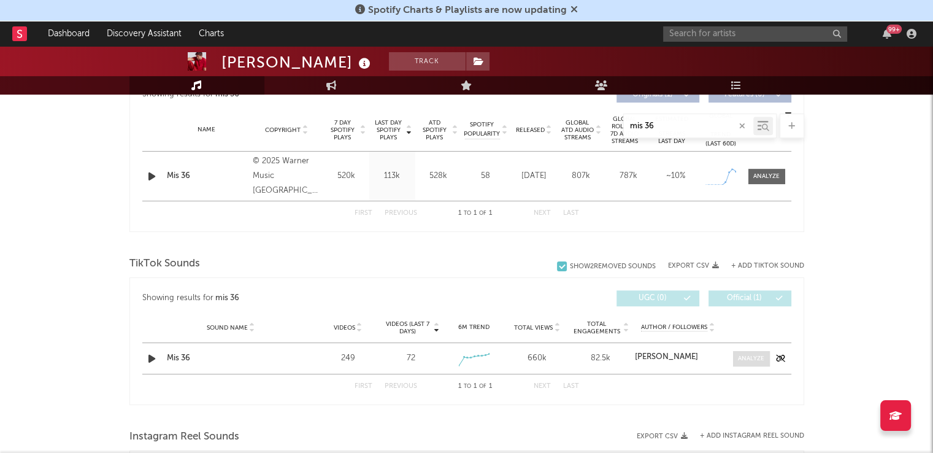
click at [752, 358] on div at bounding box center [751, 358] width 26 height 9
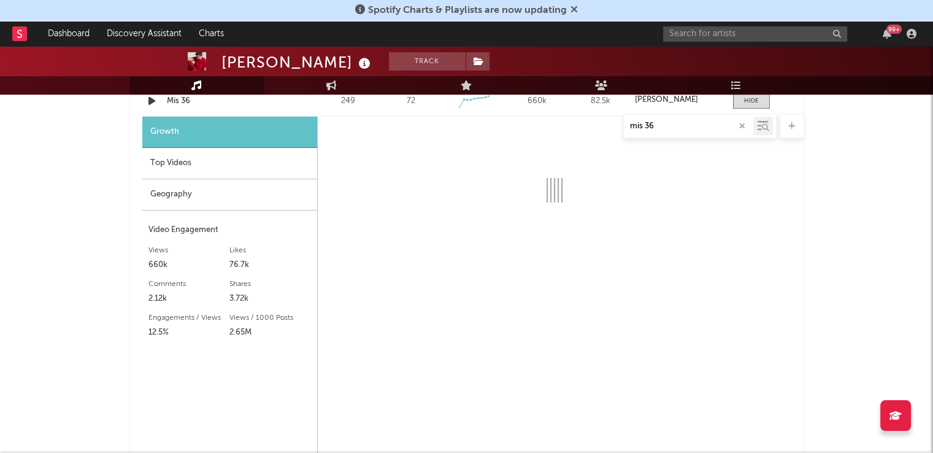
select select "1w"
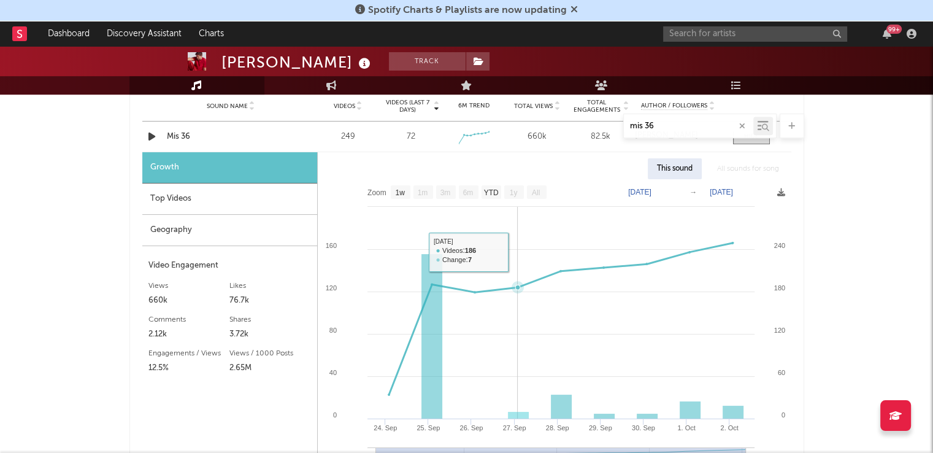
scroll to position [675, 0]
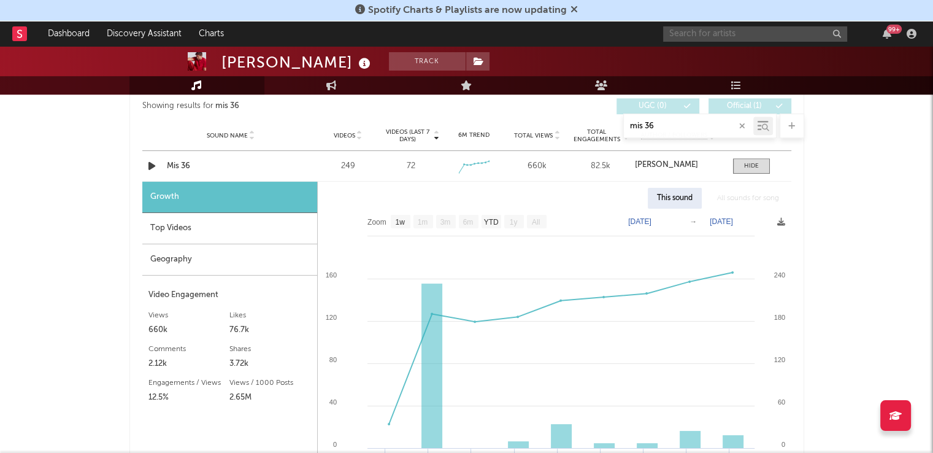
click at [686, 28] on input "text" at bounding box center [755, 33] width 184 height 15
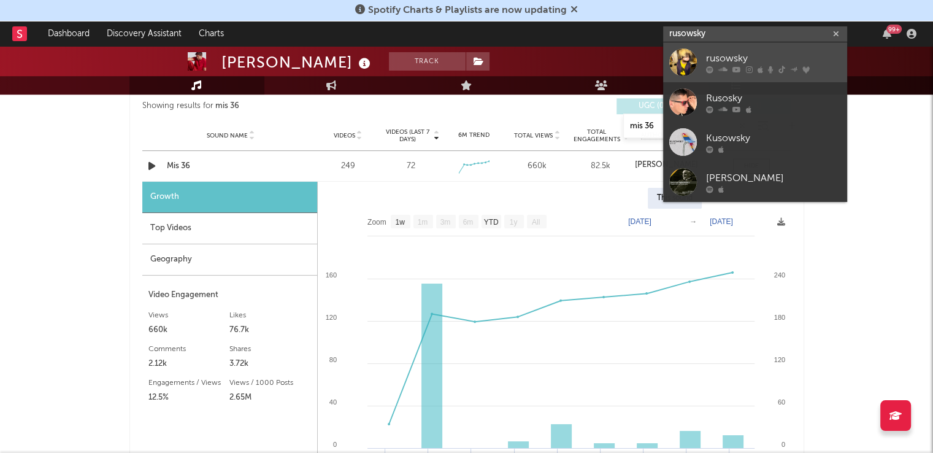
type input "rusowsky"
click at [781, 57] on div "rusowsky" at bounding box center [773, 58] width 135 height 15
click at [781, 57] on div "Pablo Alborán Track Spain | Pop in Spanish Edit Track Benchmark Summary 5.518.4…" at bounding box center [466, 16] width 933 height 89
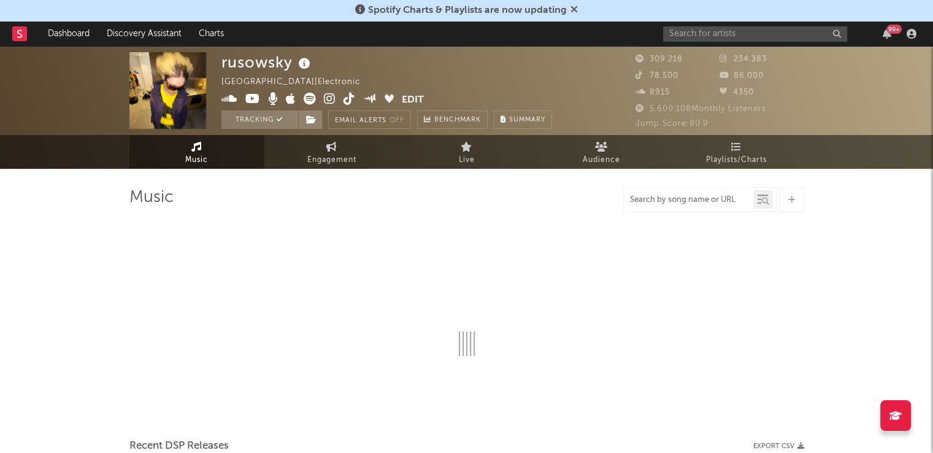
click at [670, 202] on input "text" at bounding box center [688, 200] width 129 height 10
type input "malibu"
select select "6m"
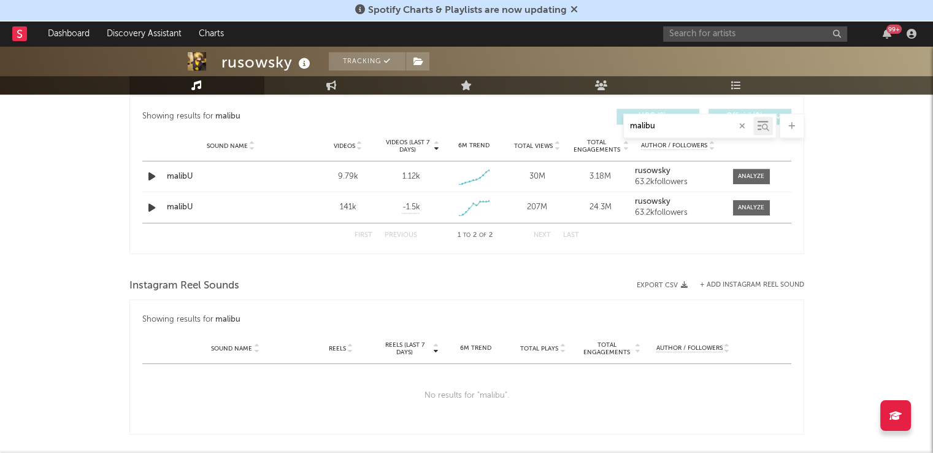
scroll to position [642, 0]
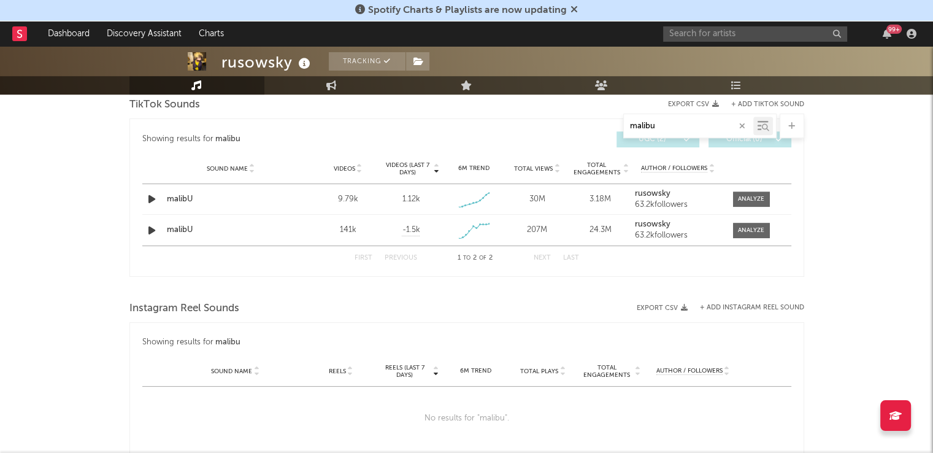
type input "malibu"
click at [716, 31] on input "text" at bounding box center [755, 33] width 184 height 15
type input "p"
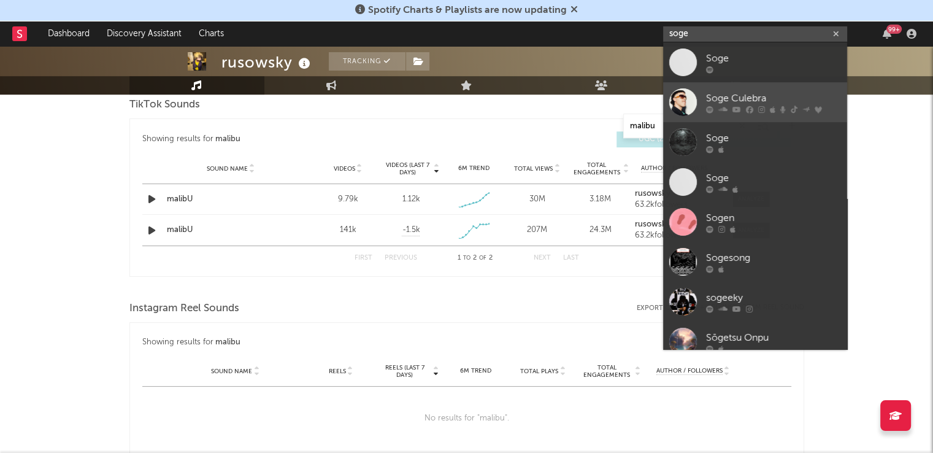
type input "soge"
click at [735, 96] on div "Soge Culebra" at bounding box center [773, 98] width 135 height 15
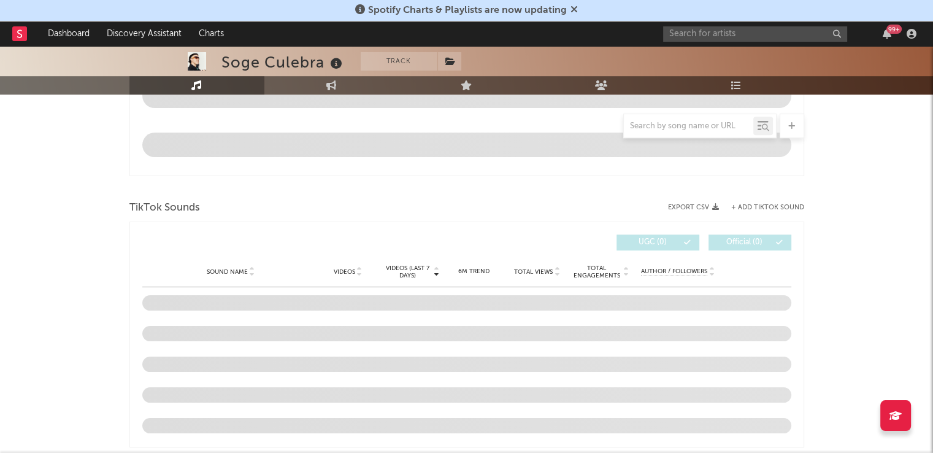
select select "6m"
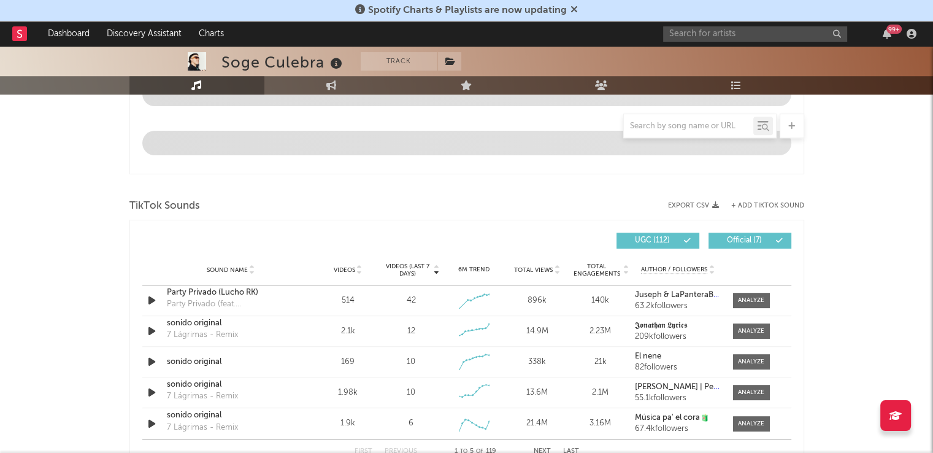
scroll to position [737, 0]
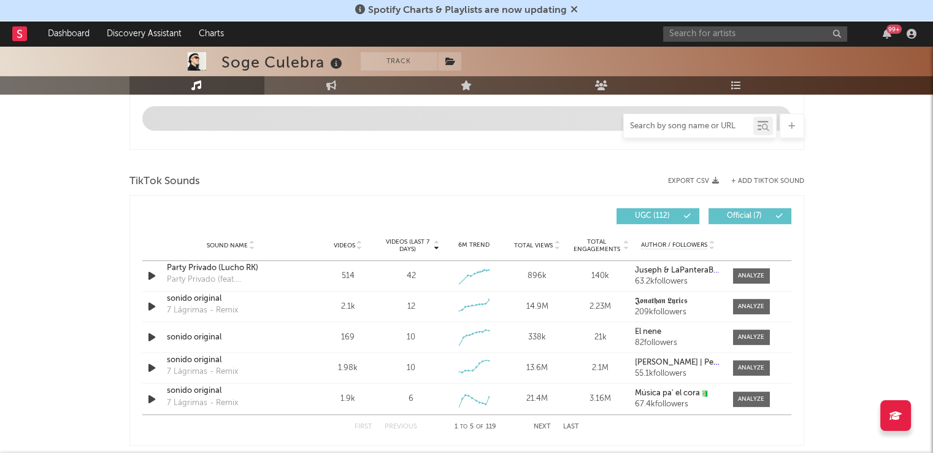
click at [683, 130] on input "text" at bounding box center [688, 127] width 129 height 10
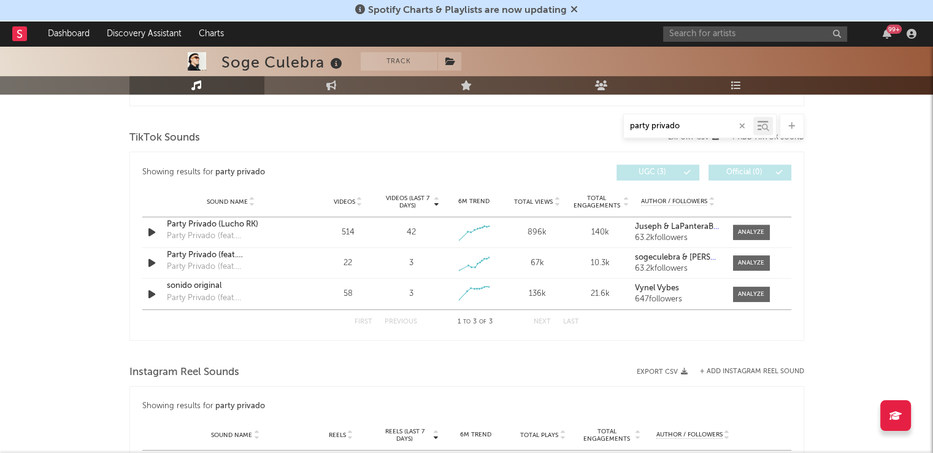
scroll to position [606, 0]
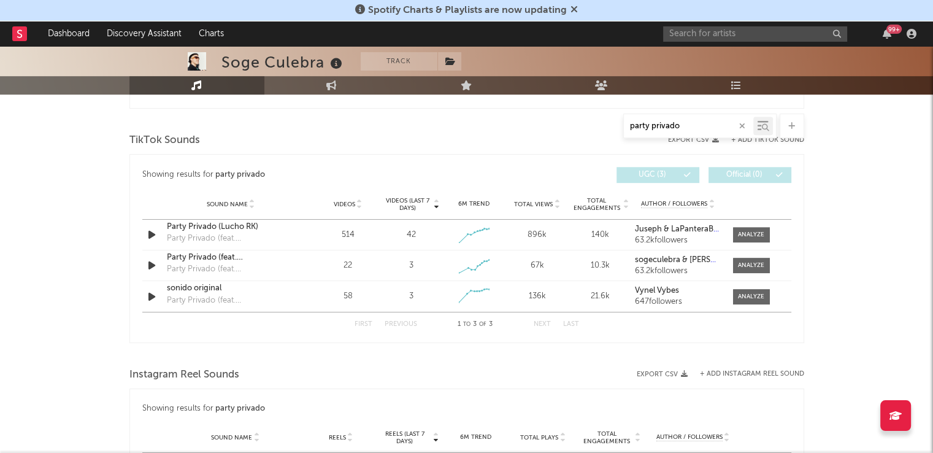
type input "party privado"
click at [706, 33] on input "text" at bounding box center [755, 33] width 184 height 15
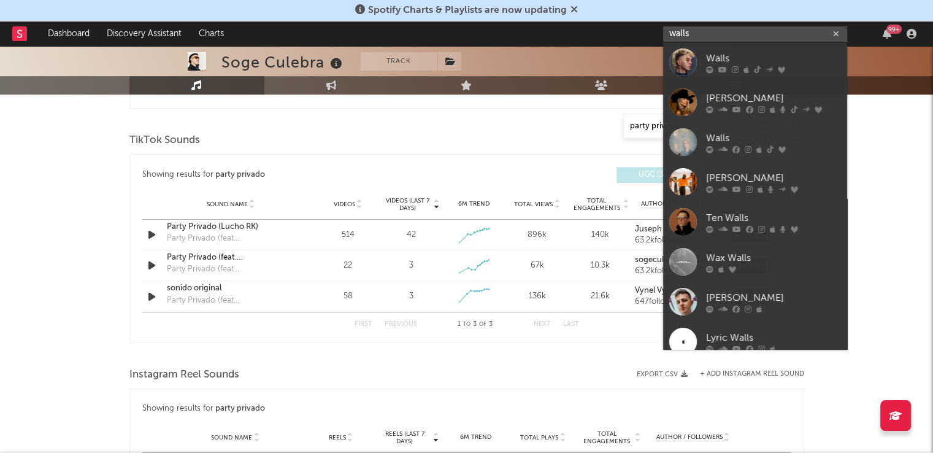
type input "walls"
click at [708, 54] on div "Walls" at bounding box center [773, 58] width 135 height 15
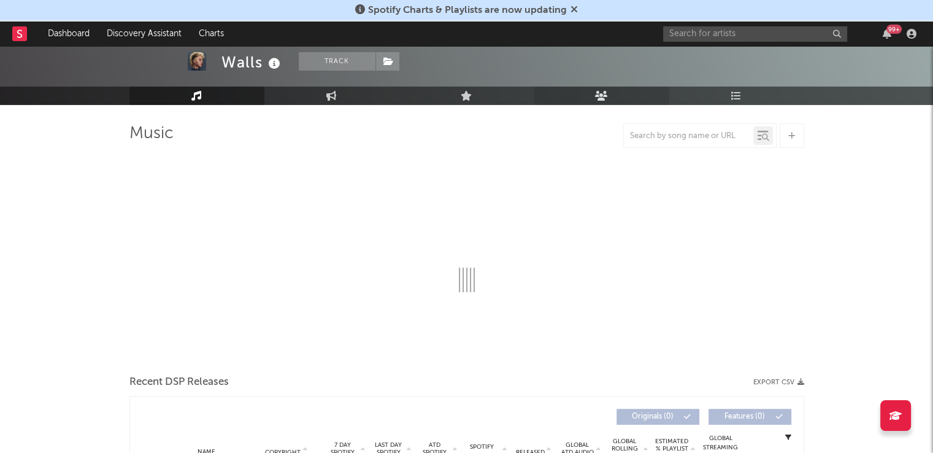
scroll to position [64, 0]
click at [662, 131] on input "text" at bounding box center [688, 136] width 129 height 10
type input "mi nena"
select select "6m"
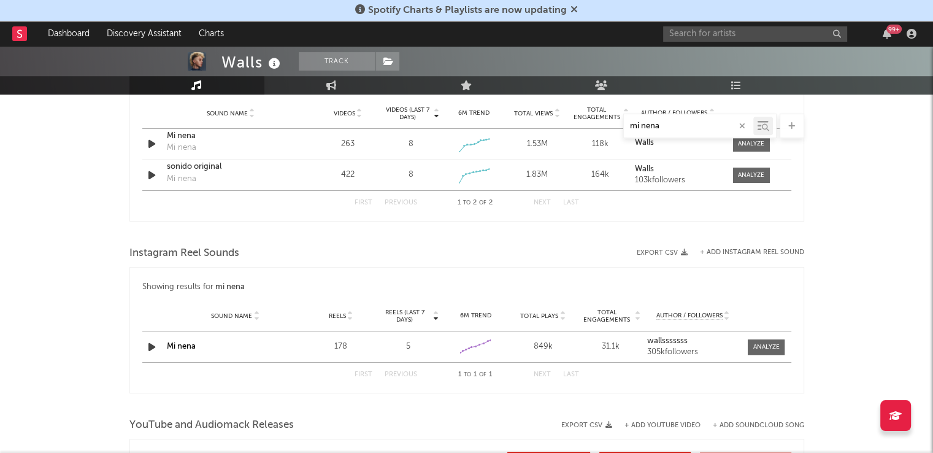
scroll to position [696, 0]
drag, startPoint x: 662, startPoint y: 127, endPoint x: 580, endPoint y: 125, distance: 81.7
click at [580, 125] on div "mi nena" at bounding box center [466, 126] width 675 height 25
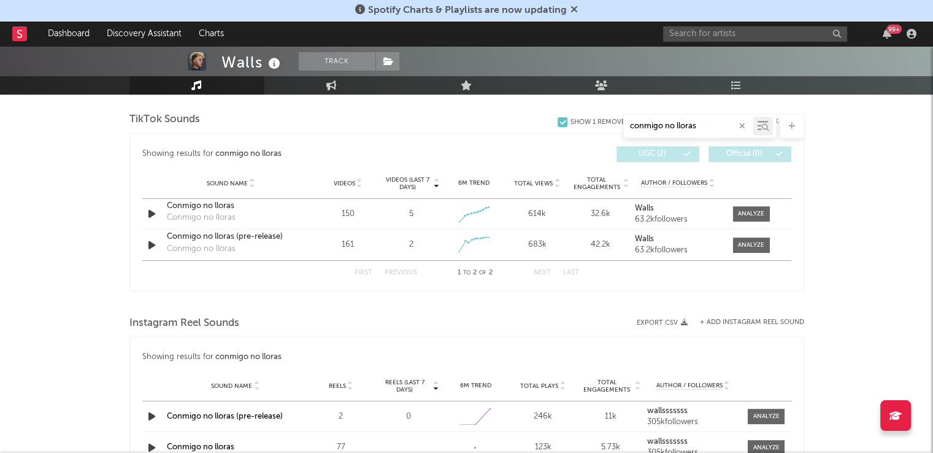
scroll to position [625, 0]
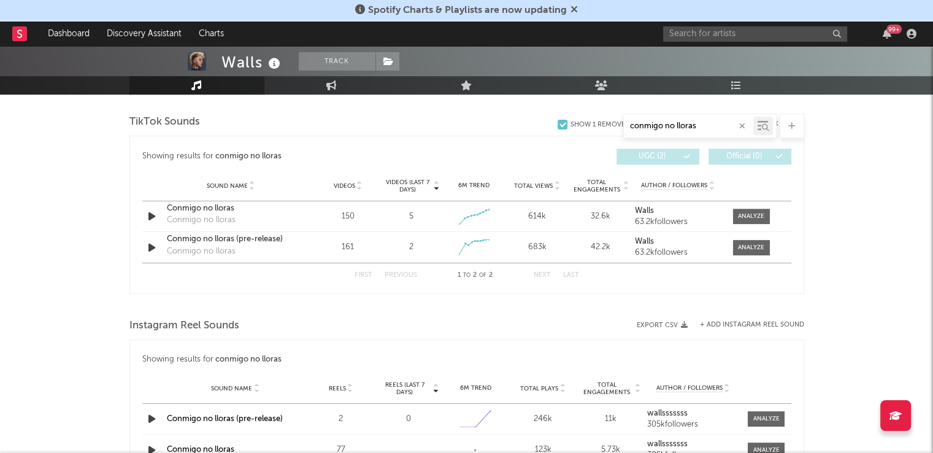
type input "conmigo no lloras"
click at [710, 33] on input "text" at bounding box center [755, 33] width 184 height 15
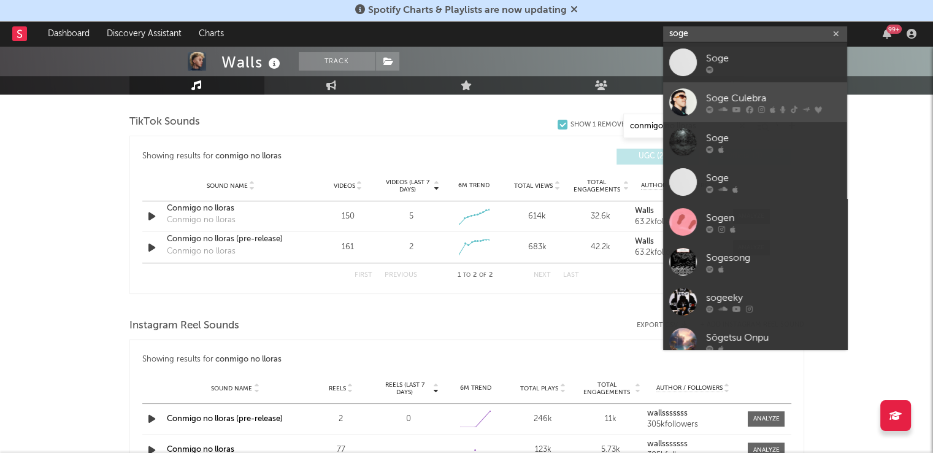
type input "soge"
click at [724, 95] on div "Soge Culebra" at bounding box center [773, 98] width 135 height 15
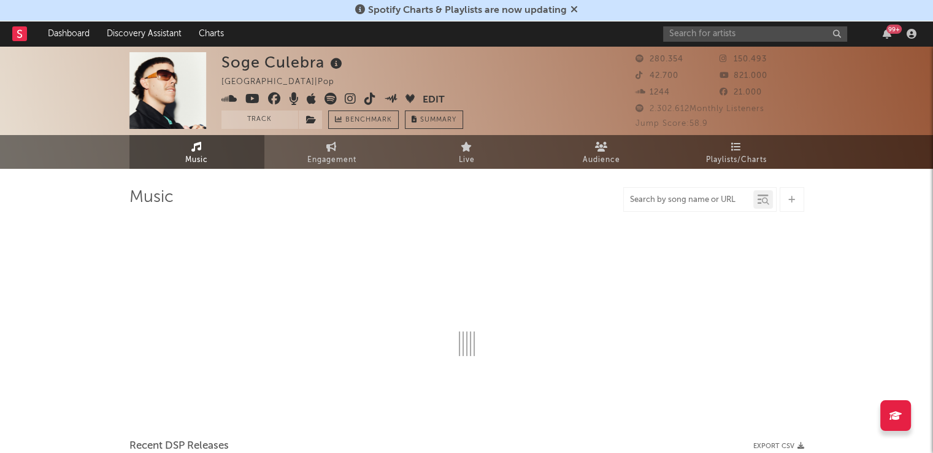
click at [681, 198] on input "text" at bounding box center [688, 200] width 129 height 10
type input "party priva"
select select "6m"
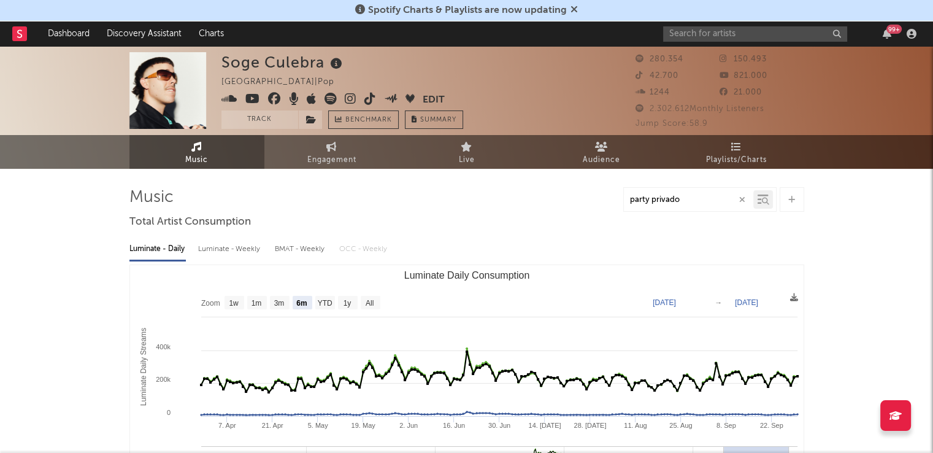
type input "party privado"
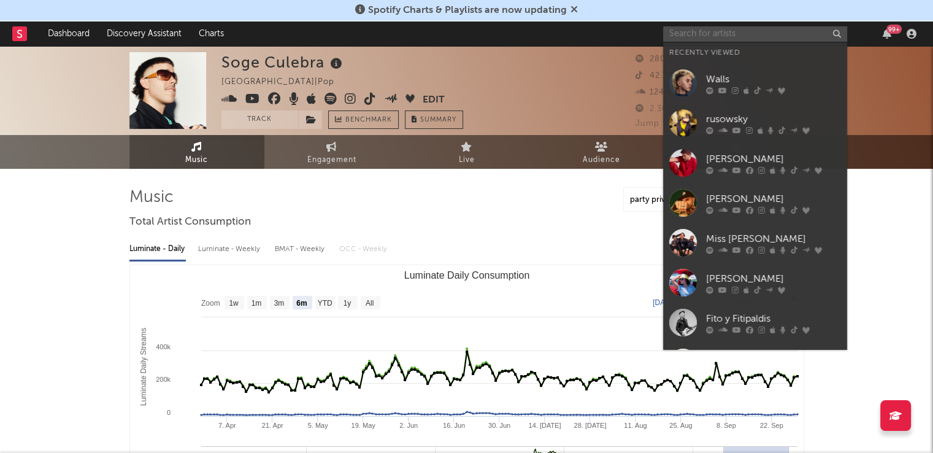
click at [707, 36] on input "text" at bounding box center [755, 33] width 184 height 15
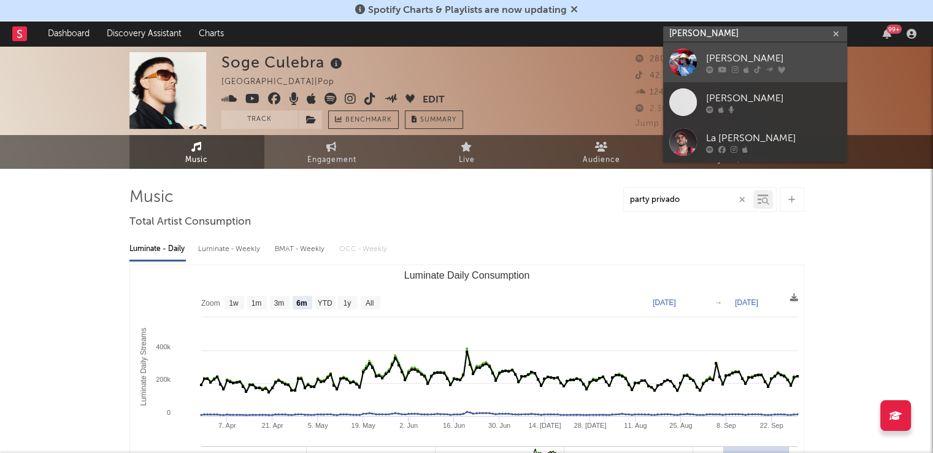
type input "[PERSON_NAME]"
click at [736, 67] on icon at bounding box center [735, 69] width 7 height 7
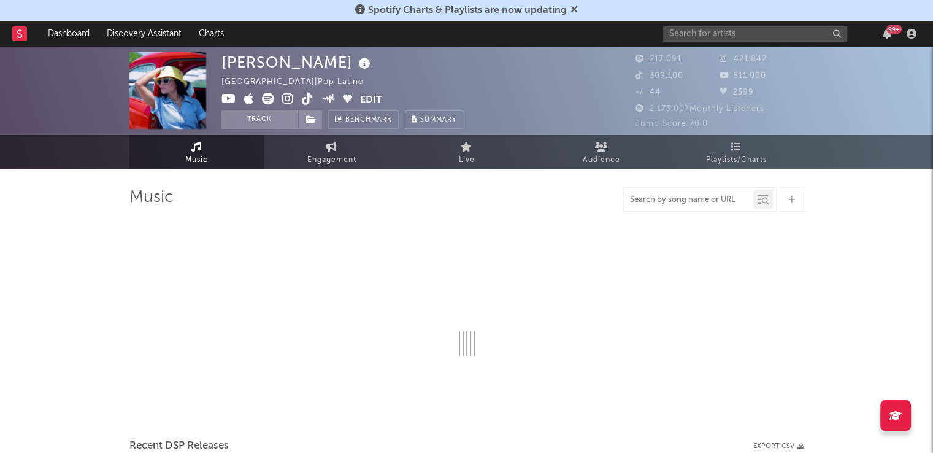
click at [675, 201] on input "text" at bounding box center [688, 200] width 129 height 10
type input "mala"
select select "6m"
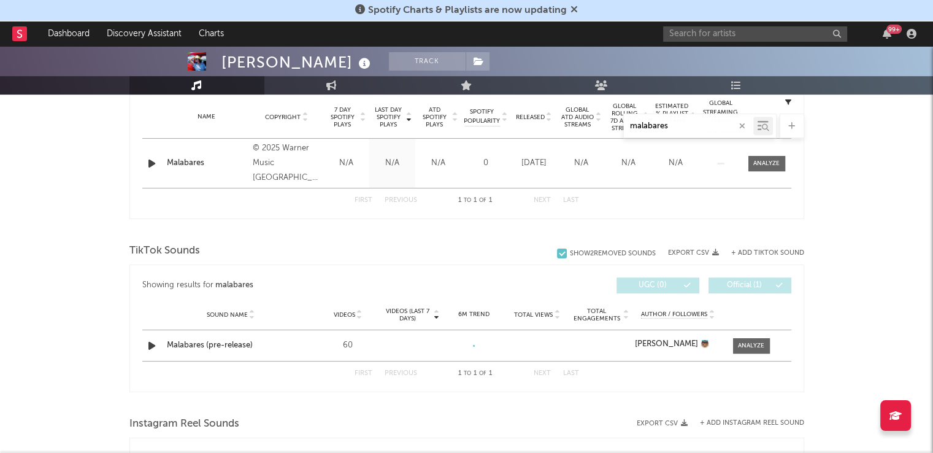
scroll to position [496, 0]
type input "malabares"
click at [690, 39] on input "text" at bounding box center [755, 33] width 184 height 15
drag, startPoint x: 739, startPoint y: 36, endPoint x: 630, endPoint y: 34, distance: 109.3
click at [630, 34] on nav "Dashboard Discovery Assistant Charts dani fernandez 99 +" at bounding box center [466, 33] width 933 height 25
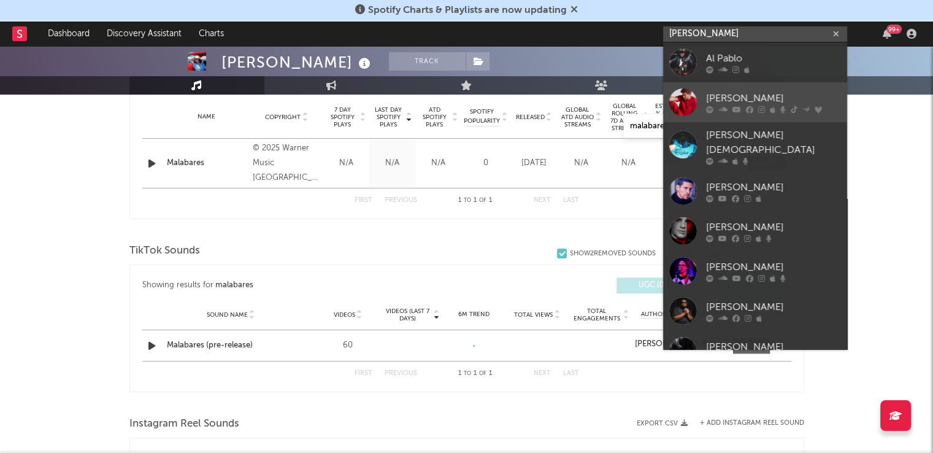
type input "[PERSON_NAME]"
click at [728, 100] on div "[PERSON_NAME]" at bounding box center [773, 98] width 135 height 15
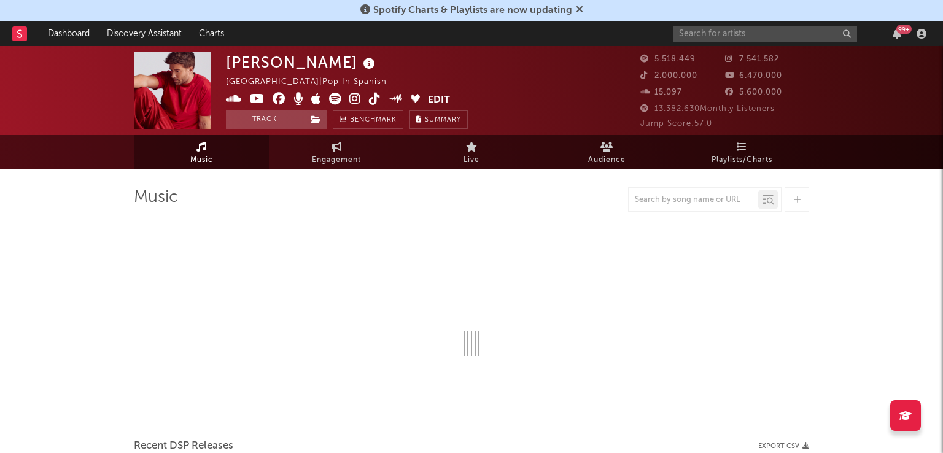
select select "6m"
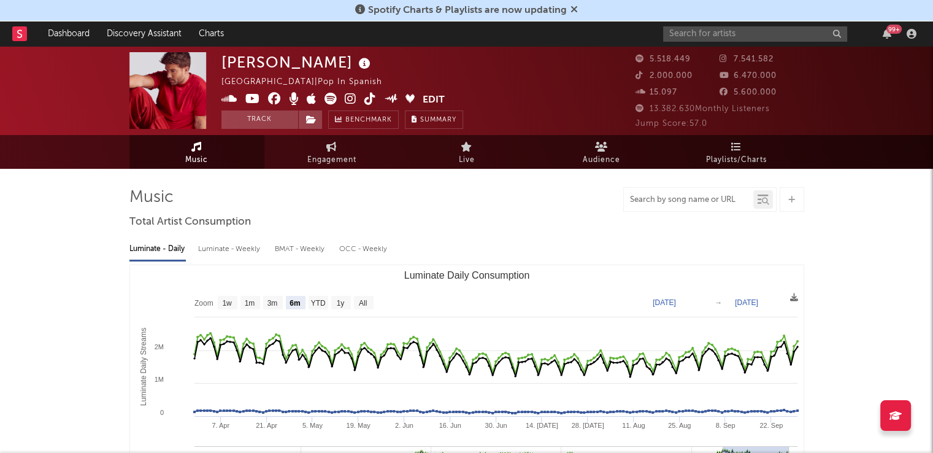
click at [673, 198] on input "text" at bounding box center [688, 200] width 129 height 10
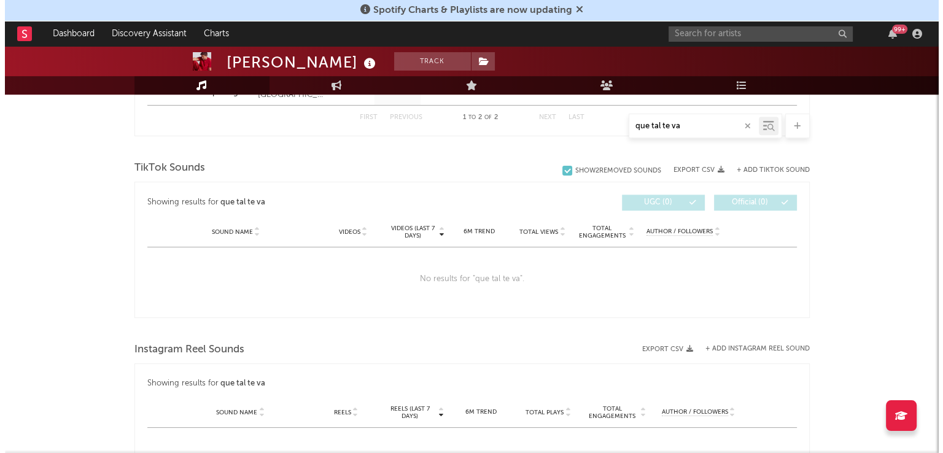
scroll to position [628, 0]
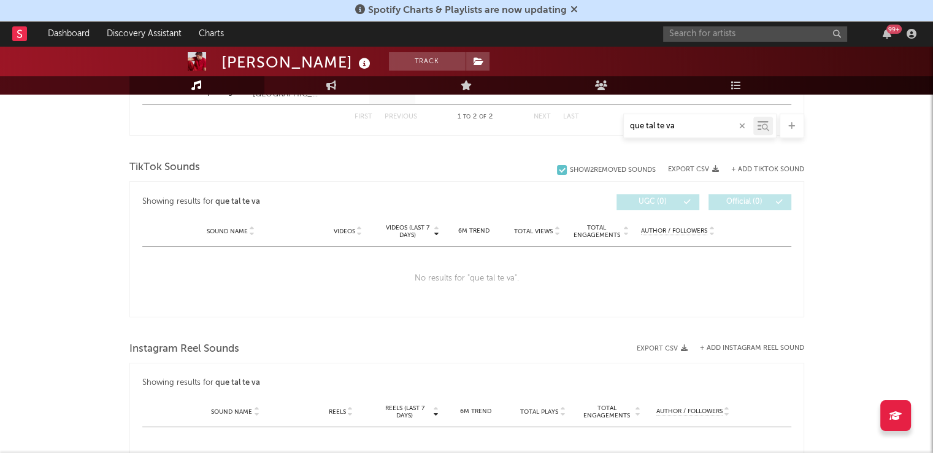
click at [766, 167] on button "+ Add TikTok Sound" at bounding box center [767, 169] width 73 height 7
type input "que tal te va"
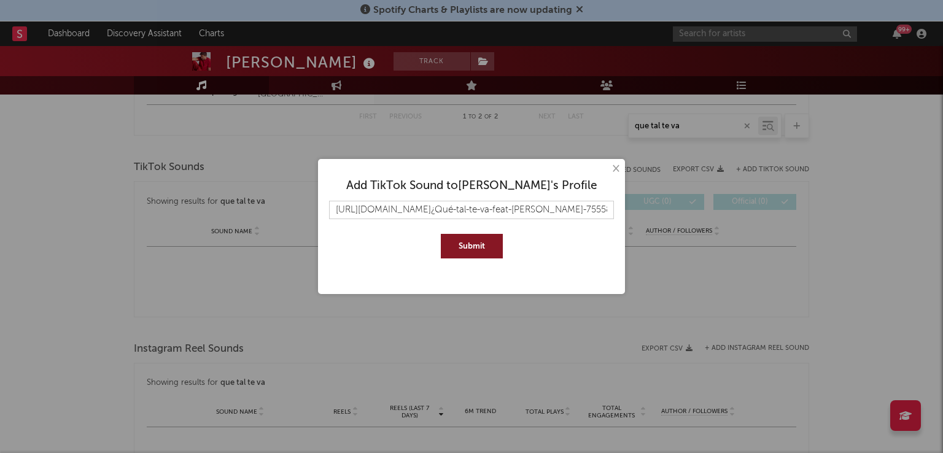
scroll to position [0, 269]
type input "https://www.tiktok.com/music/¿Qué-tal-te-va-feat-Luan-Santana-75558080929366200…"
click at [455, 240] on button "Submit" at bounding box center [472, 246] width 62 height 25
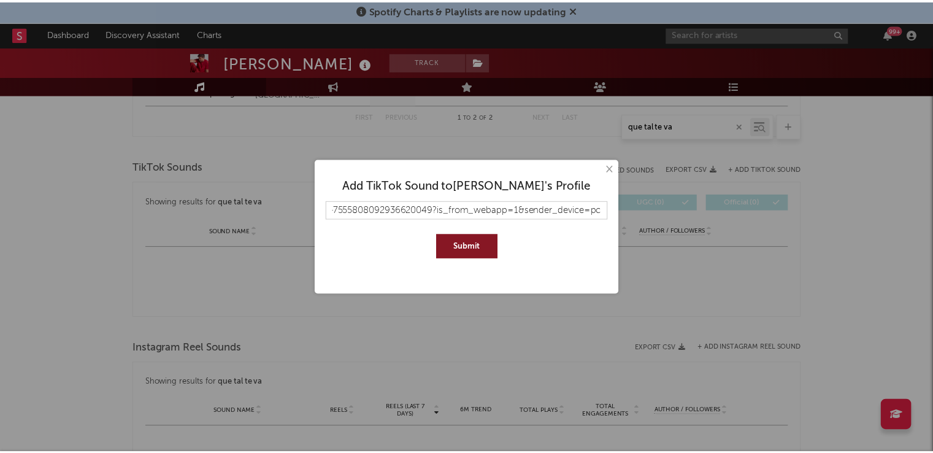
scroll to position [0, 0]
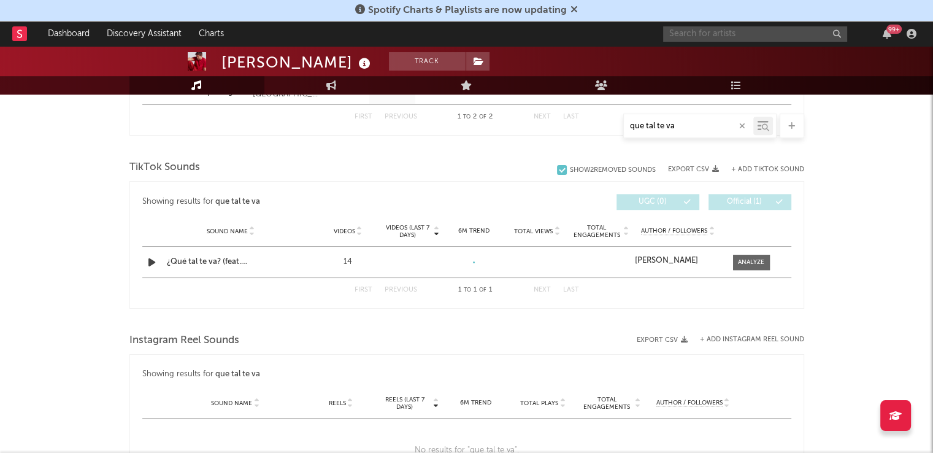
click at [711, 33] on input "text" at bounding box center [755, 33] width 184 height 15
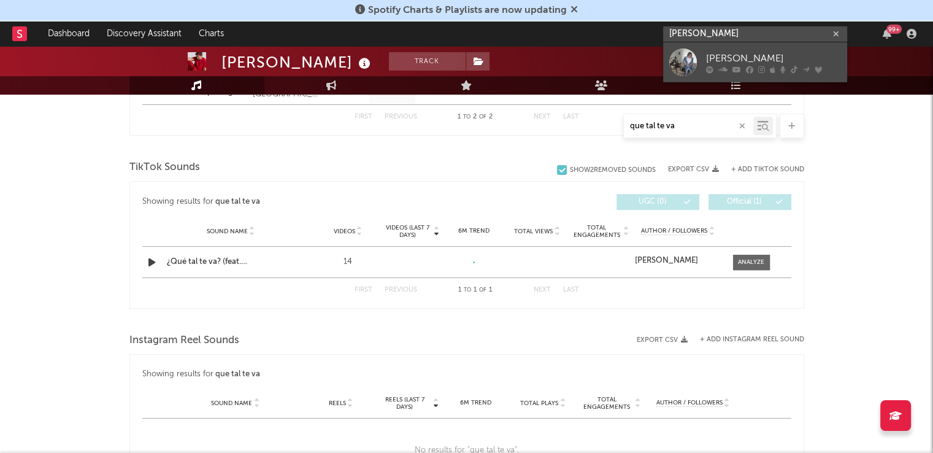
type input "ralphie cho"
click at [727, 62] on div "Ralphie Choo" at bounding box center [773, 58] width 135 height 15
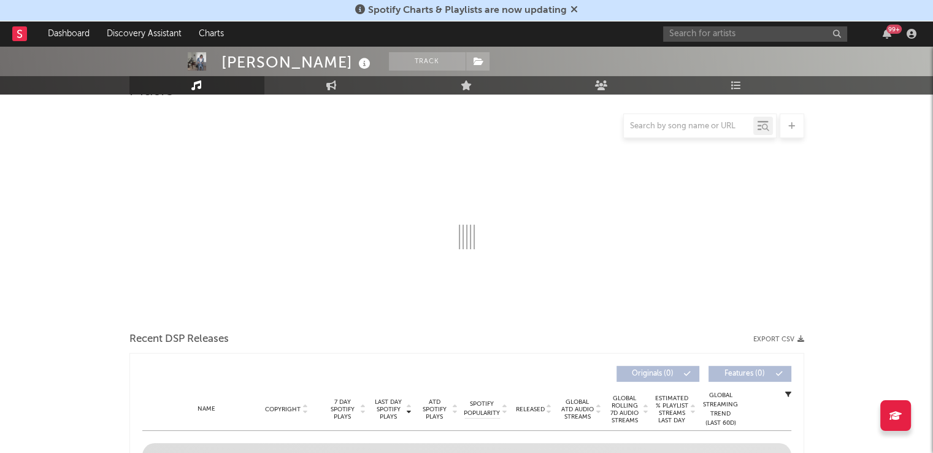
scroll to position [110, 0]
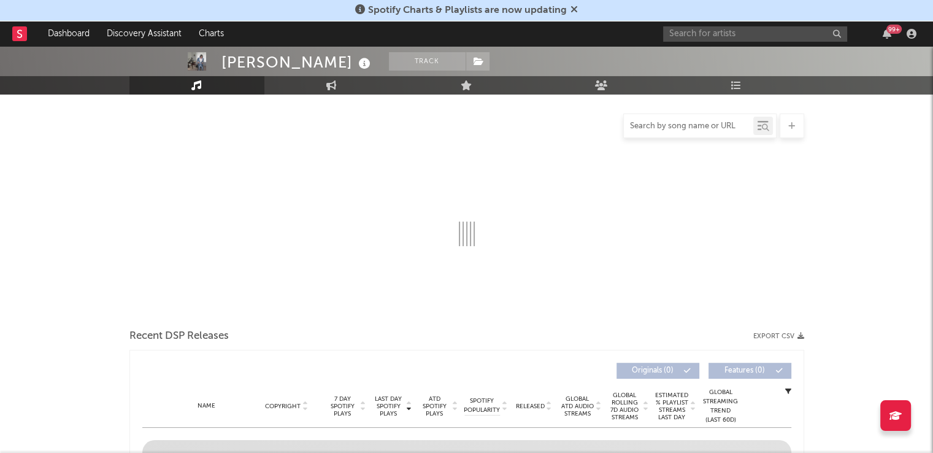
click at [673, 125] on input "text" at bounding box center [688, 127] width 129 height 10
select select "6m"
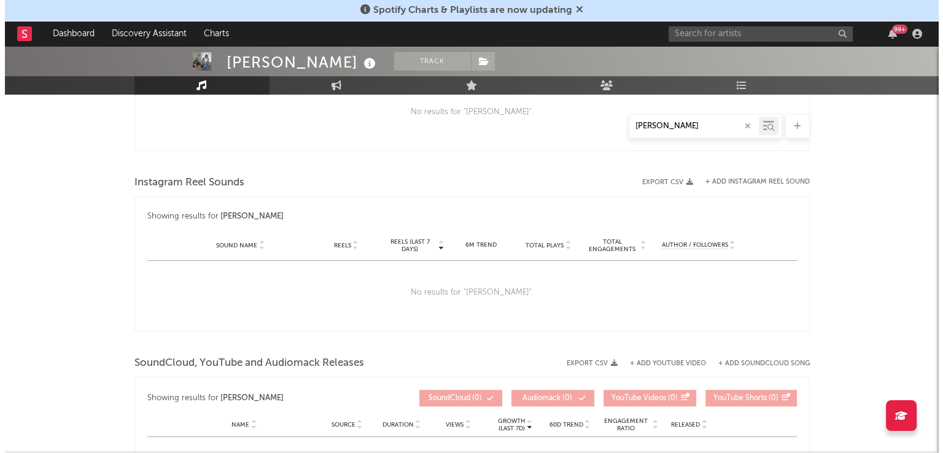
scroll to position [583, 0]
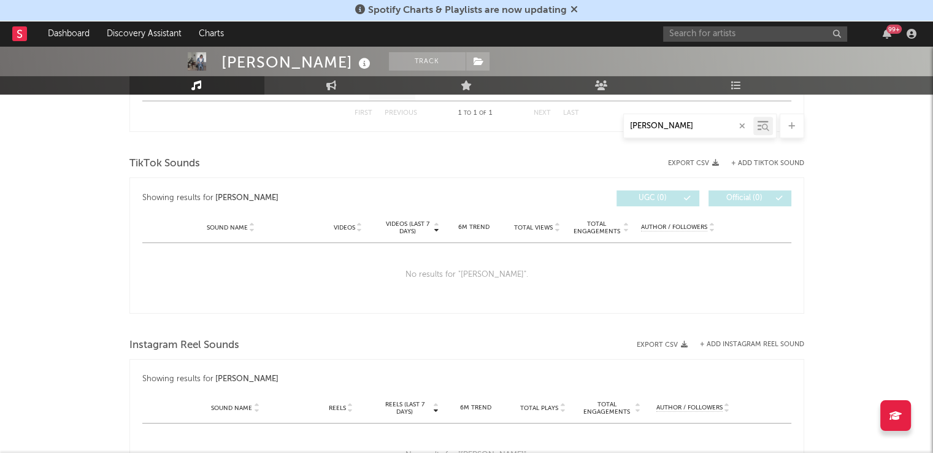
type input "PIRRI"
click at [790, 151] on div at bounding box center [466, 144] width 675 height 18
click at [768, 160] on button "+ Add TikTok Sound" at bounding box center [767, 163] width 73 height 7
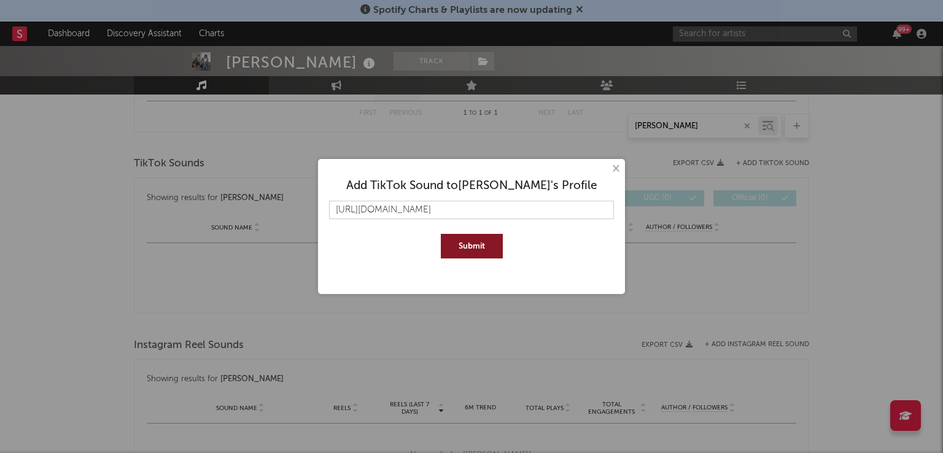
scroll to position [0, 191]
type input "https://www.tiktok.com/music/sonido-original-7556909986975730454?is_from_webapp…"
click at [468, 241] on button "Submit" at bounding box center [472, 246] width 62 height 25
